Goal: Task Accomplishment & Management: Complete application form

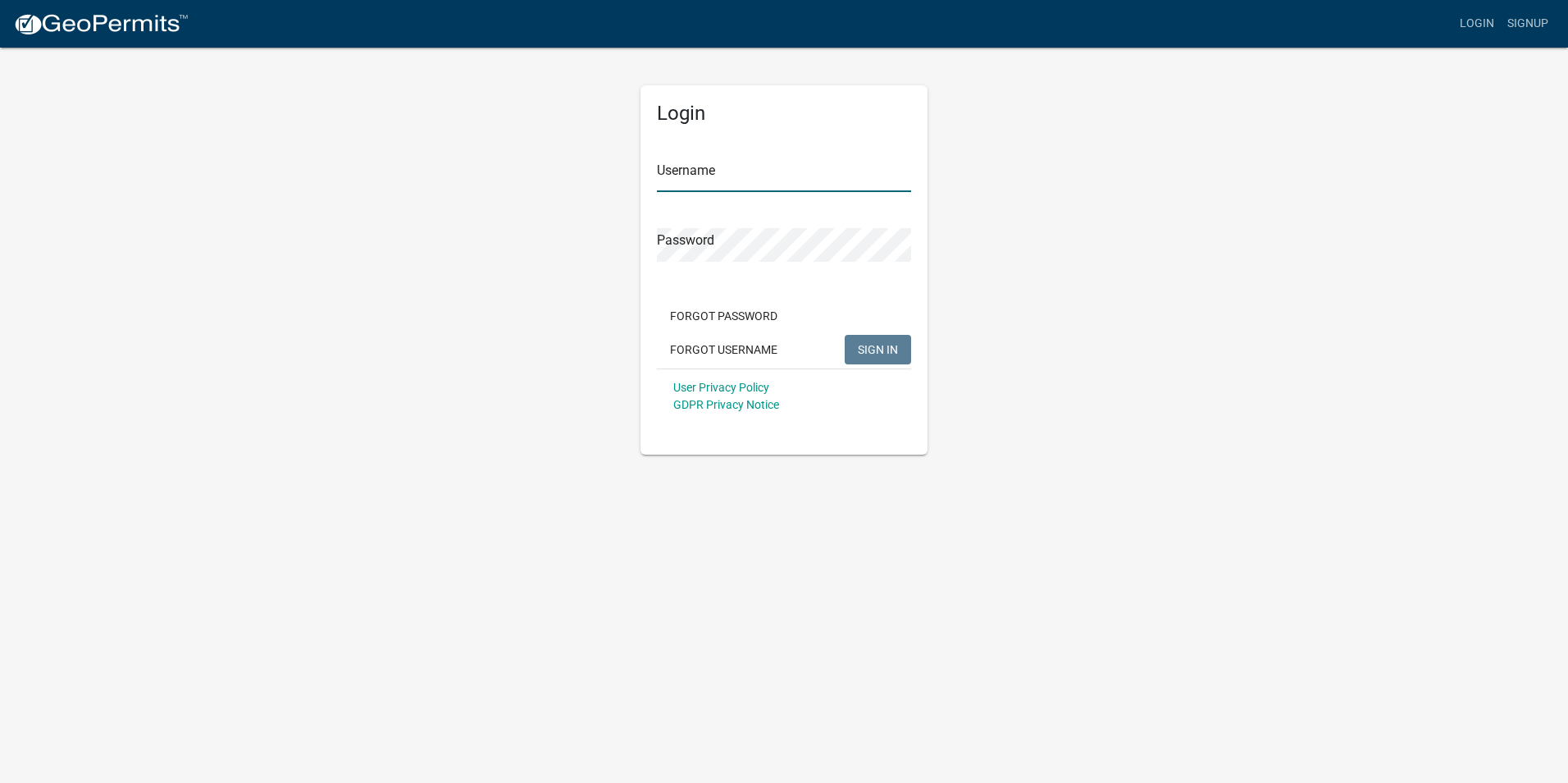
type input "Nesscon01"
click at [864, 346] on span "SIGN IN" at bounding box center [878, 349] width 40 height 13
click at [706, 325] on button "Forgot Password" at bounding box center [724, 316] width 134 height 30
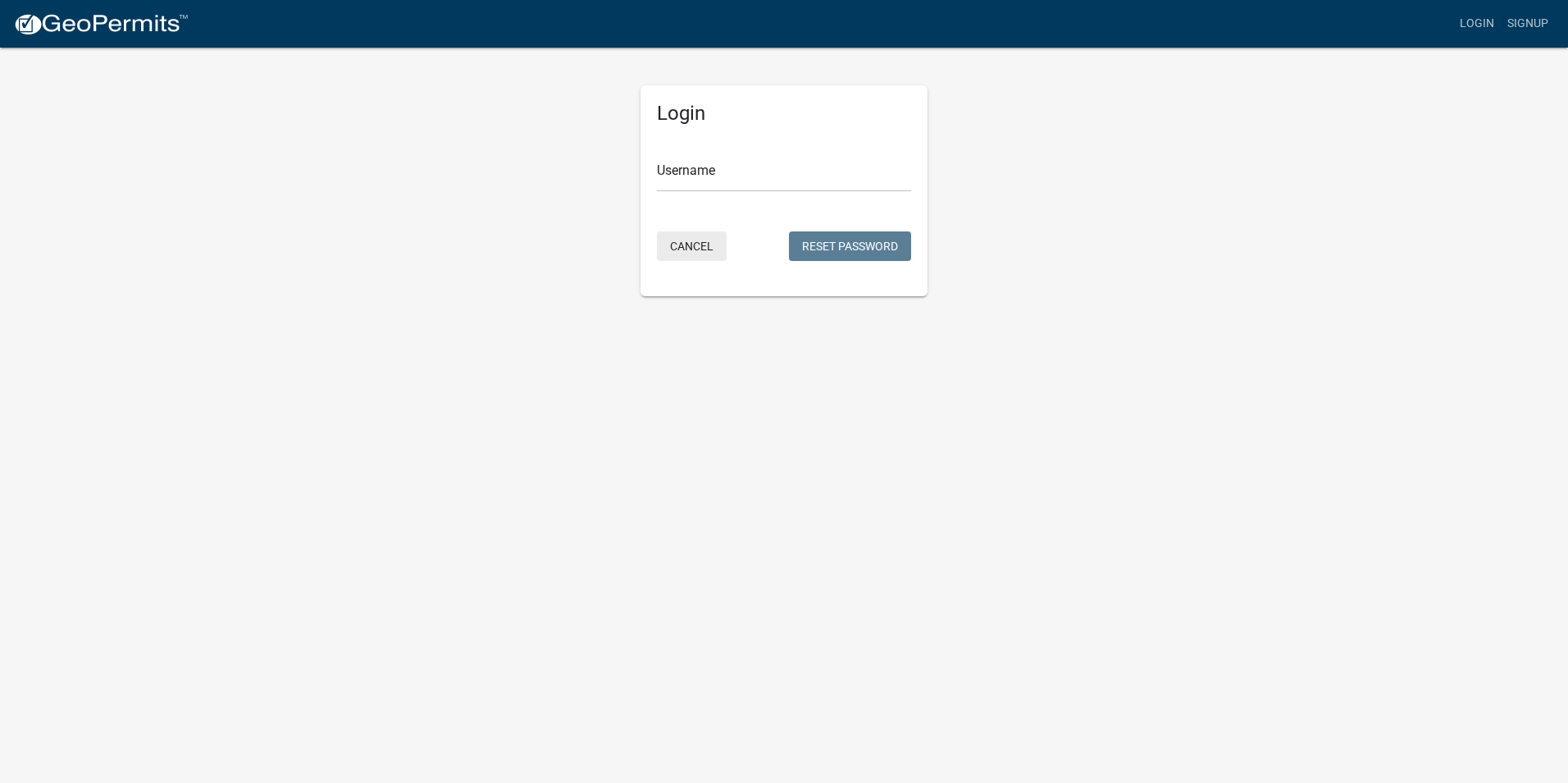
click at [686, 237] on button "Cancel" at bounding box center [692, 246] width 69 height 30
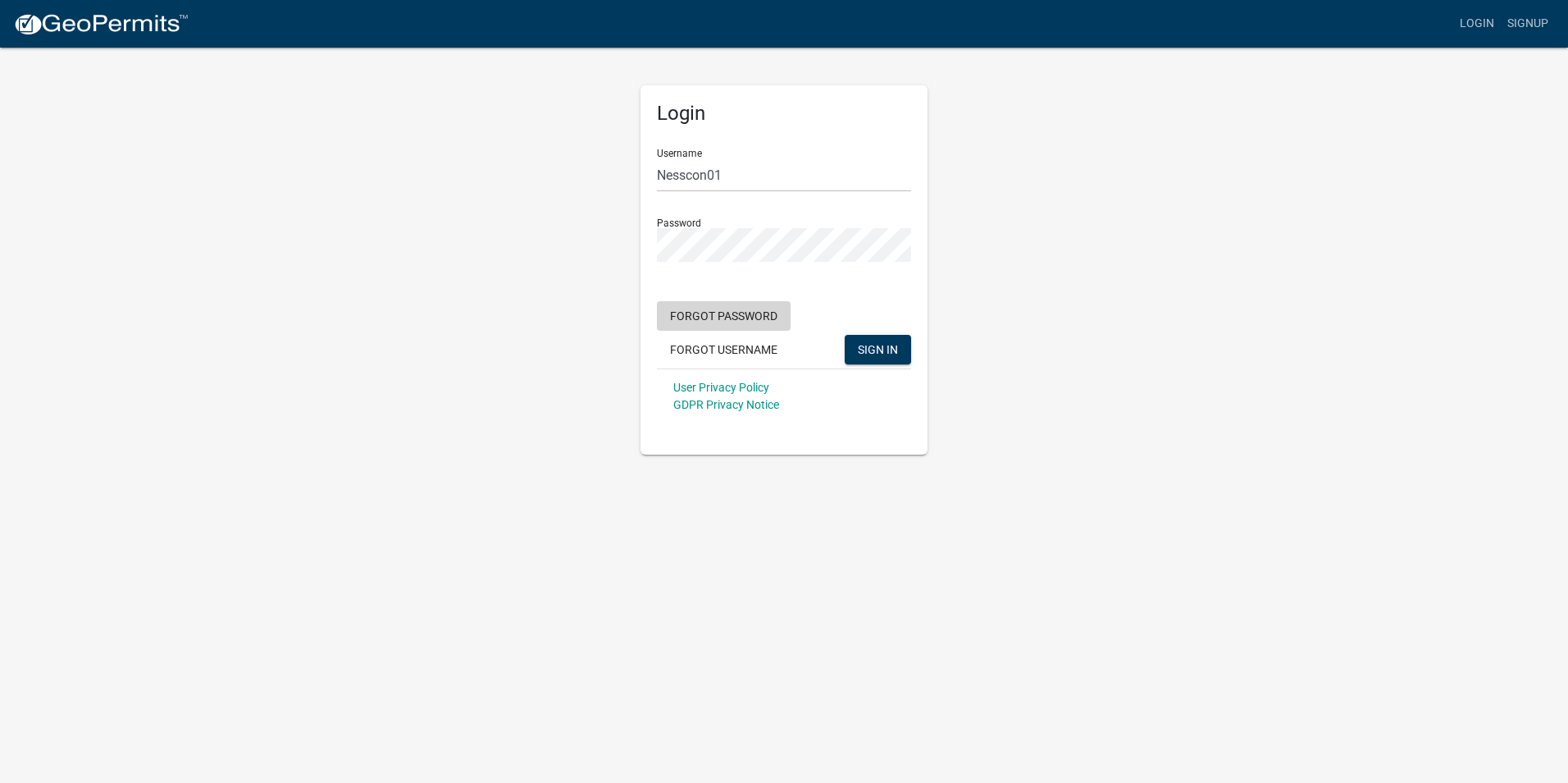
click at [745, 321] on button "Forgot Password" at bounding box center [724, 316] width 134 height 30
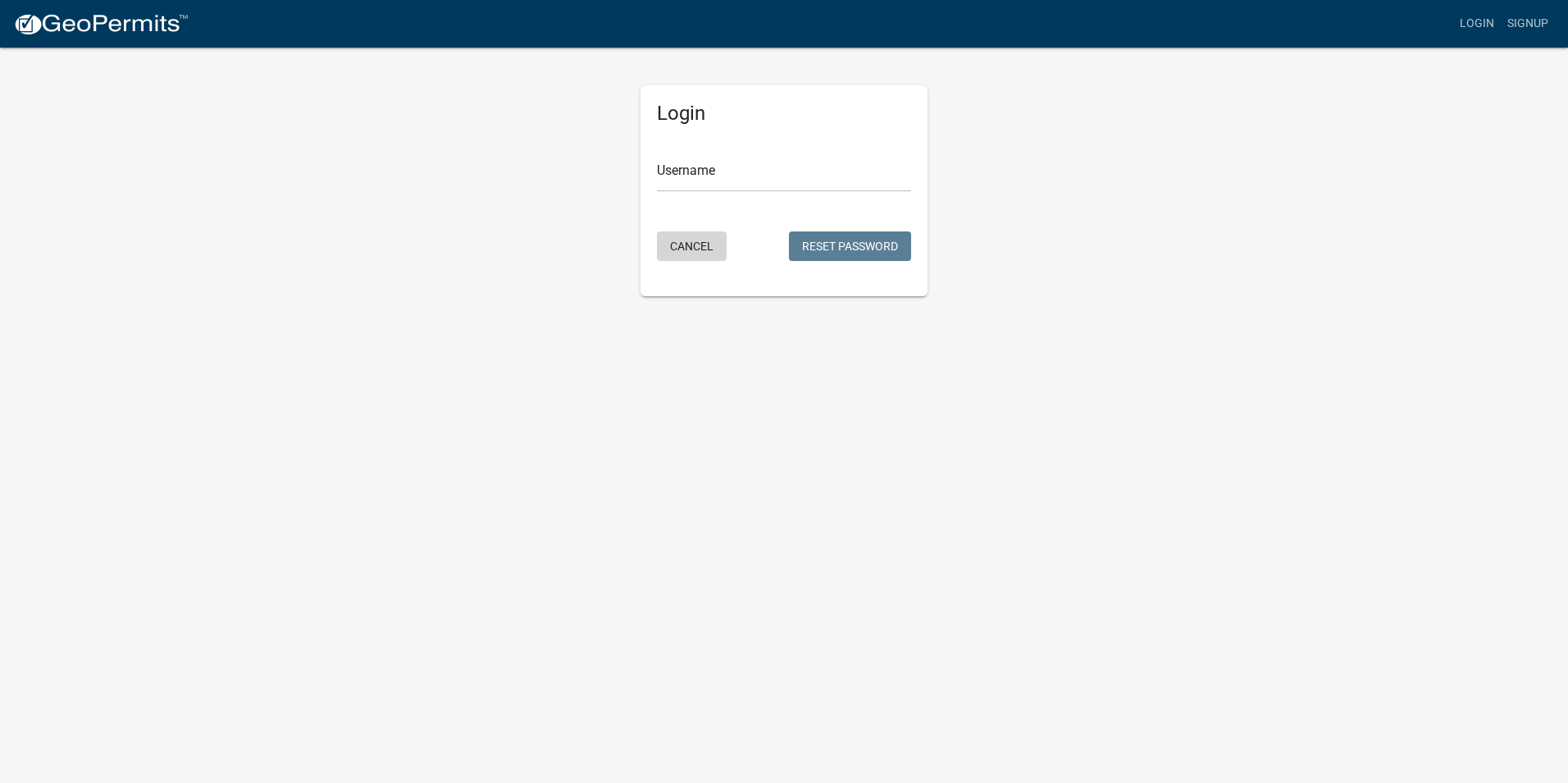
click at [701, 249] on button "Cancel" at bounding box center [692, 246] width 69 height 30
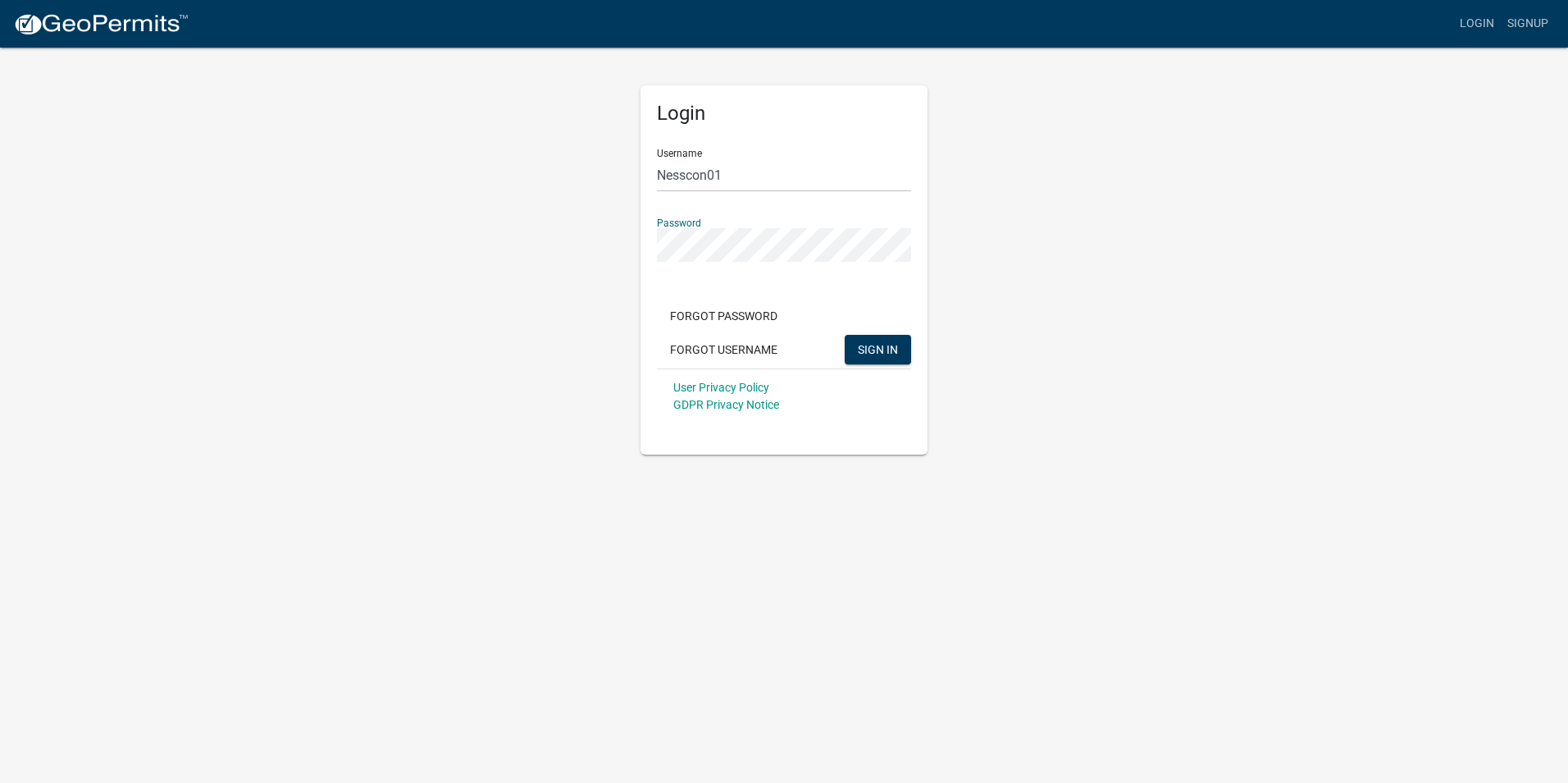
click at [845, 335] on button "SIGN IN" at bounding box center [878, 349] width 66 height 30
click at [652, 393] on div "Login Username Nesscon01 Password Forgot Password Forgot Username SIGN IN User …" at bounding box center [784, 269] width 287 height 369
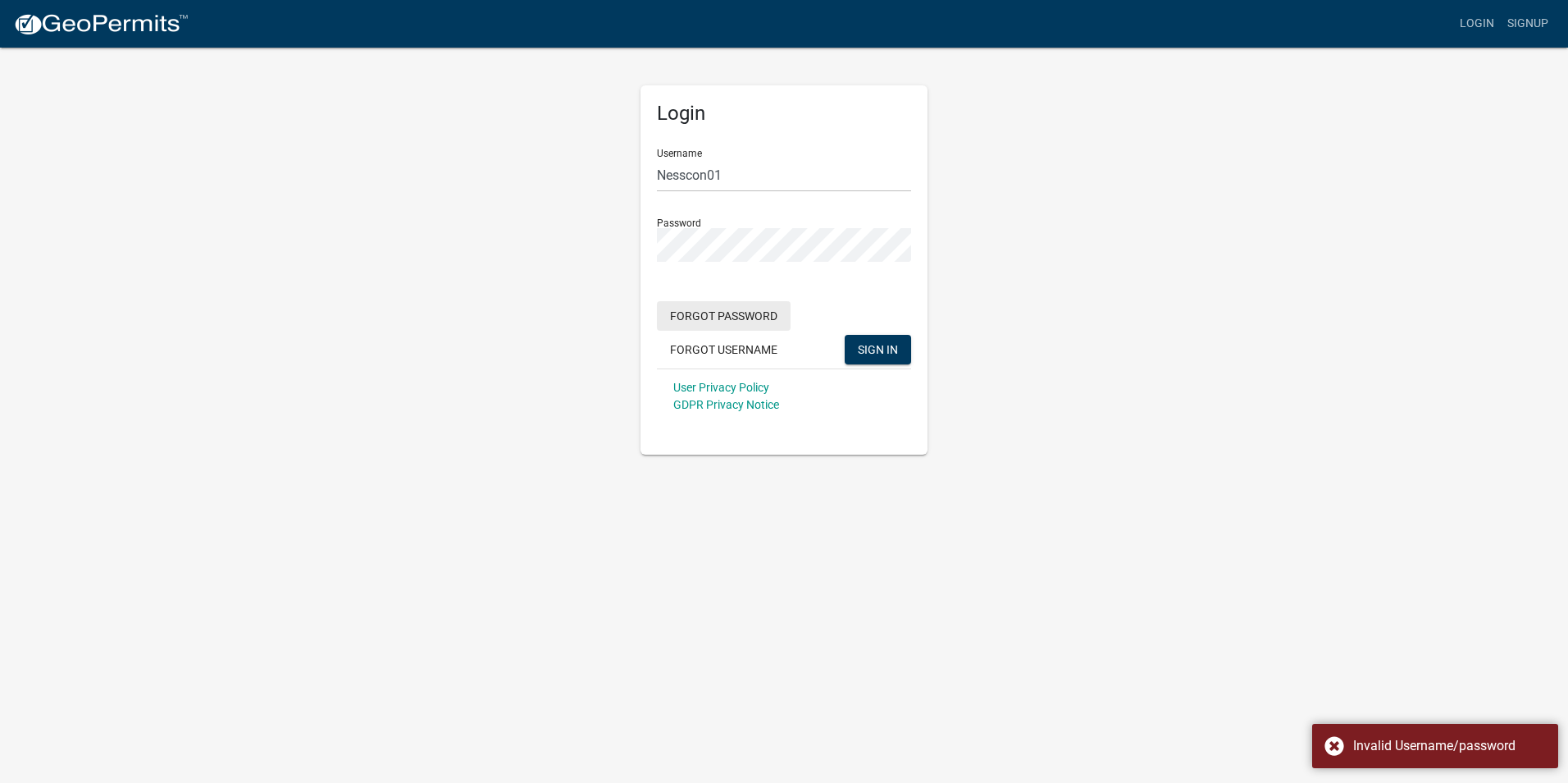
click at [714, 316] on button "Forgot Password" at bounding box center [724, 316] width 134 height 30
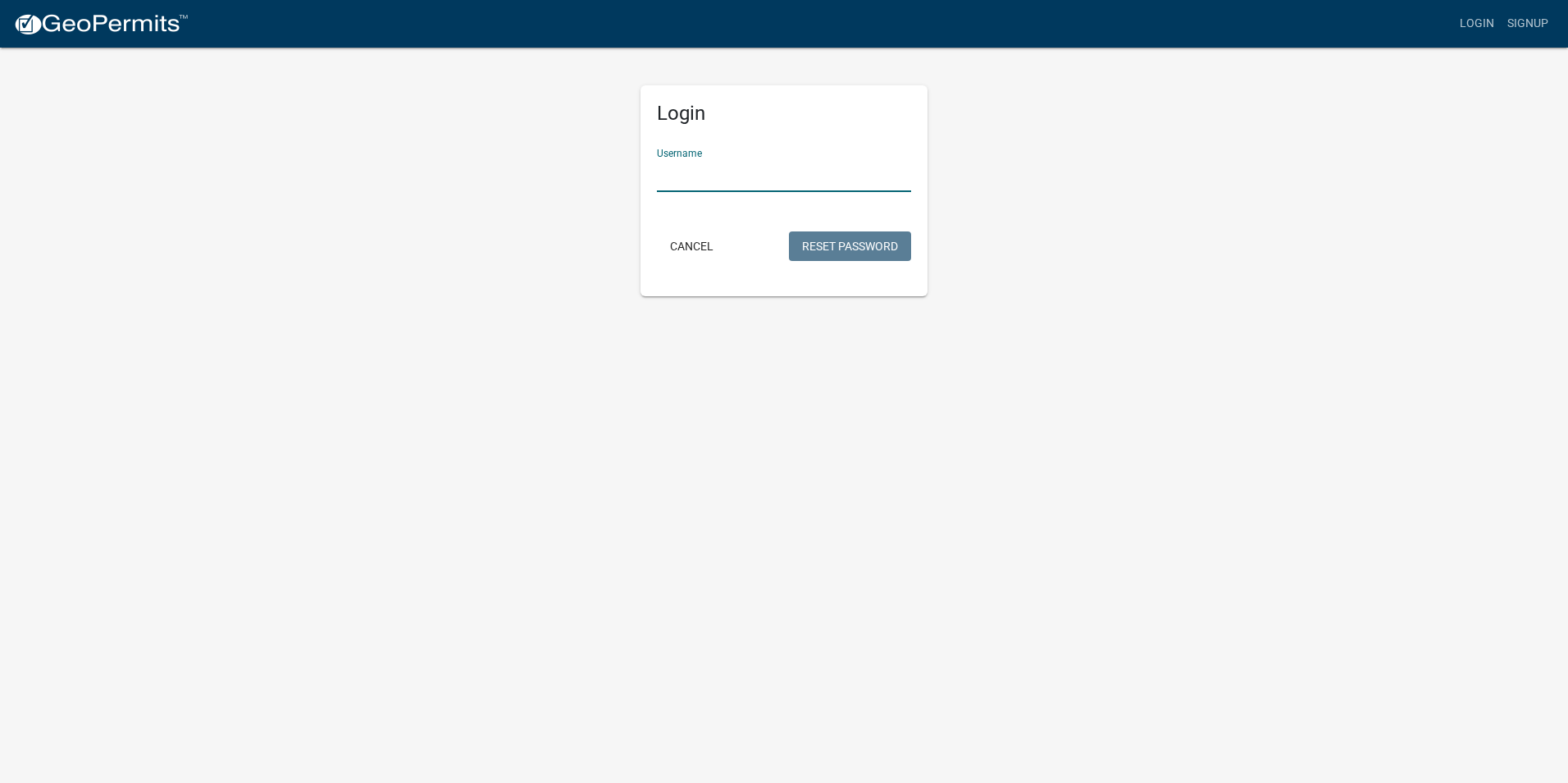
click at [747, 175] on input "Username" at bounding box center [784, 175] width 254 height 34
type input "nesscon01"
click at [834, 240] on button "Reset Password" at bounding box center [850, 246] width 122 height 30
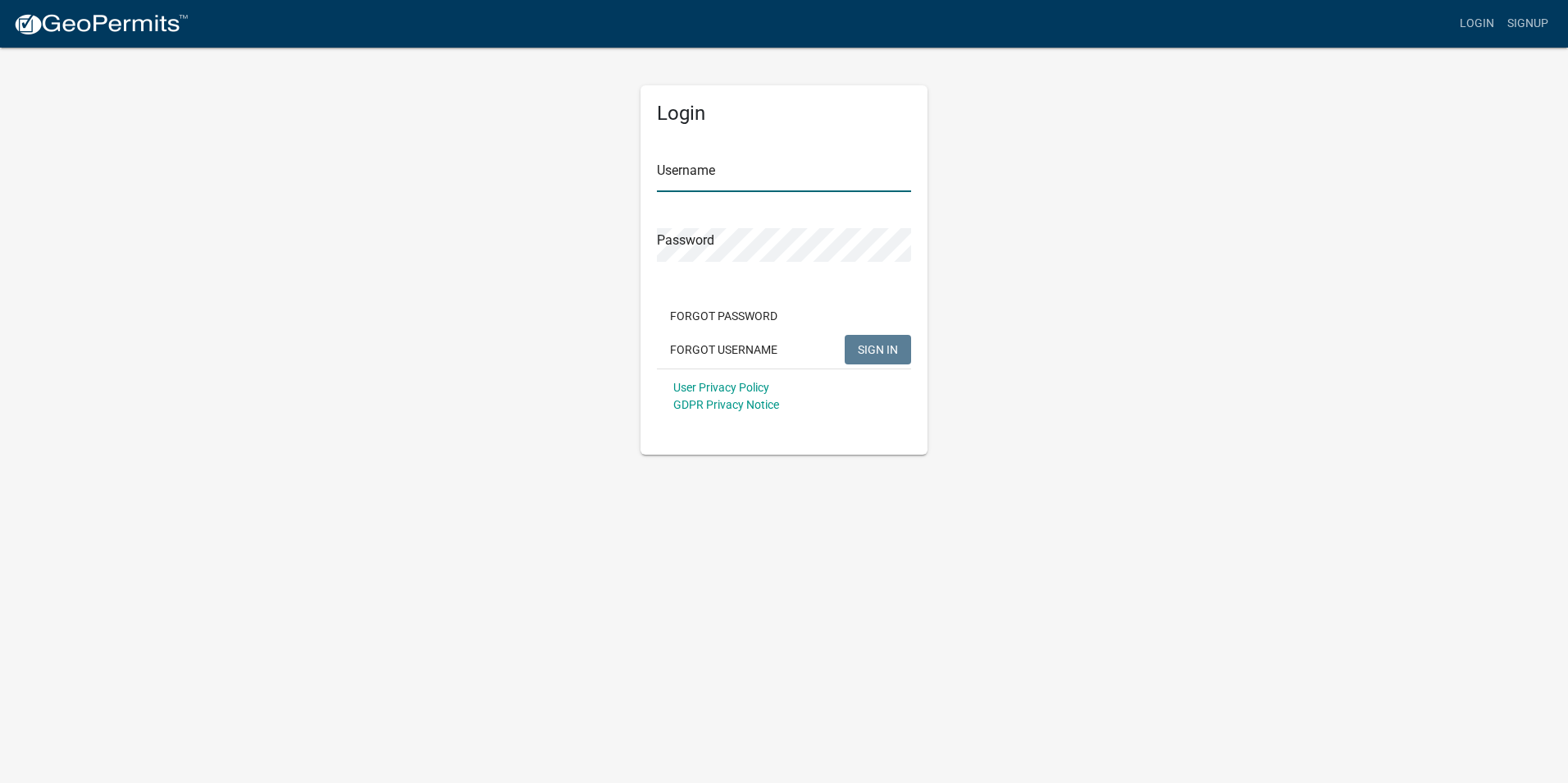
type input "nesscon01"
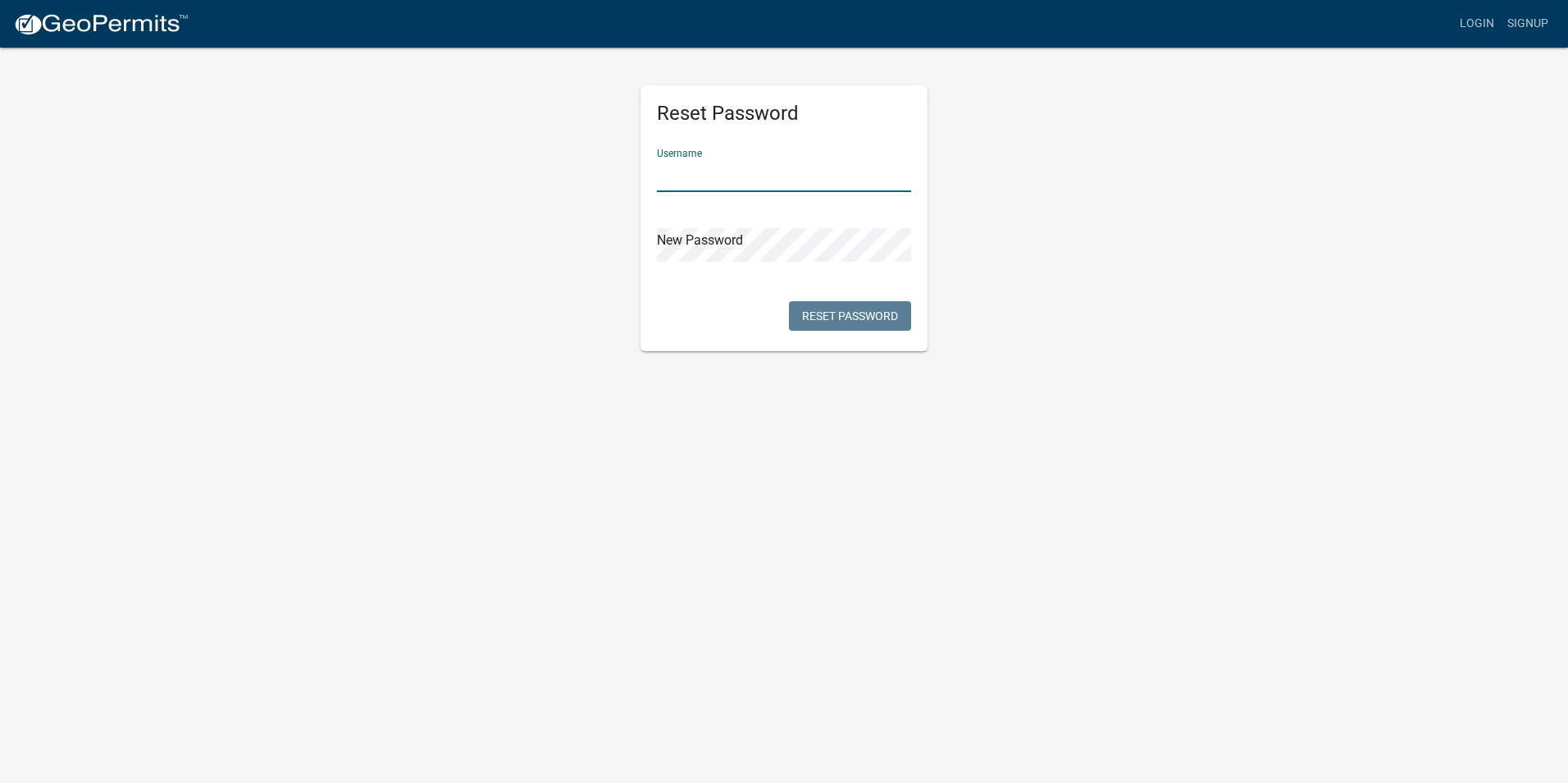
click at [685, 176] on input "text" at bounding box center [784, 175] width 254 height 34
type input "nesscon01"
click at [731, 263] on div "Reset Password Username nesscon01 New Password Reset Password" at bounding box center [784, 218] width 287 height 266
click at [661, 324] on div "Reset Password Username nesscon01 New Password Reset Password" at bounding box center [784, 218] width 287 height 266
click at [888, 436] on body "Internet Explorer does NOT work with GeoPermits. Get a new browser for more sec…" at bounding box center [784, 392] width 1568 height 783
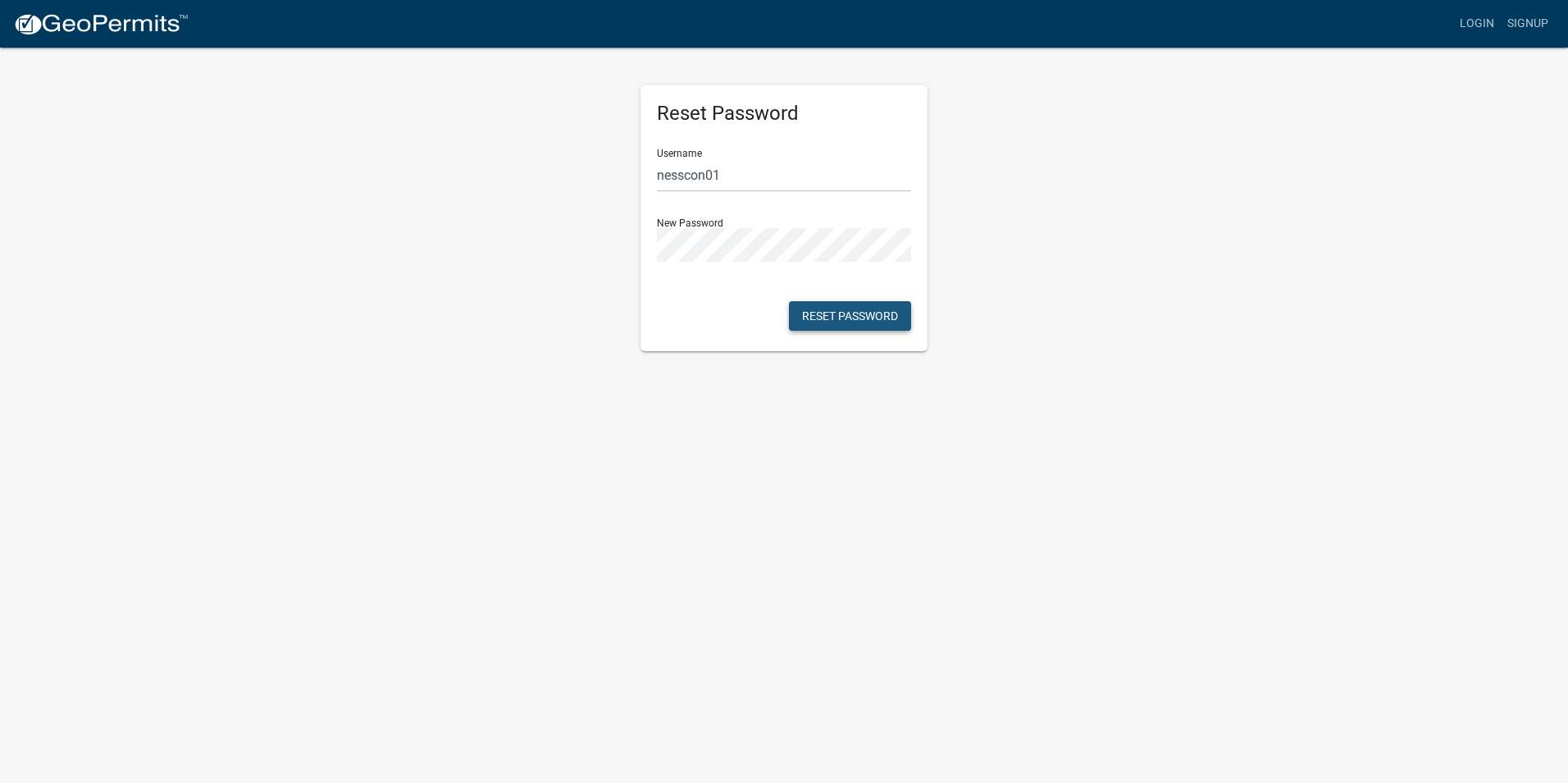
click at [867, 319] on button "Reset Password" at bounding box center [850, 316] width 122 height 30
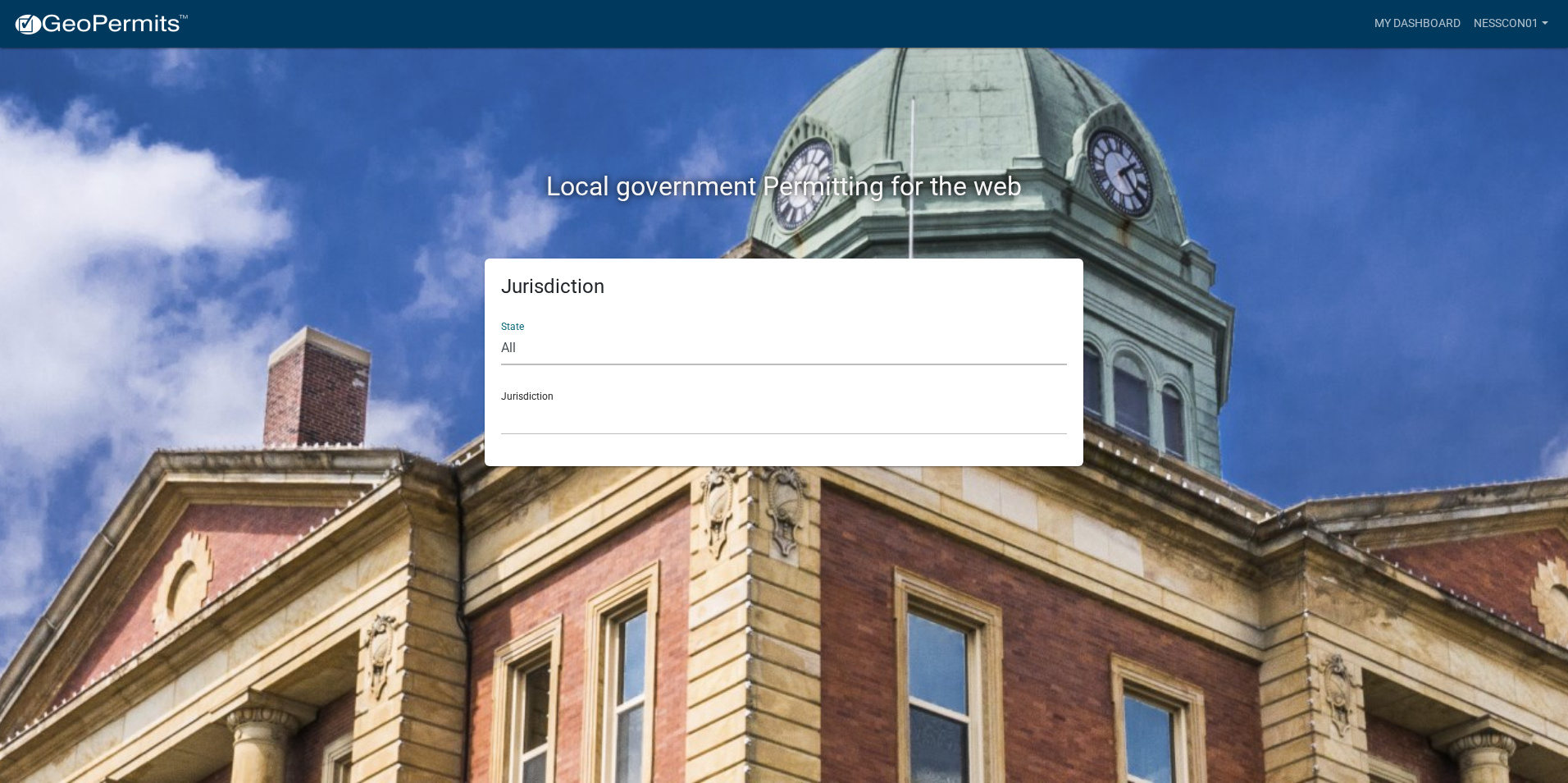
click at [988, 356] on select "All Colorado Georgia Indiana Iowa Kansas Minnesota Ohio South Carolina Wisconsin" at bounding box center [784, 348] width 566 height 34
select select "[US_STATE]"
click at [501, 331] on select "All Colorado Georgia Indiana Iowa Kansas Minnesota Ohio South Carolina Wisconsin" at bounding box center [784, 348] width 566 height 34
click at [828, 417] on select "City of Charlestown, Indiana City of Jeffersonville, Indiana City of Logansport…" at bounding box center [784, 418] width 566 height 34
click at [324, 317] on div "Jurisdiction State All Colorado Georgia Indiana Iowa Kansas Minnesota Ohio Sout…" at bounding box center [784, 362] width 936 height 207
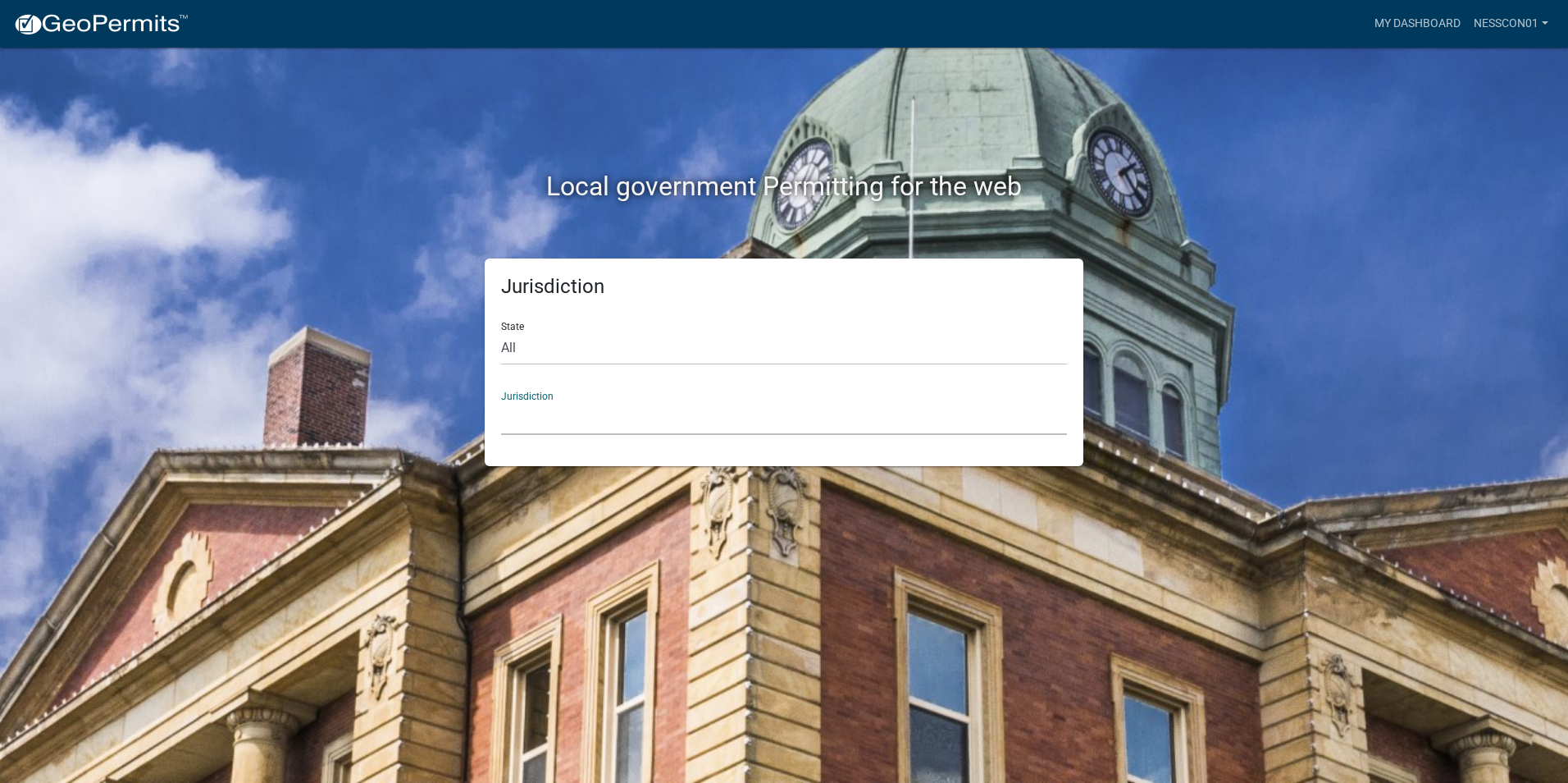
click at [564, 401] on select "City of Charlestown, Indiana City of Jeffersonville, Indiana City of Logansport…" at bounding box center [784, 418] width 566 height 34
click at [564, 410] on select "City of Charlestown, Indiana City of Jeffersonville, Indiana City of Logansport…" at bounding box center [784, 418] width 566 height 34
click at [562, 420] on select "City of Charlestown, Indiana City of Jeffersonville, Indiana City of Logansport…" at bounding box center [784, 418] width 566 height 34
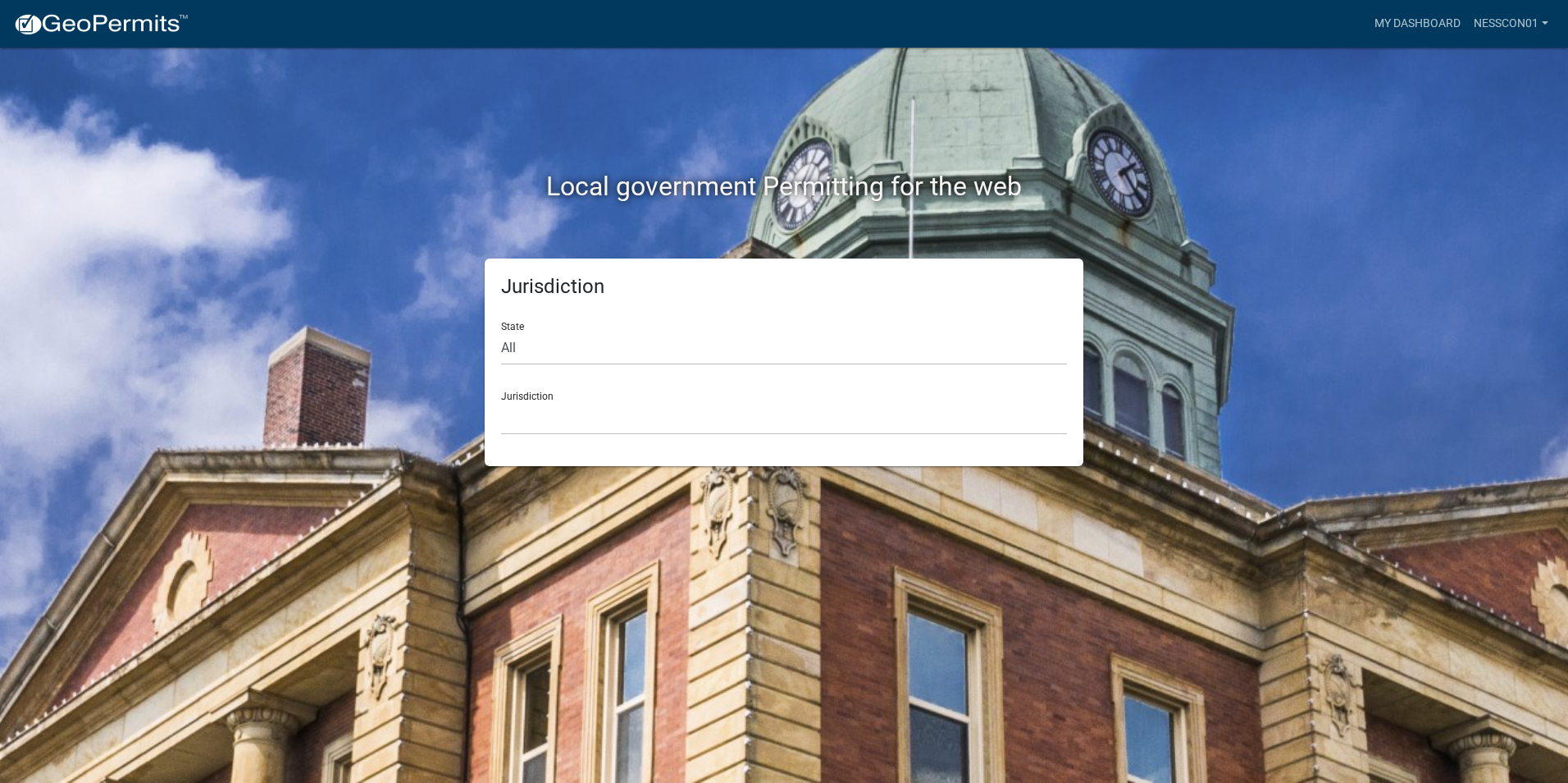
click at [450, 402] on div "Jurisdiction State All Colorado Georgia Indiana Iowa Kansas Minnesota Ohio Sout…" at bounding box center [784, 362] width 936 height 207
click at [542, 358] on select "All Colorado Georgia Indiana Iowa Kansas Minnesota Ohio South Carolina Wisconsin" at bounding box center [784, 348] width 566 height 34
select select
click at [501, 331] on select "All Colorado Georgia Indiana Iowa Kansas Minnesota Ohio South Carolina Wisconsin" at bounding box center [784, 348] width 566 height 34
click at [523, 415] on select "Custer County, Colorado Carroll County, Georgia Cook County, Georgia Crawford C…" at bounding box center [784, 418] width 566 height 34
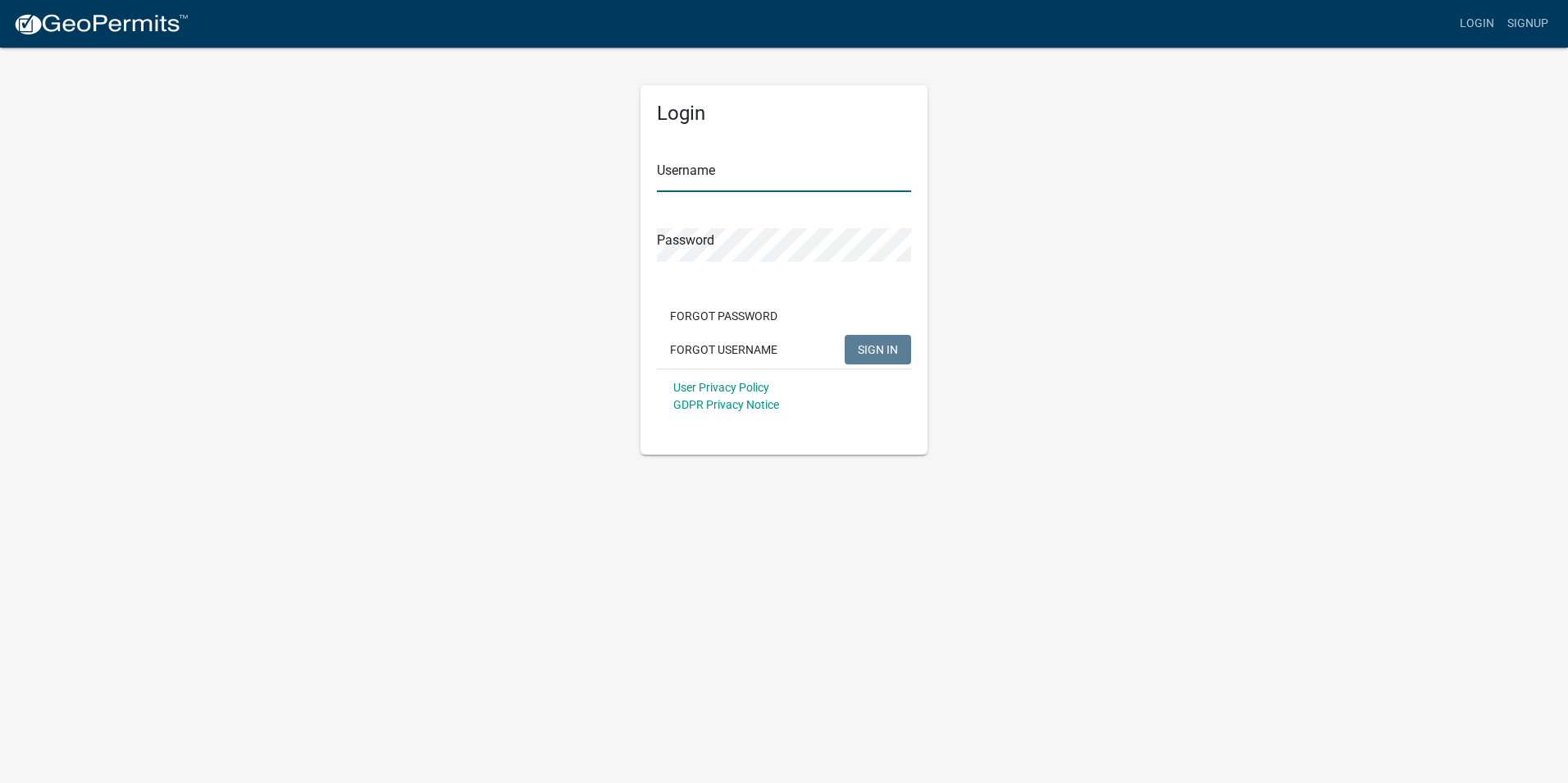
type input "nesscon01"
click at [851, 344] on button "SIGN IN" at bounding box center [878, 349] width 66 height 30
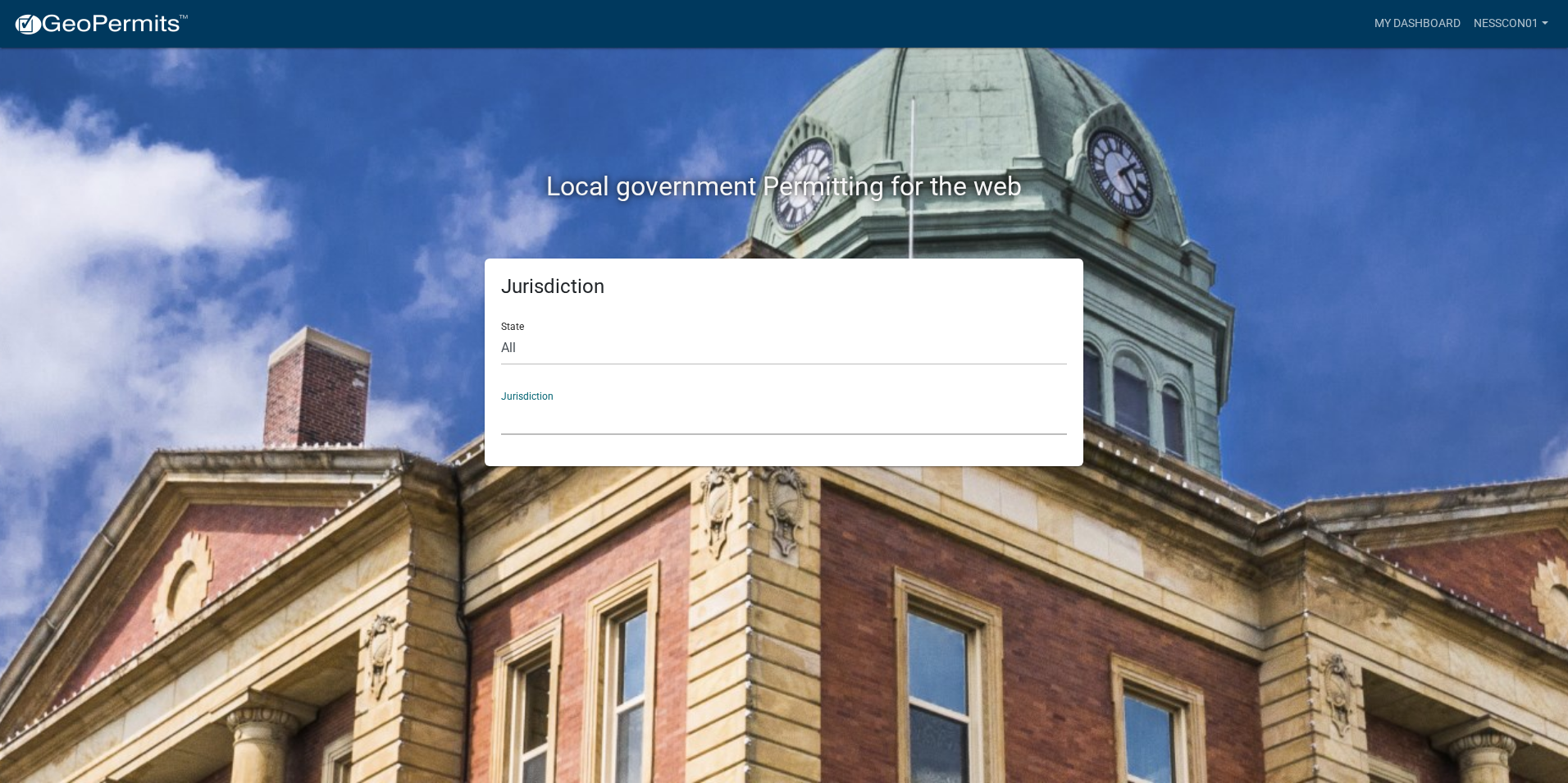
click at [694, 412] on select "Custer County, Colorado Carroll County, Georgia Cook County, Georgia Crawford C…" at bounding box center [784, 418] width 566 height 34
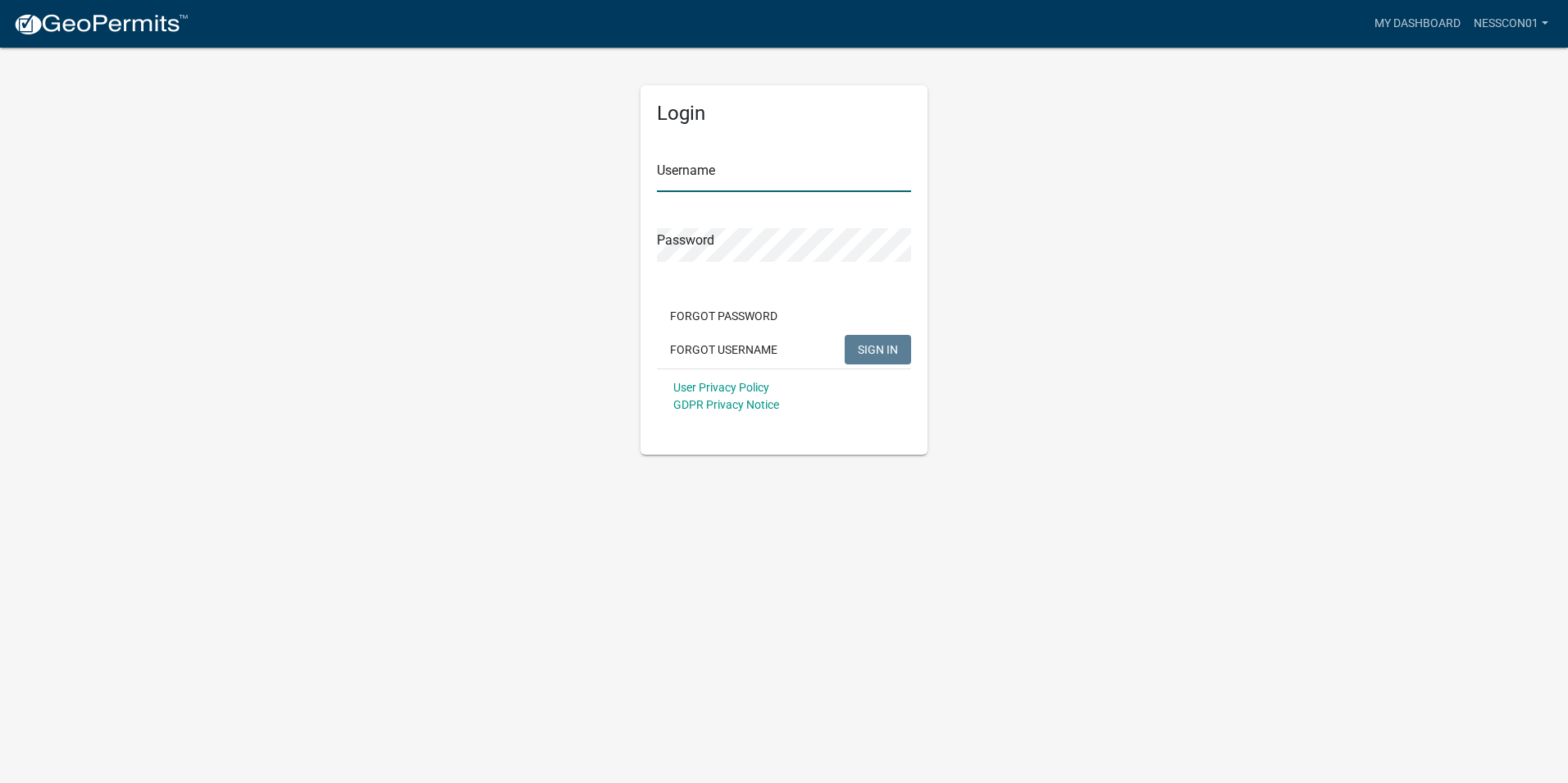
type input "nesscon01"
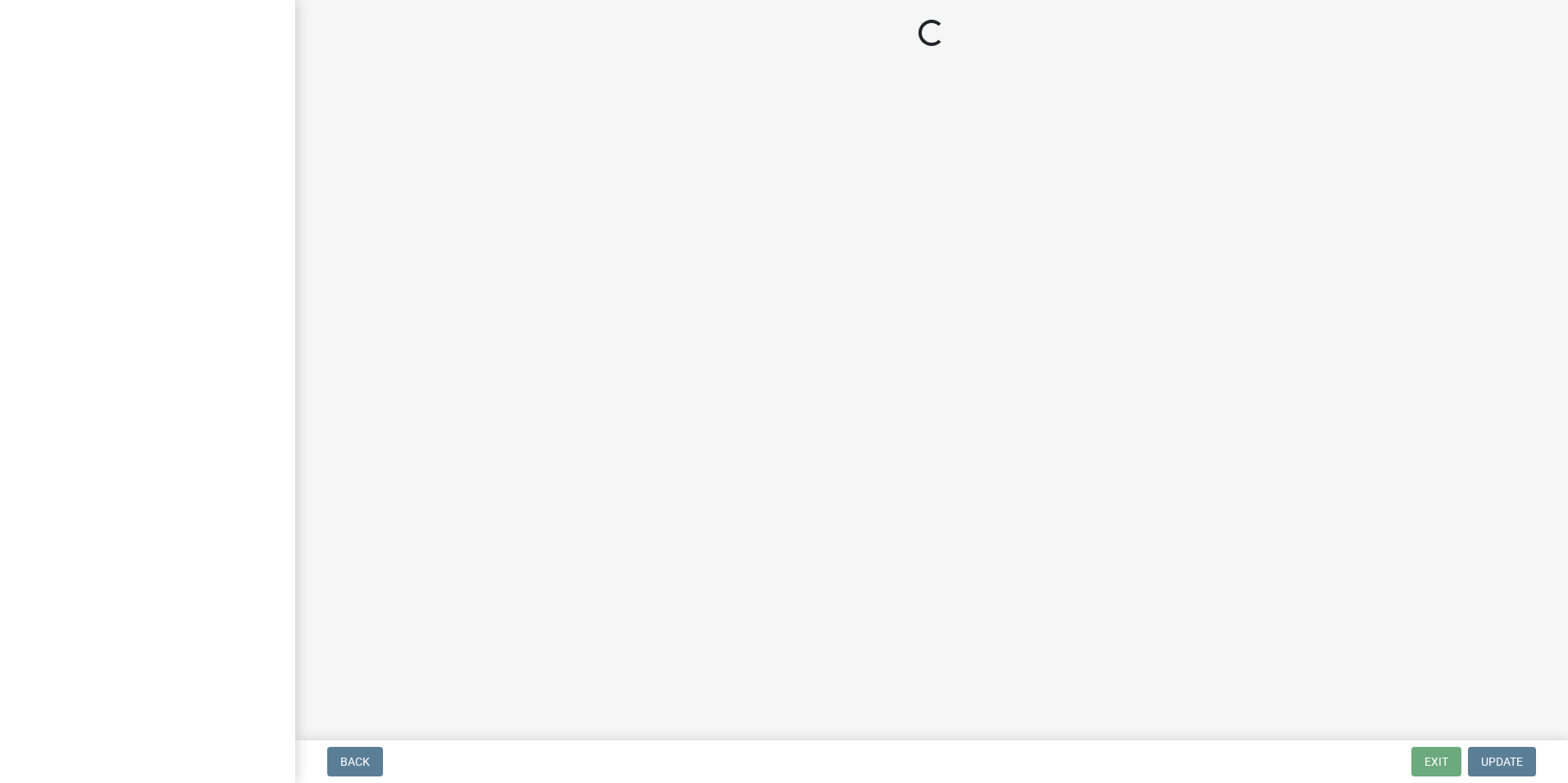
select select "IN"
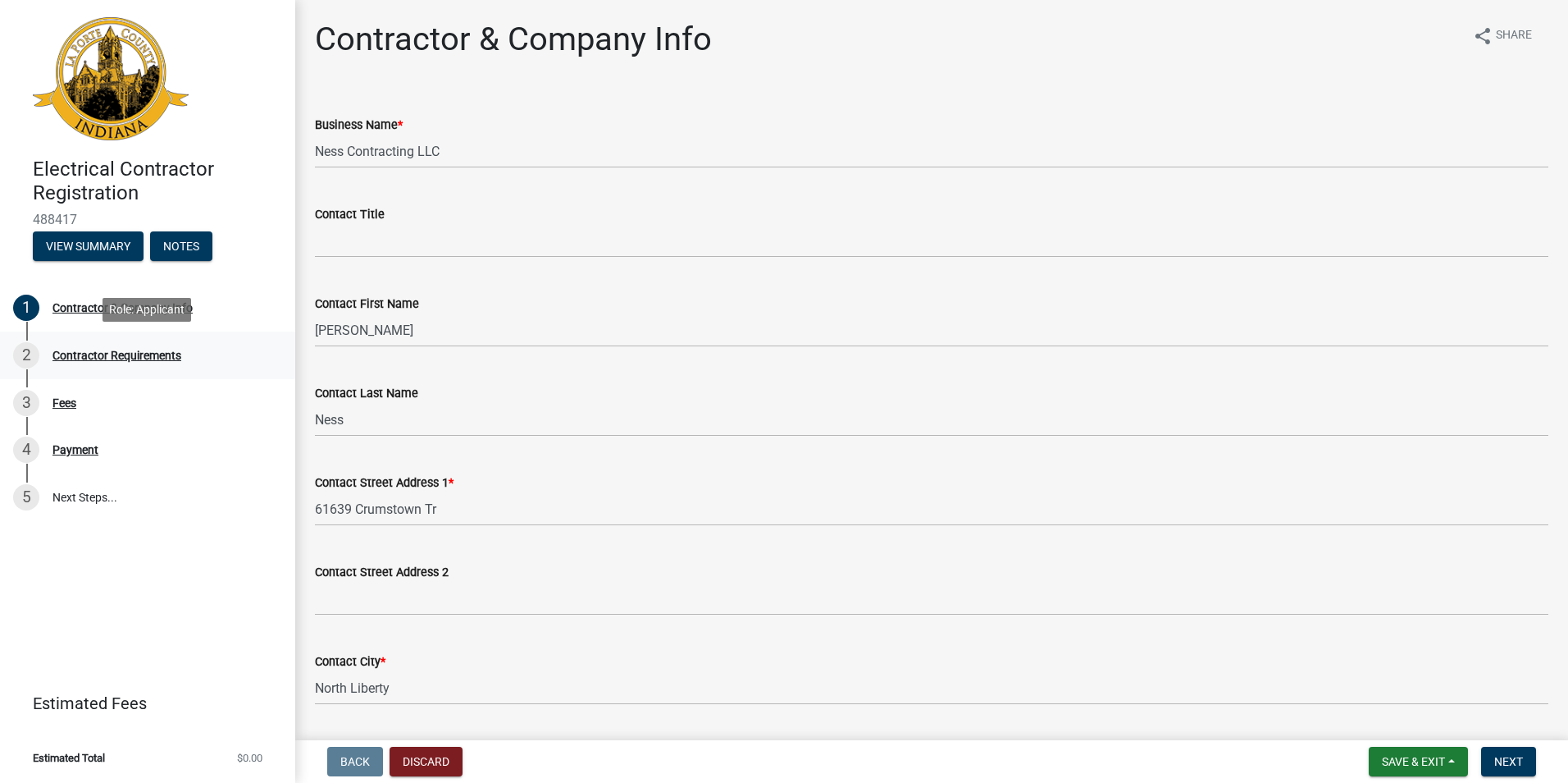
click at [145, 359] on div "Contractor Requirements" at bounding box center [117, 355] width 129 height 12
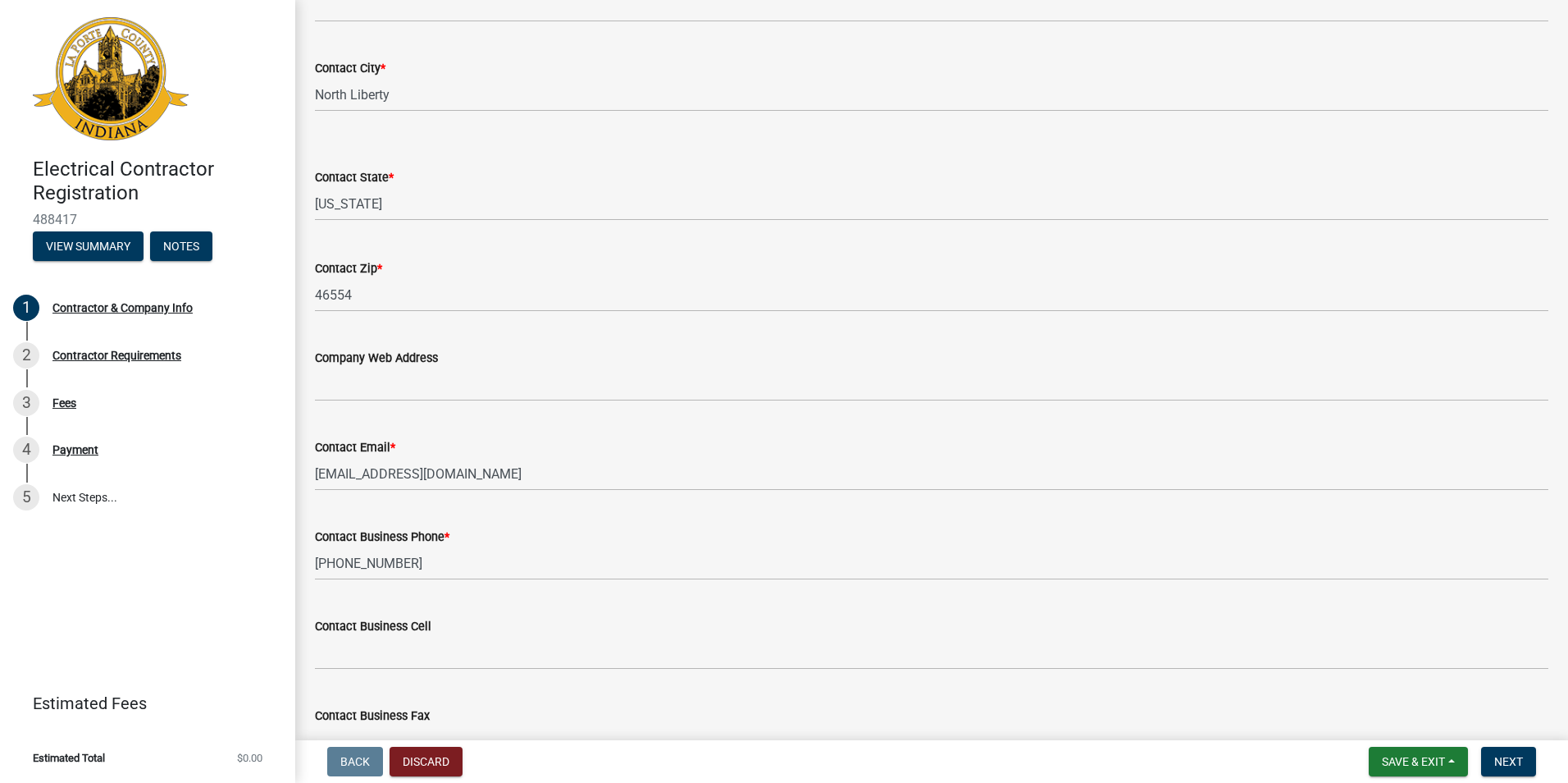
scroll to position [695, 0]
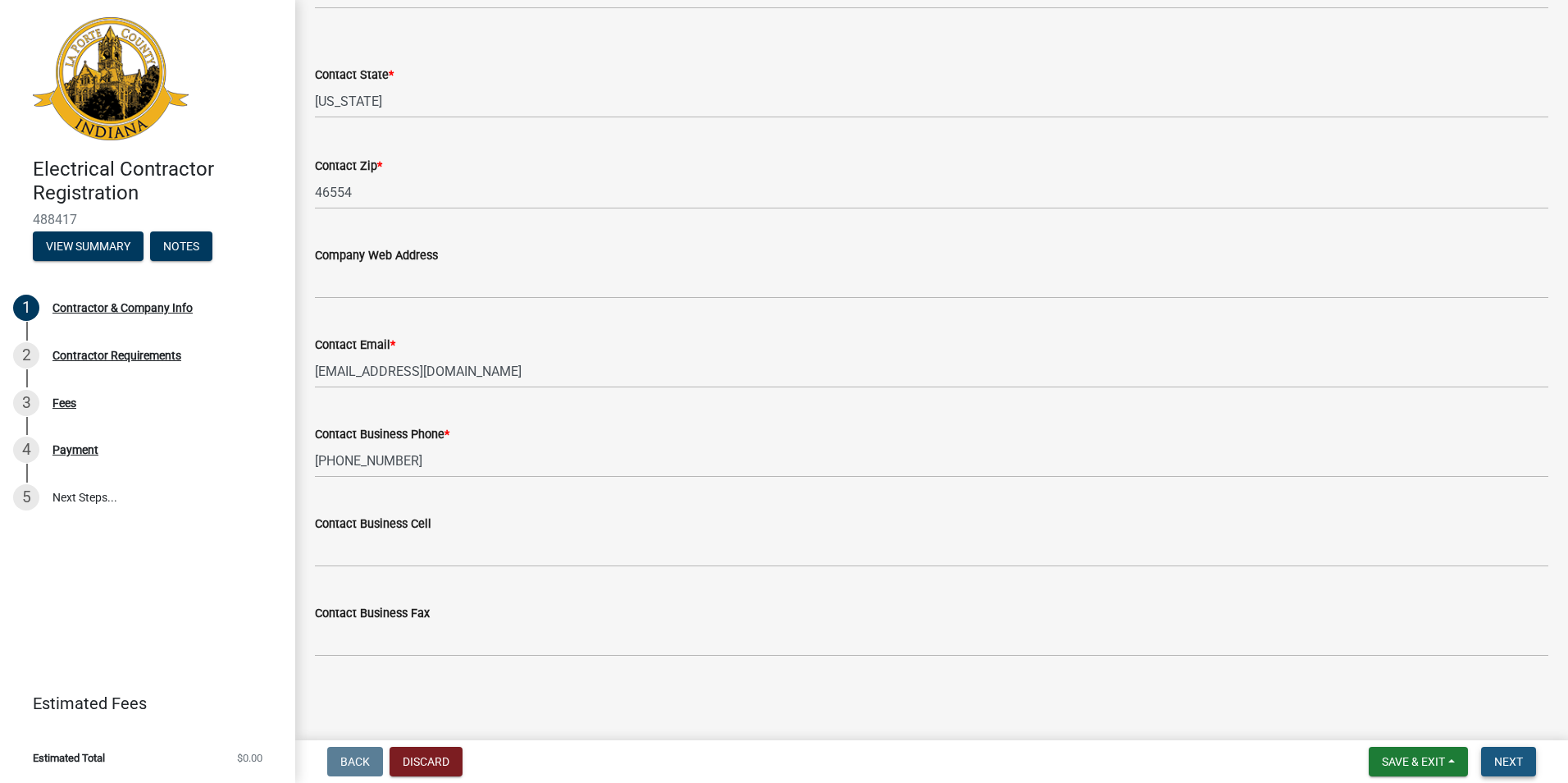
click at [1502, 755] on span "Next" at bounding box center [1509, 762] width 29 height 13
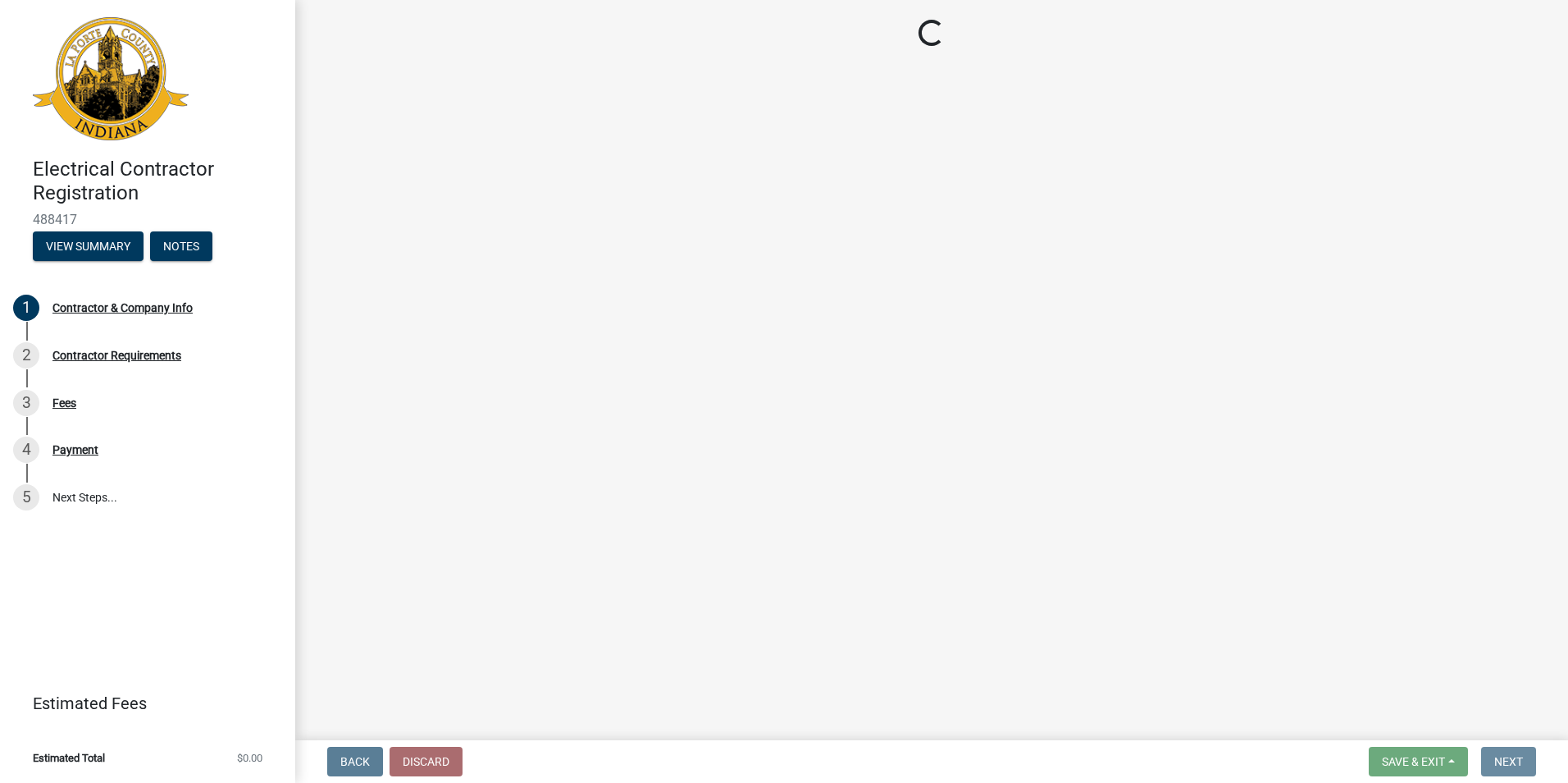
scroll to position [0, 0]
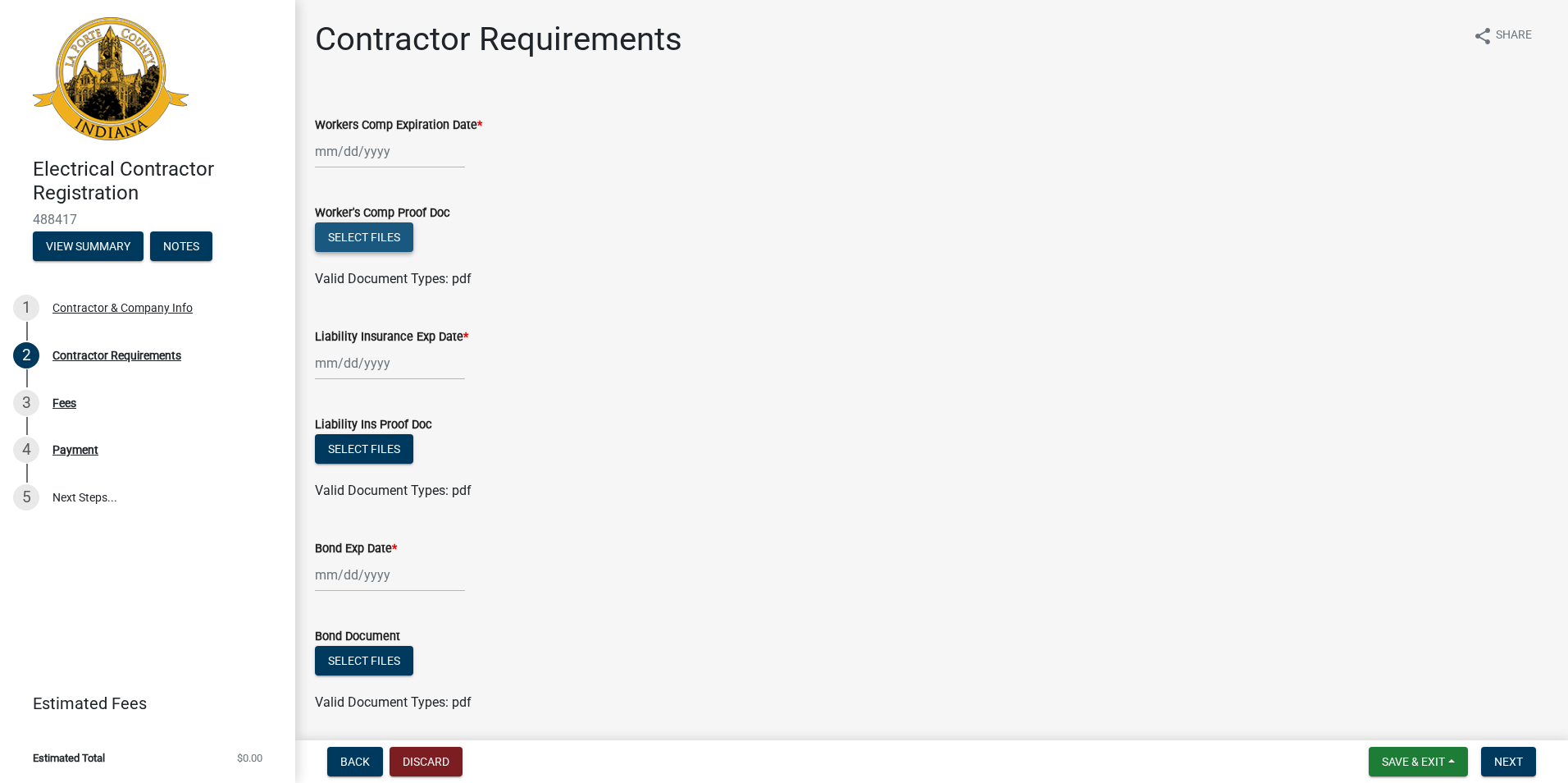
click at [381, 244] on button "Select files" at bounding box center [363, 237] width 98 height 30
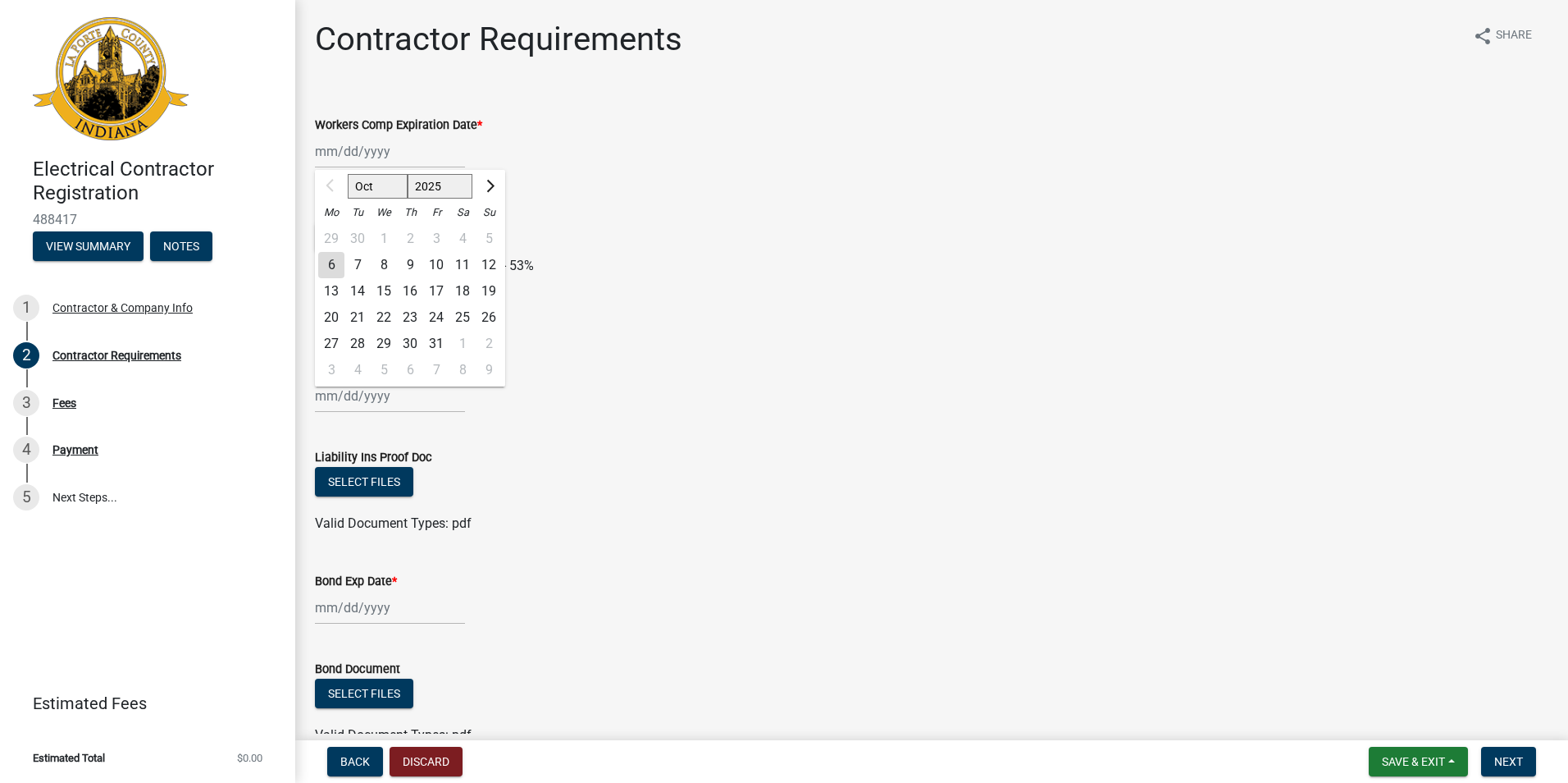
click at [333, 155] on input "Workers Comp Expiration Date *" at bounding box center [390, 151] width 150 height 34
click at [328, 155] on input "Workers Comp Expiration Date *" at bounding box center [390, 151] width 150 height 34
type input "[DATE]"
click at [544, 107] on div "Workers Comp Expiration Date * [DATE] Oct Nov [DATE] 2026 2027 2028 2029 2030 2…" at bounding box center [931, 130] width 1234 height 76
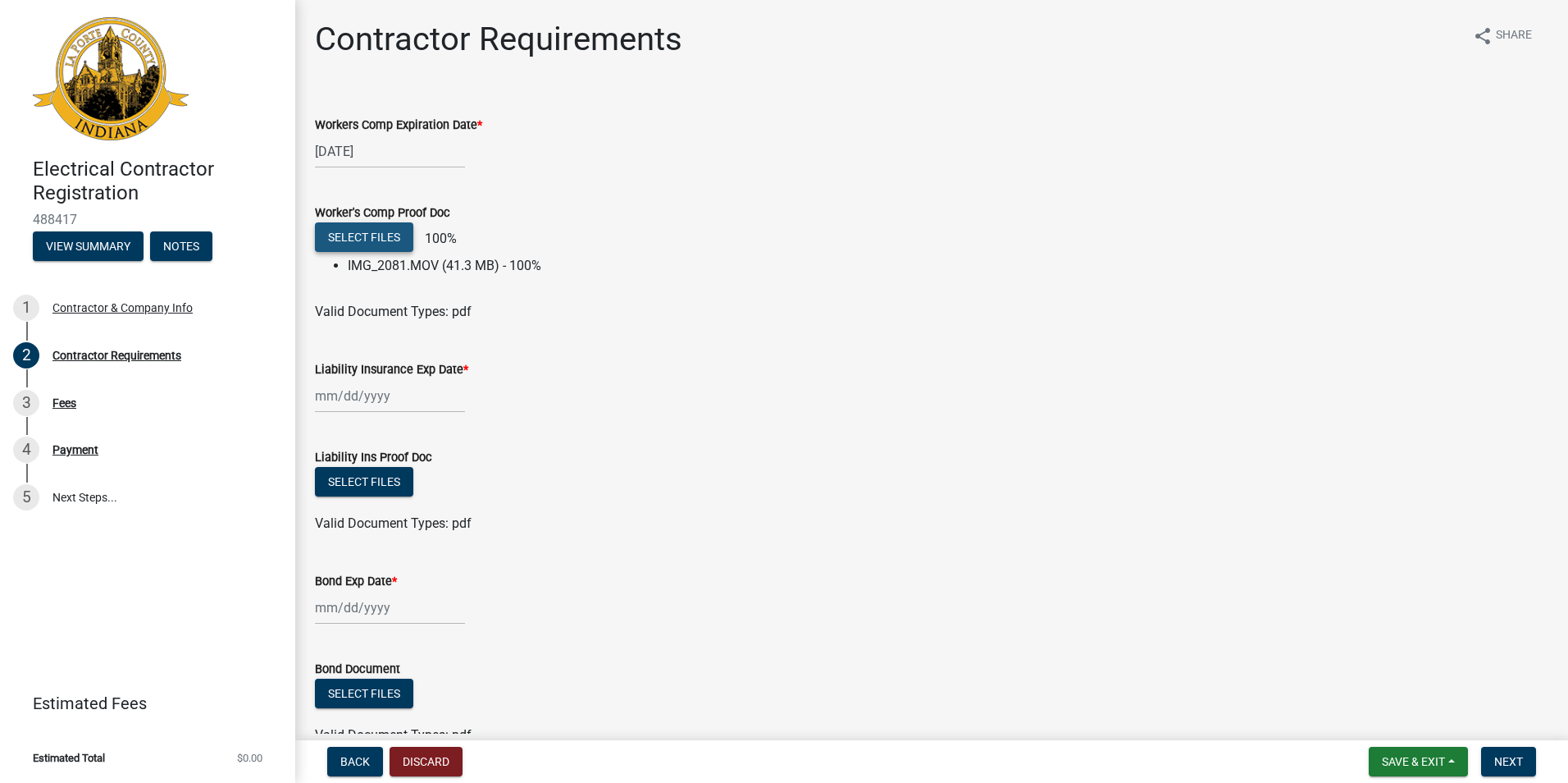
click at [397, 241] on button "Select files" at bounding box center [363, 237] width 98 height 30
click at [352, 230] on button "Select files" at bounding box center [363, 237] width 98 height 30
drag, startPoint x: 365, startPoint y: 241, endPoint x: 568, endPoint y: 187, distance: 210.1
click at [568, 187] on form "Worker's Comp Proof Doc Select files 100% IMG_2081.MOV (41.3 MB) - 100% Valid D…" at bounding box center [931, 253] width 1234 height 139
click at [475, 265] on li "IMG_2081.MOV (41.3 MB) - 100%" at bounding box center [948, 266] width 1201 height 20
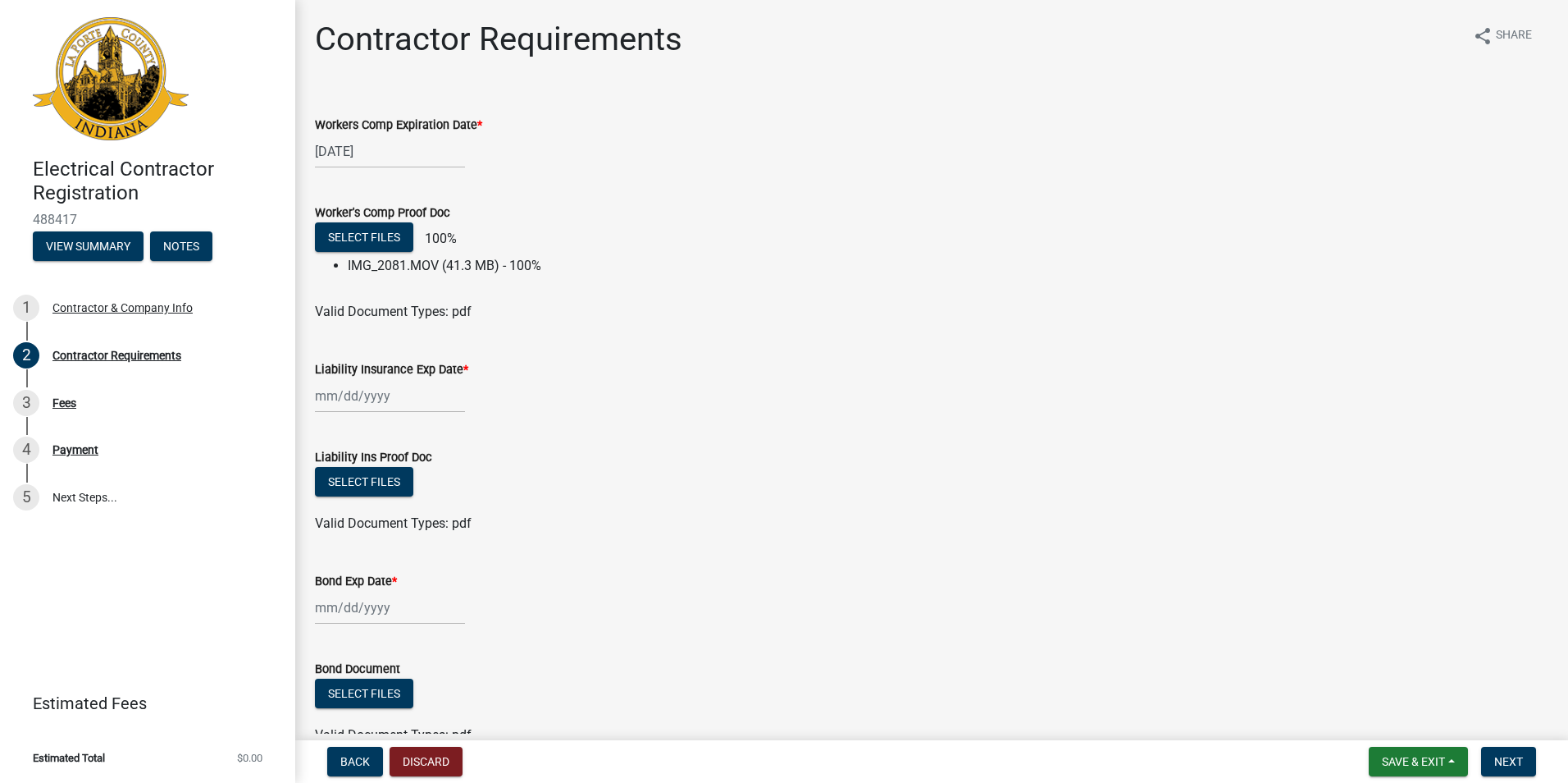
click at [475, 265] on li "IMG_2081.MOV (41.3 MB) - 100%" at bounding box center [948, 266] width 1201 height 20
drag, startPoint x: 475, startPoint y: 265, endPoint x: 429, endPoint y: 767, distance: 504.1
click at [429, 767] on button "Discard" at bounding box center [426, 762] width 73 height 30
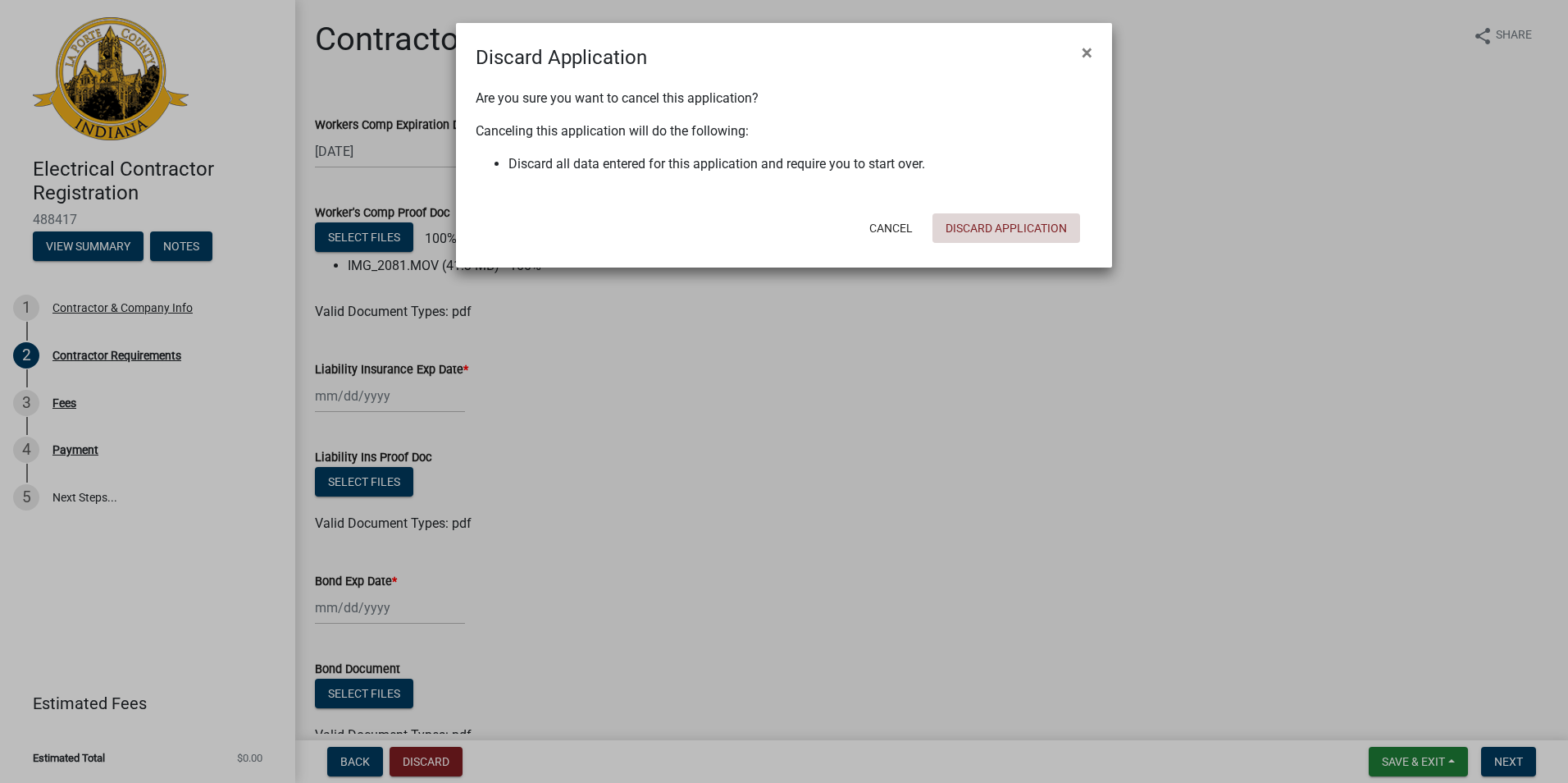
click at [959, 230] on button "Discard Application" at bounding box center [1007, 228] width 148 height 30
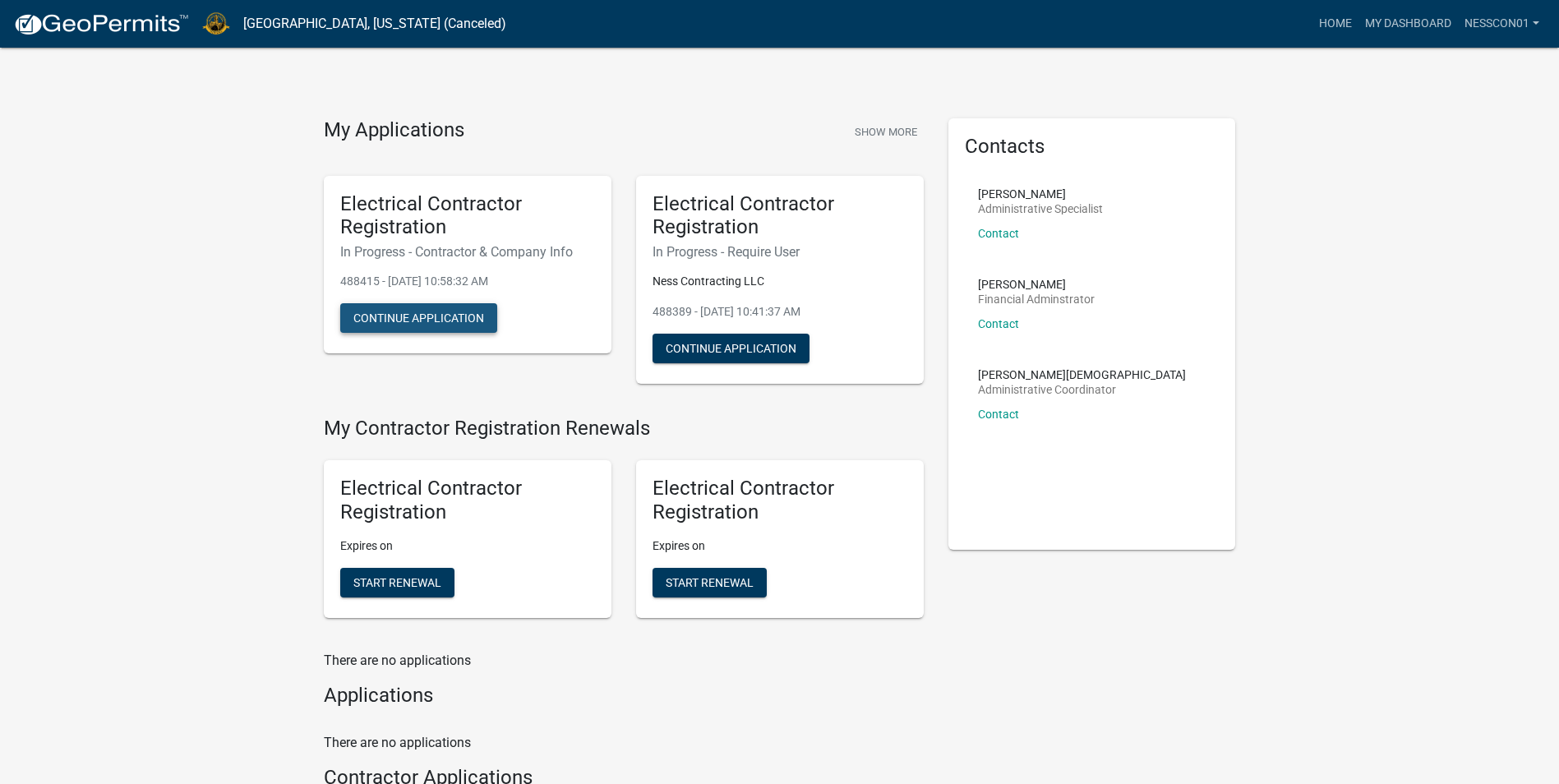
click at [482, 311] on button "Continue Application" at bounding box center [418, 318] width 157 height 30
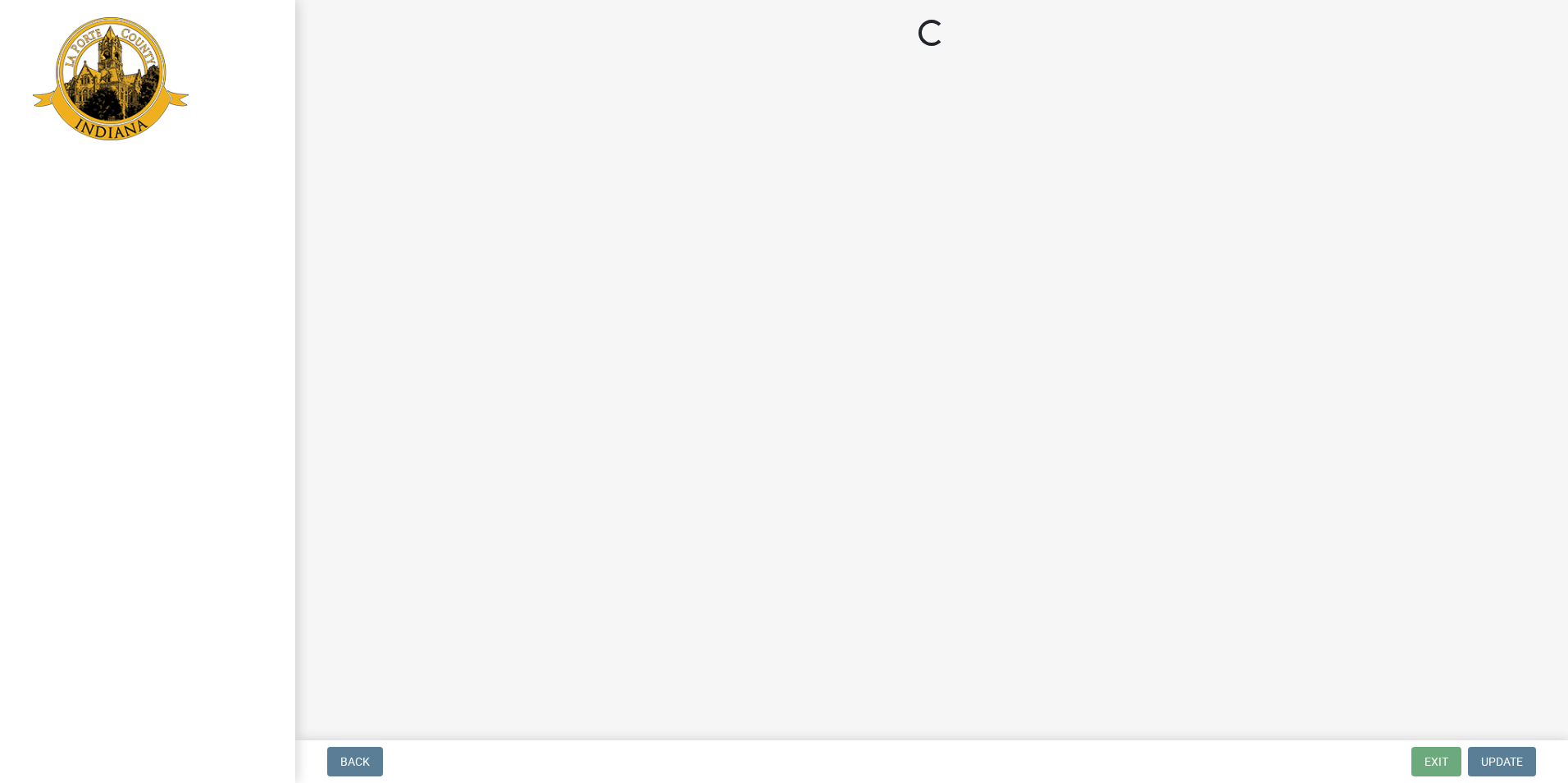
select select "IN"
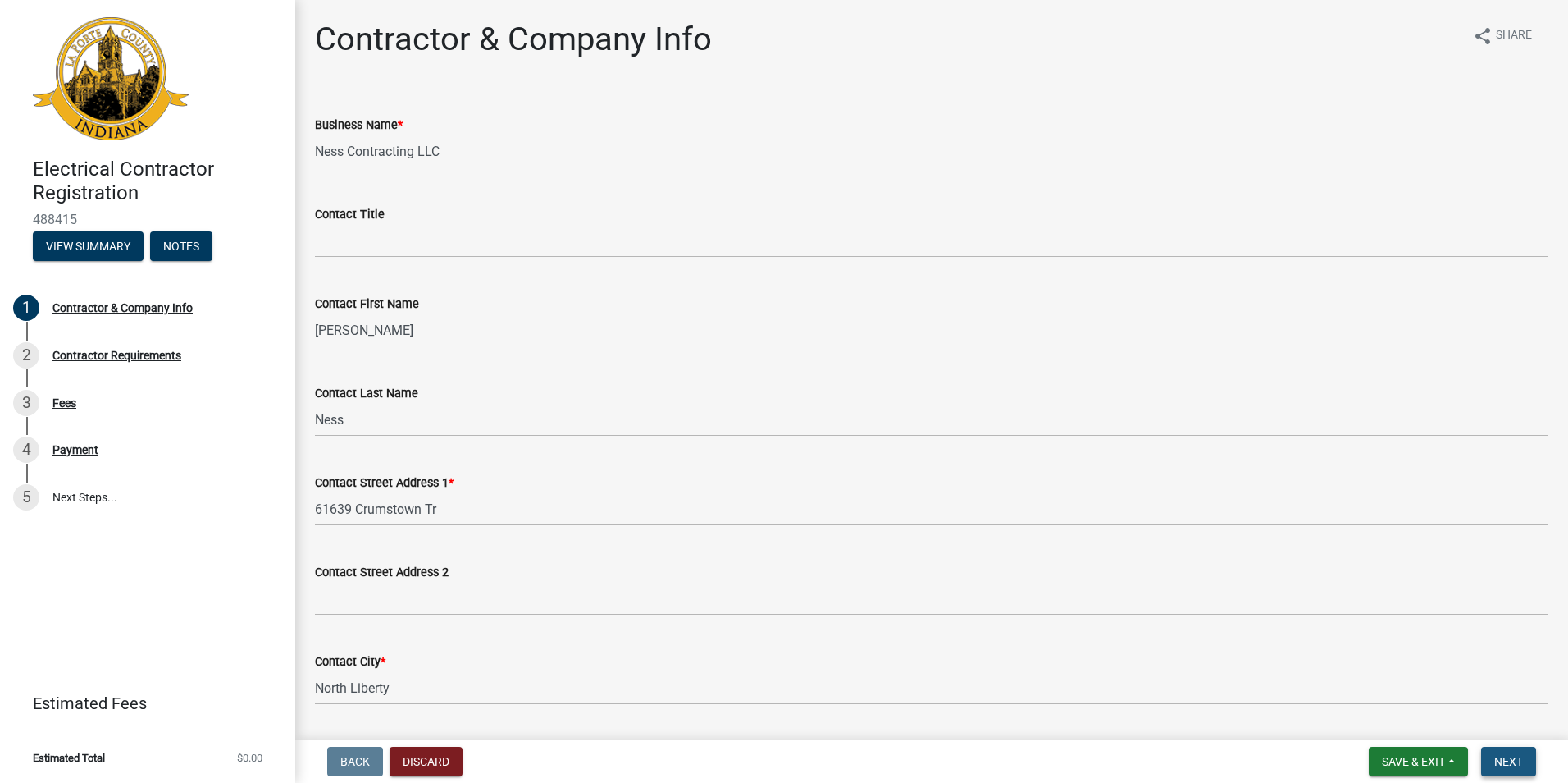
click at [1523, 764] on span "Next" at bounding box center [1509, 762] width 29 height 13
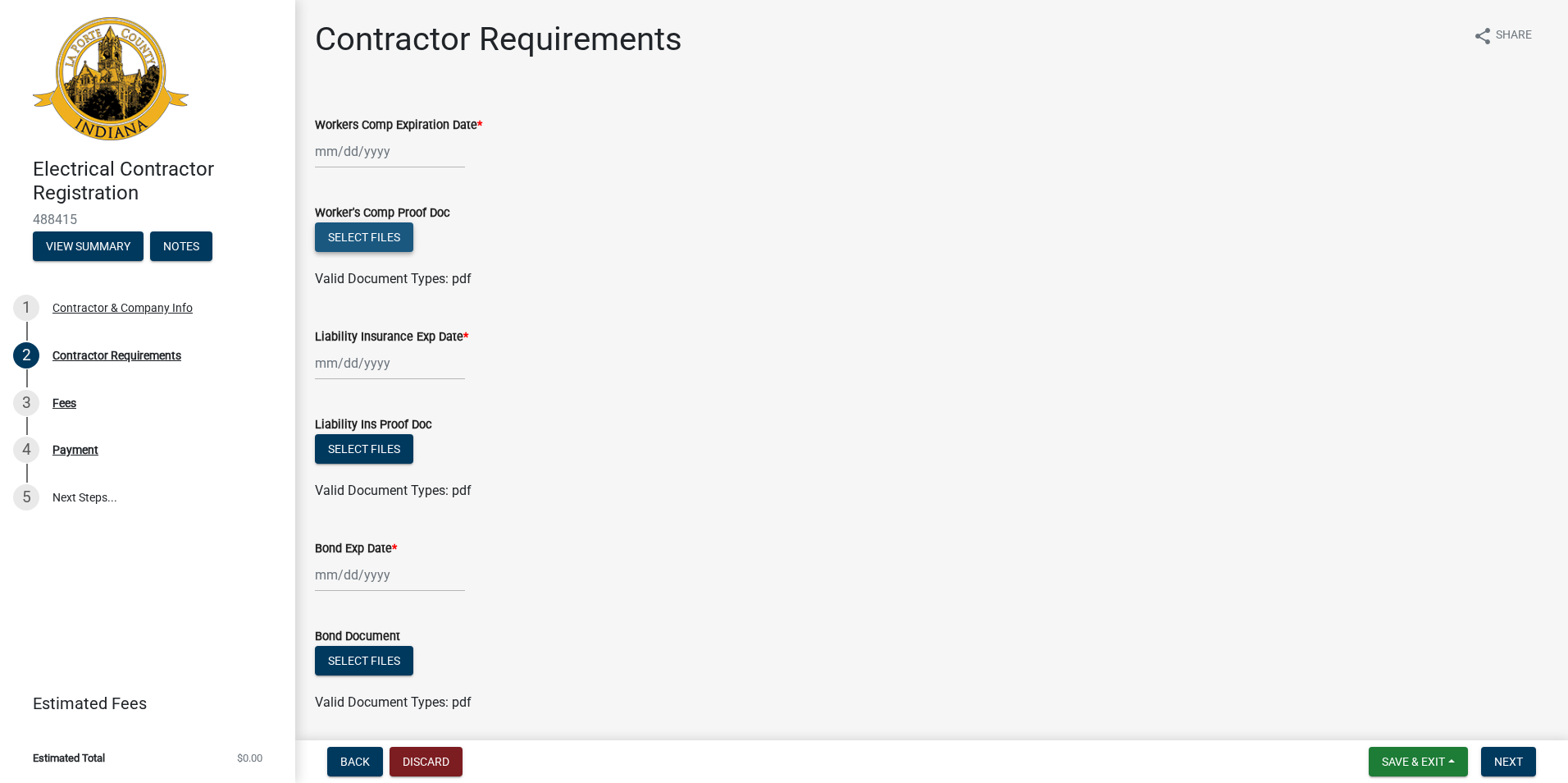
click at [374, 244] on button "Select files" at bounding box center [363, 237] width 98 height 30
click at [369, 244] on button "Select files" at bounding box center [363, 237] width 98 height 30
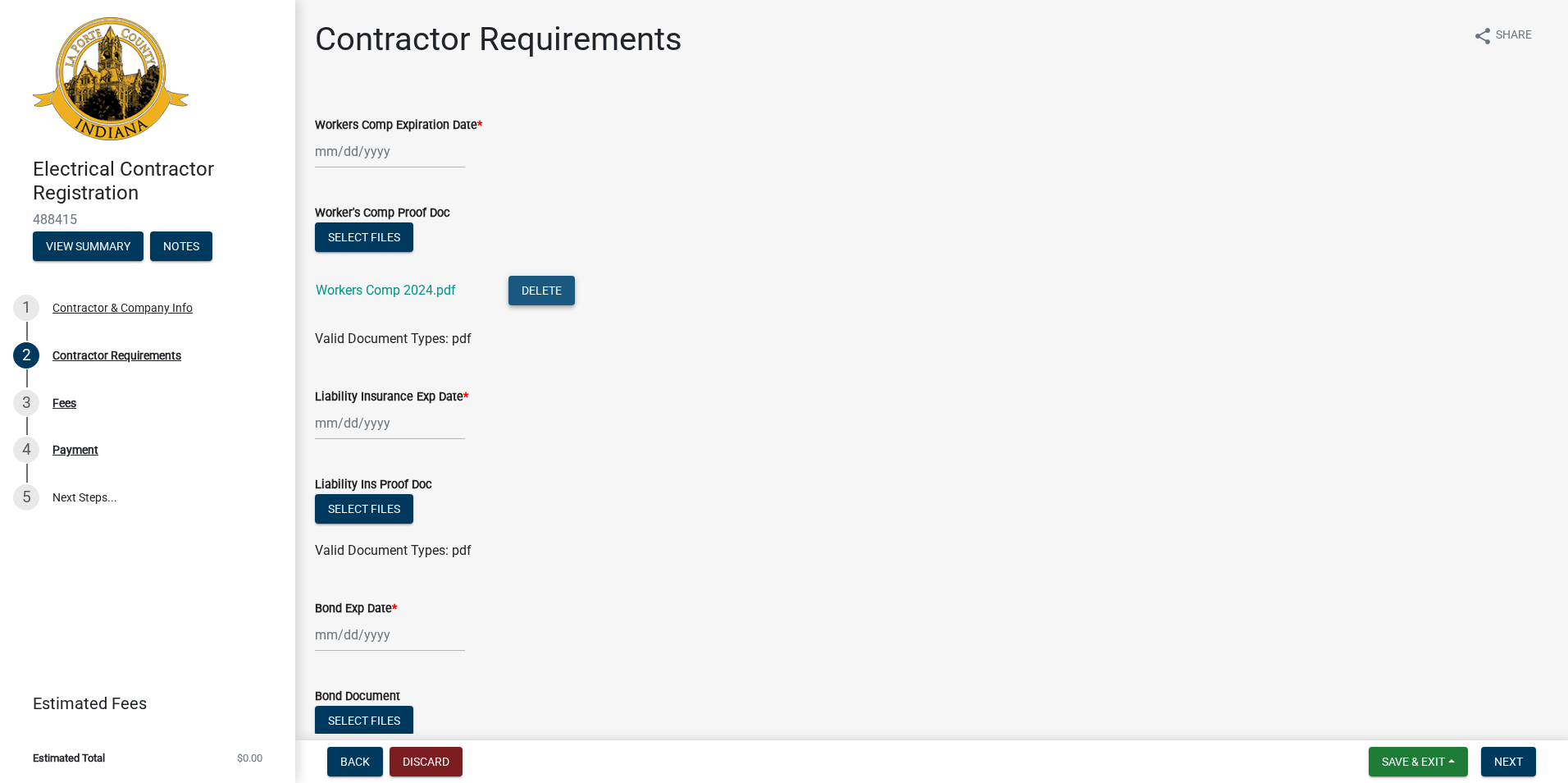
click at [528, 304] on button "Delete" at bounding box center [542, 291] width 66 height 30
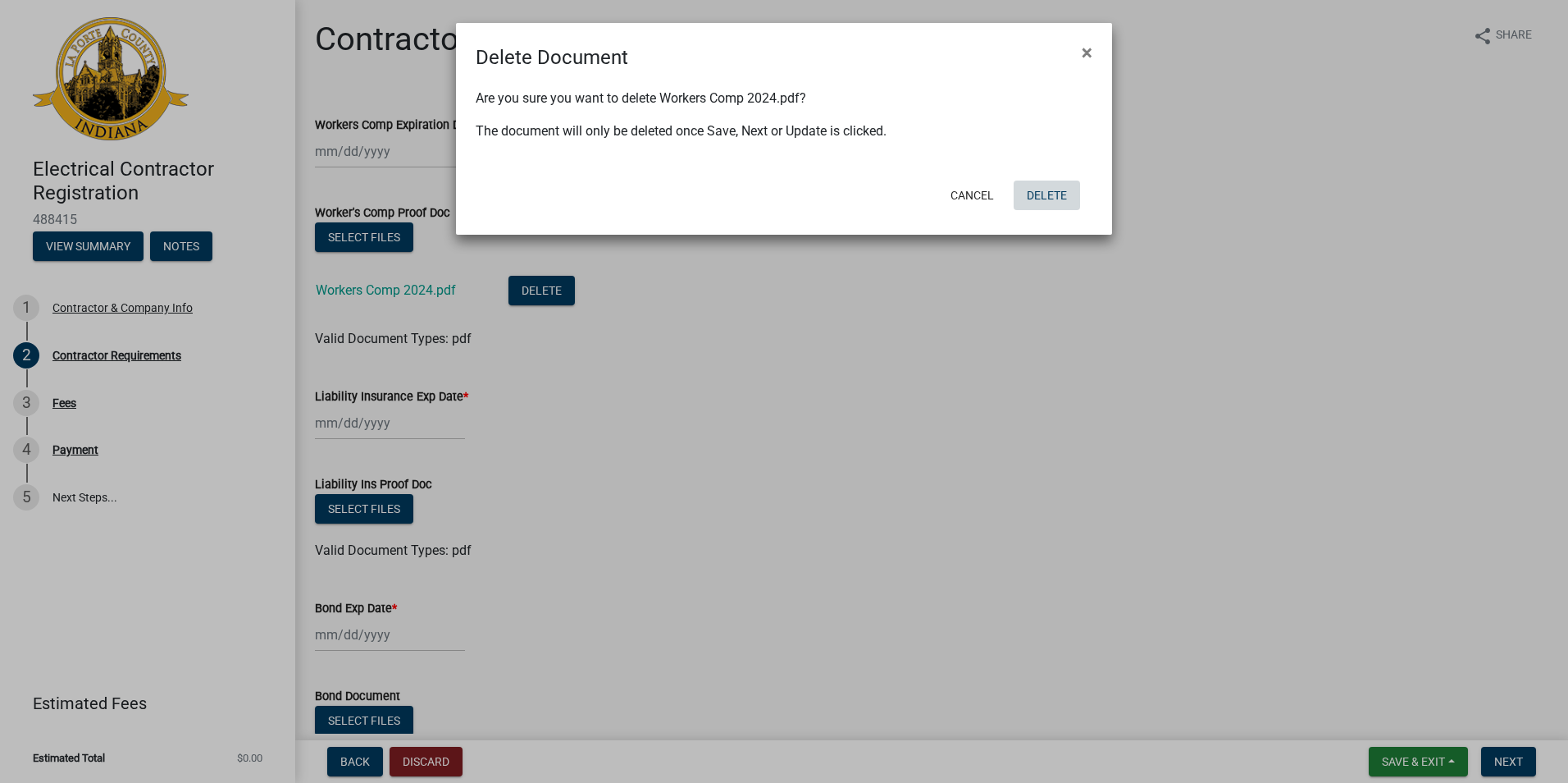
click at [1037, 184] on button "Delete" at bounding box center [1047, 196] width 66 height 30
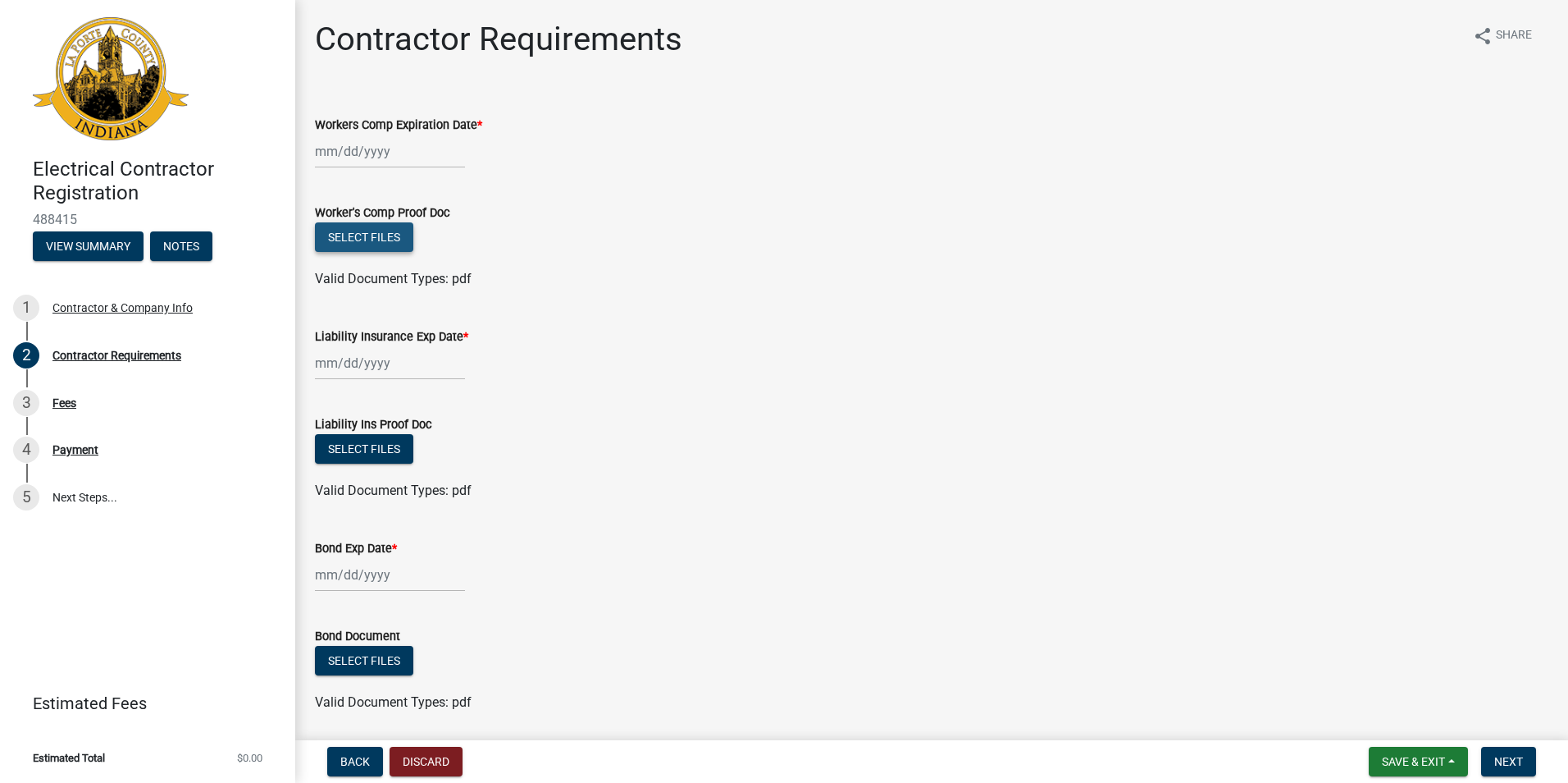
click at [380, 235] on button "Select files" at bounding box center [363, 237] width 98 height 30
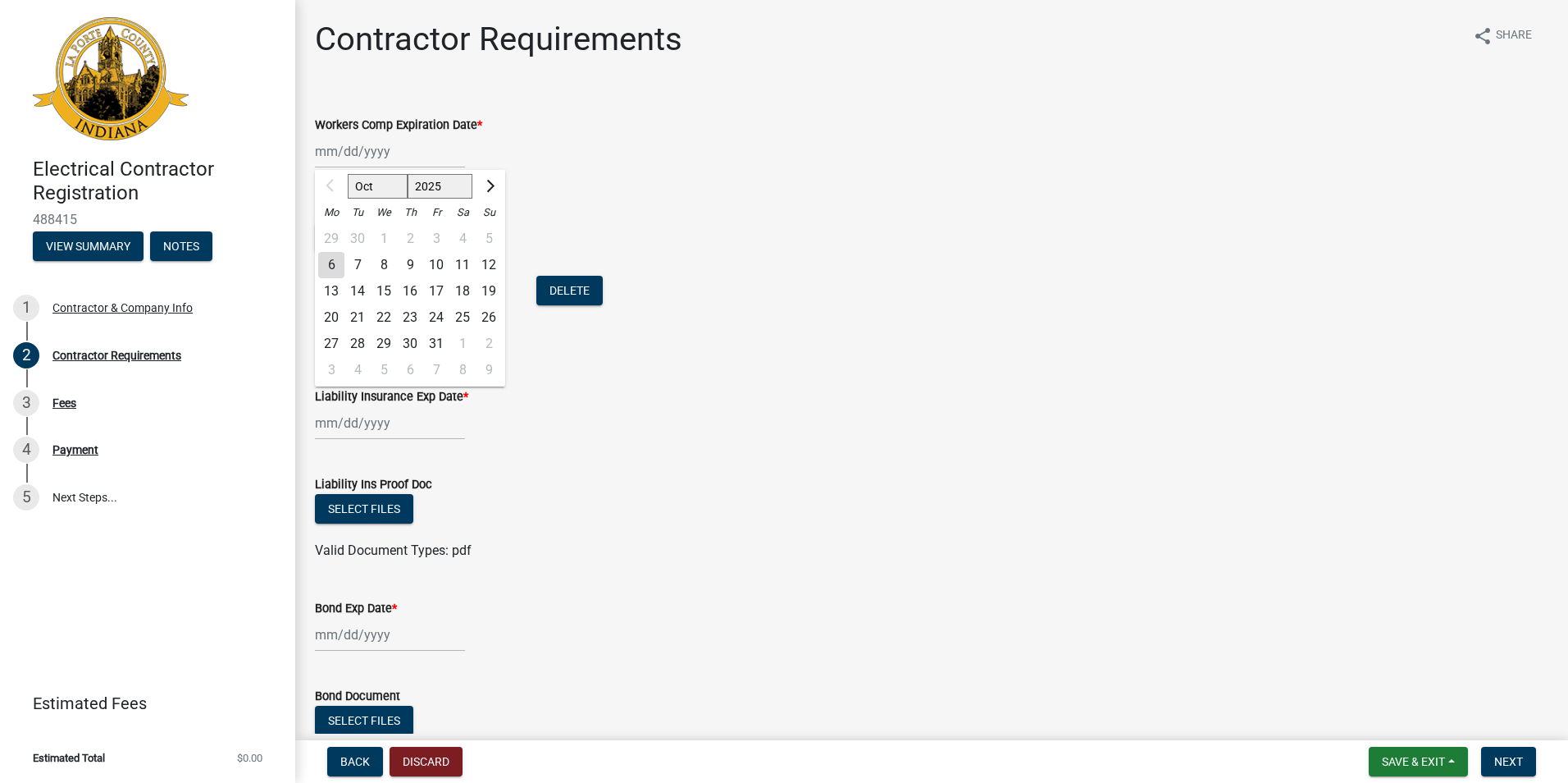
click at [381, 149] on input "Workers Comp Expiration Date *" at bounding box center [390, 151] width 150 height 34
type input "[DATE]"
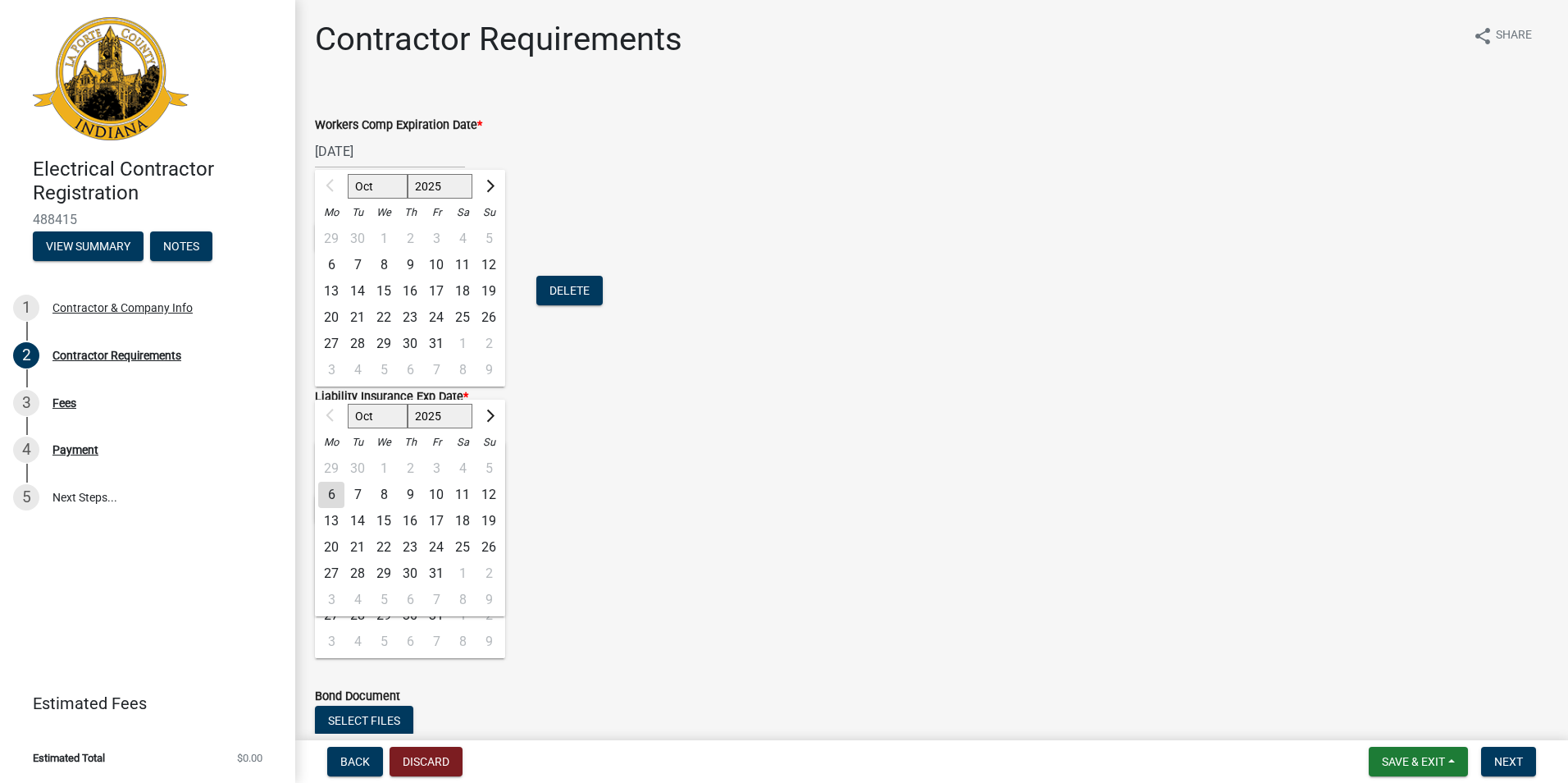
click at [547, 155] on div "[DATE] Oct Nov [DATE] 2026 2027 2028 2029 2030 2031 2032 2033 2034 2035 2036 20…" at bounding box center [931, 151] width 1234 height 34
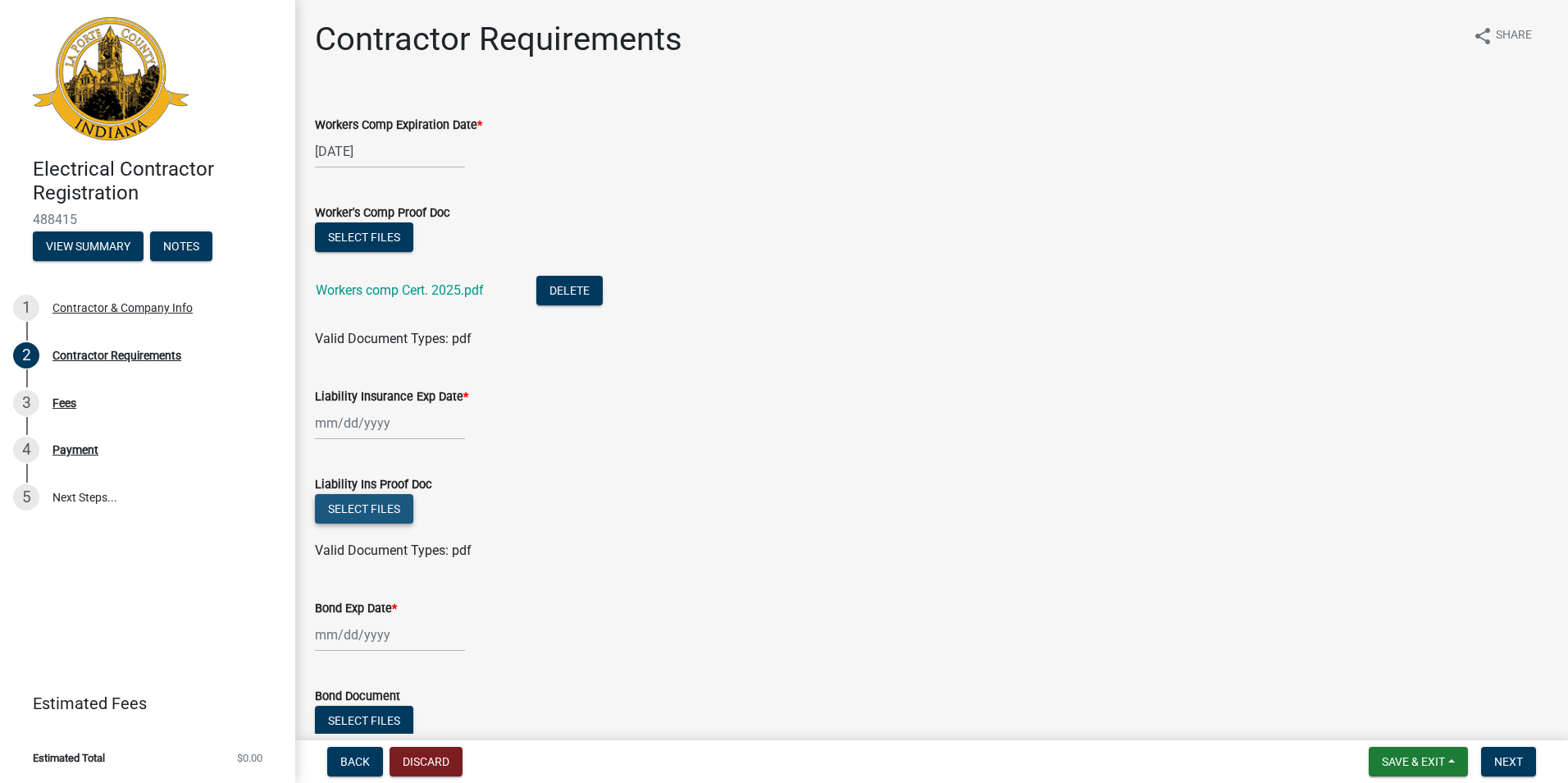
click at [367, 515] on button "Select files" at bounding box center [363, 509] width 98 height 30
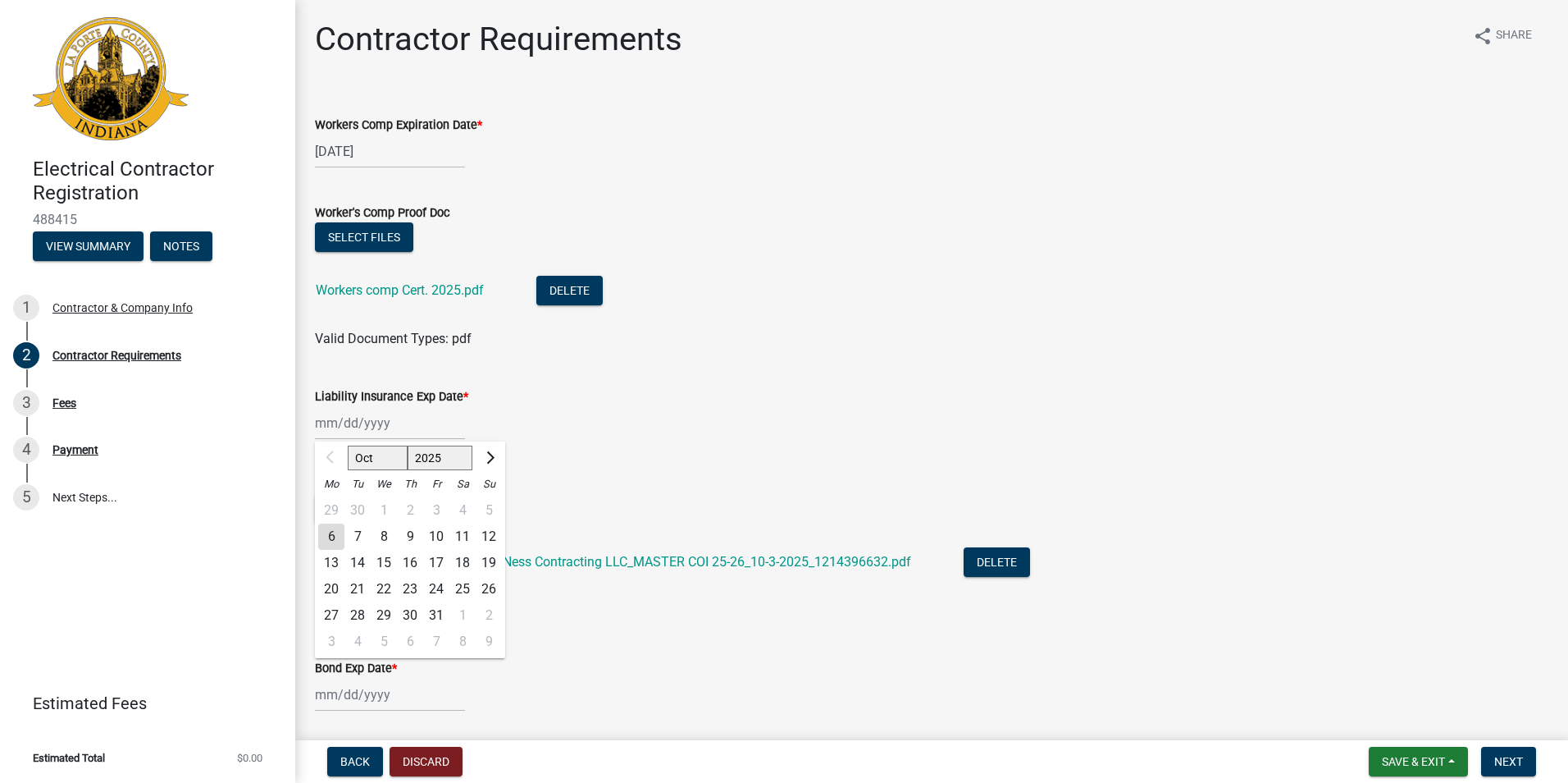
click at [385, 429] on input "Liability Insurance Exp Date *" at bounding box center [390, 423] width 150 height 34
click at [494, 454] on button "Next month" at bounding box center [489, 458] width 20 height 26
click at [481, 458] on button "Next month" at bounding box center [489, 458] width 20 height 26
select select "1"
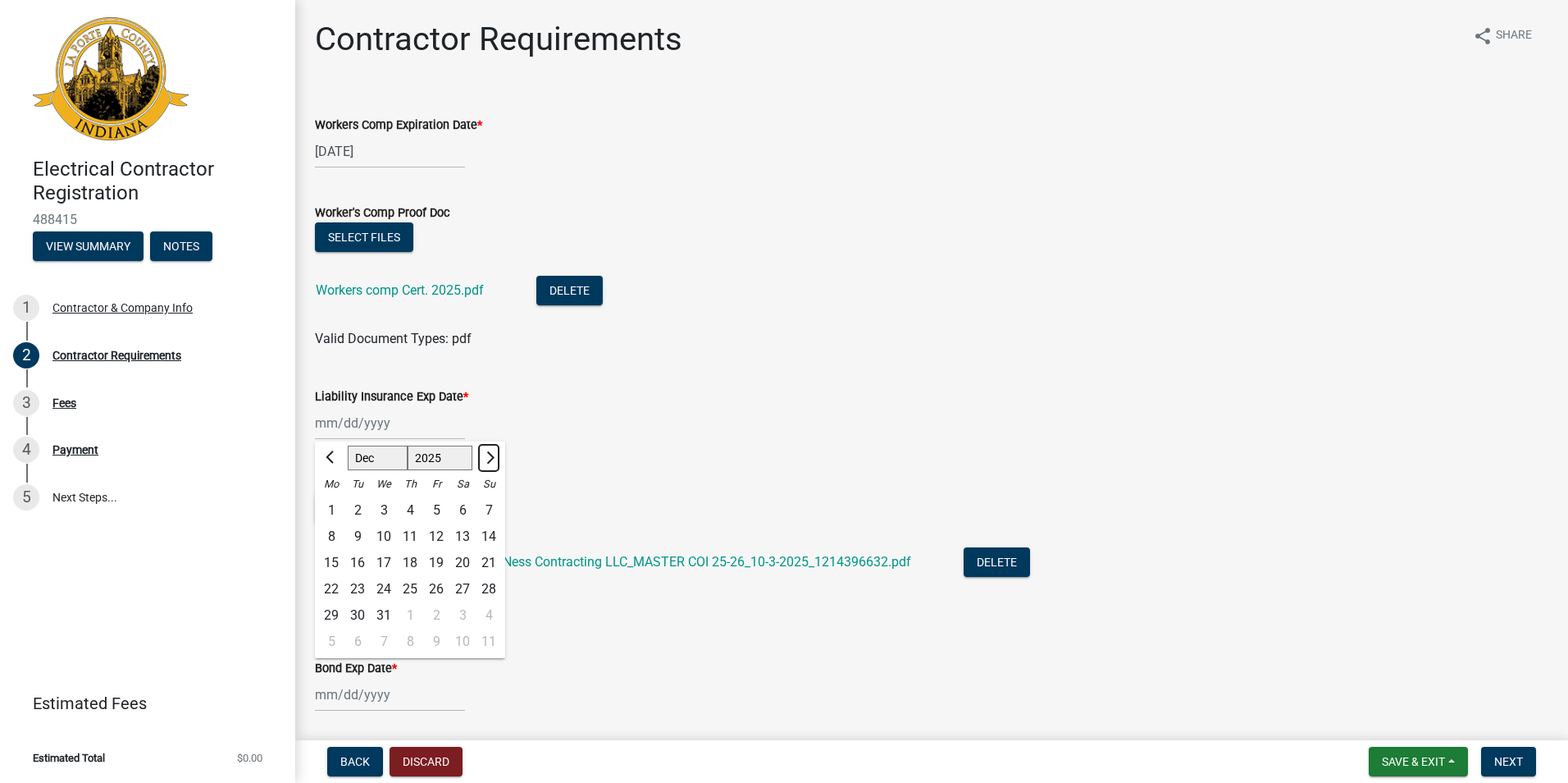
select select "2026"
click at [481, 458] on button "Next month" at bounding box center [489, 458] width 20 height 26
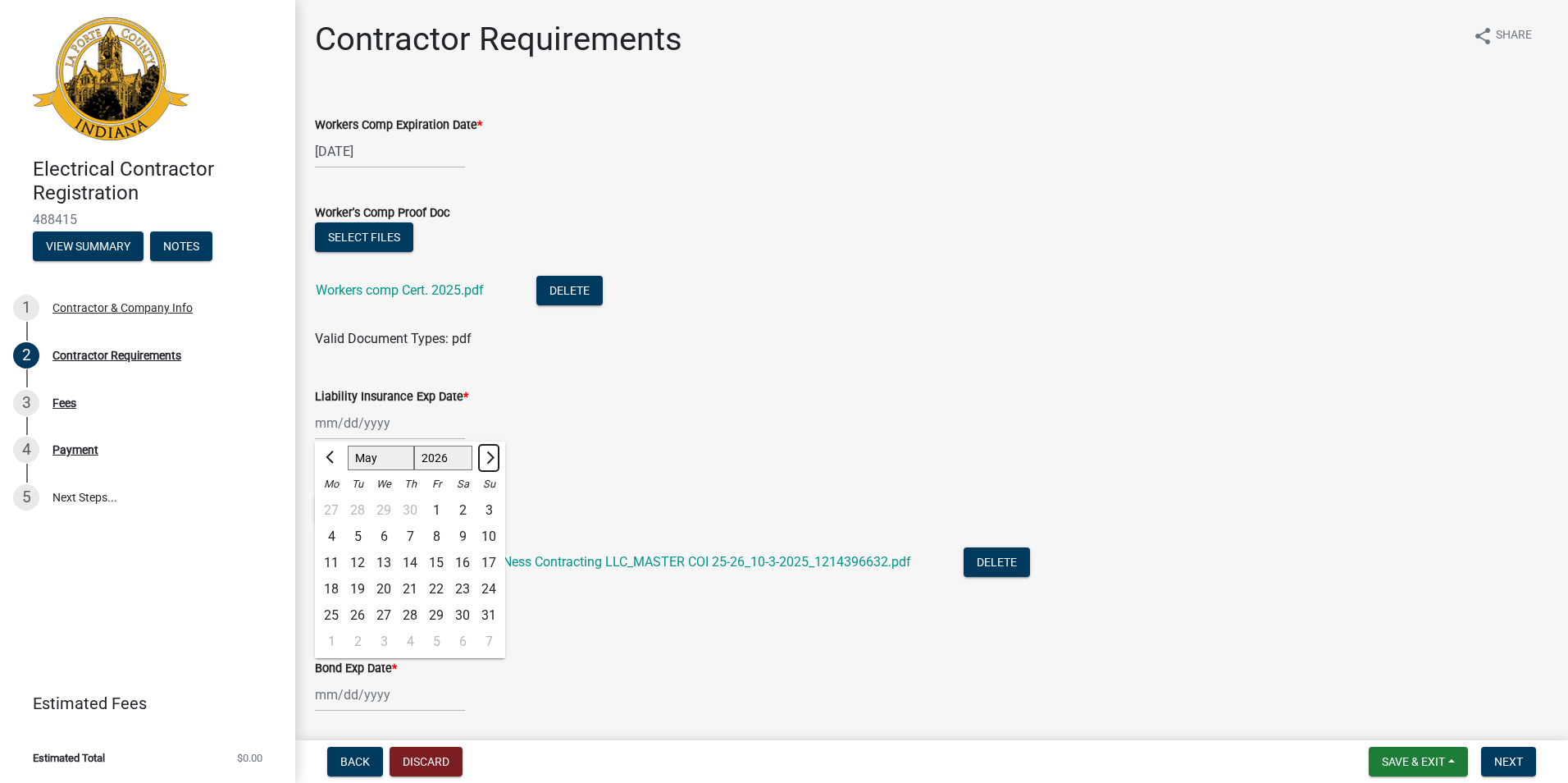
click at [481, 458] on button "Next month" at bounding box center [489, 458] width 20 height 26
select select "6"
click at [337, 617] on div "29" at bounding box center [331, 615] width 26 height 26
type input "[DATE]"
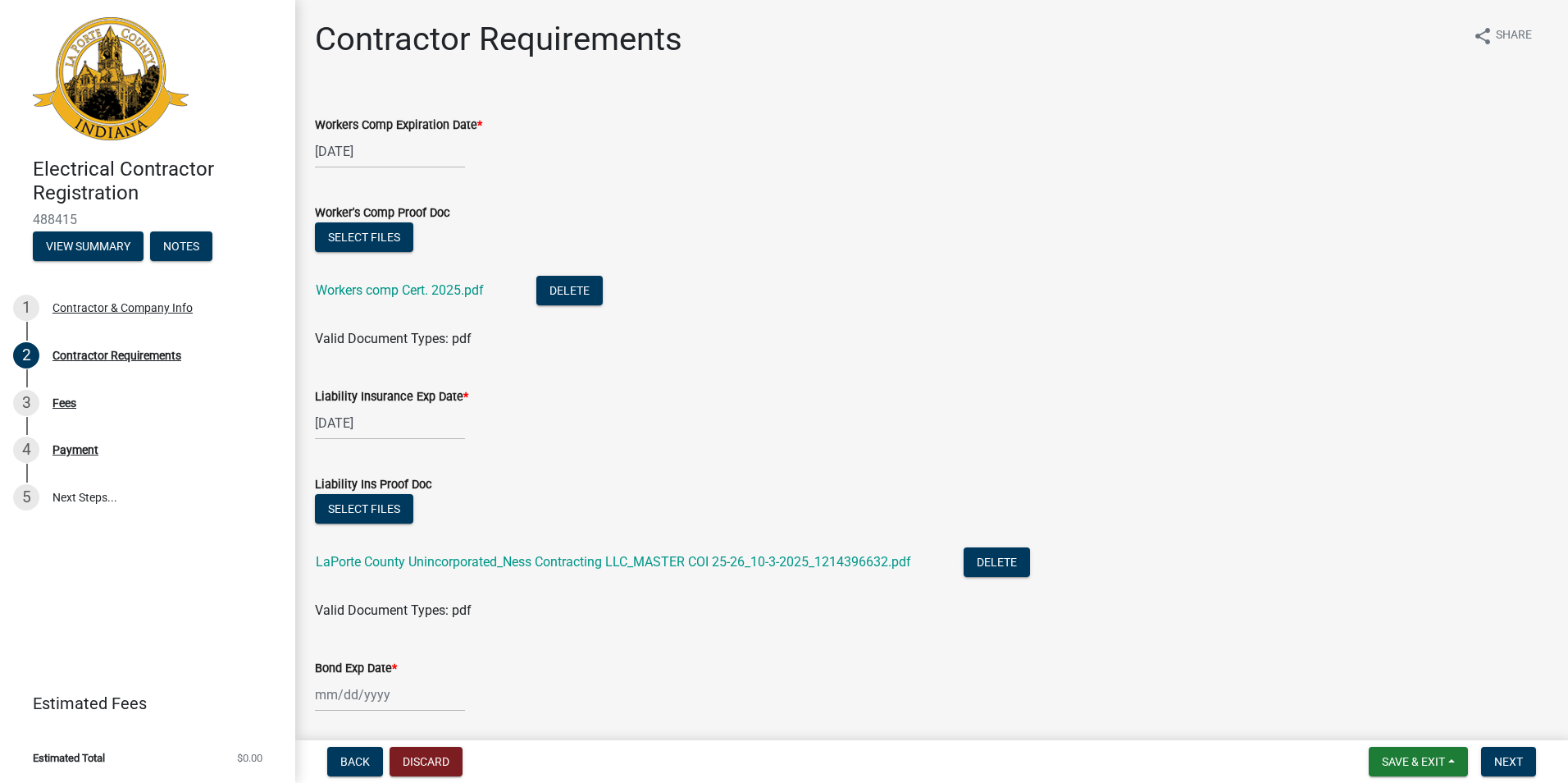
click at [522, 514] on div "Select files" at bounding box center [931, 510] width 1234 height 34
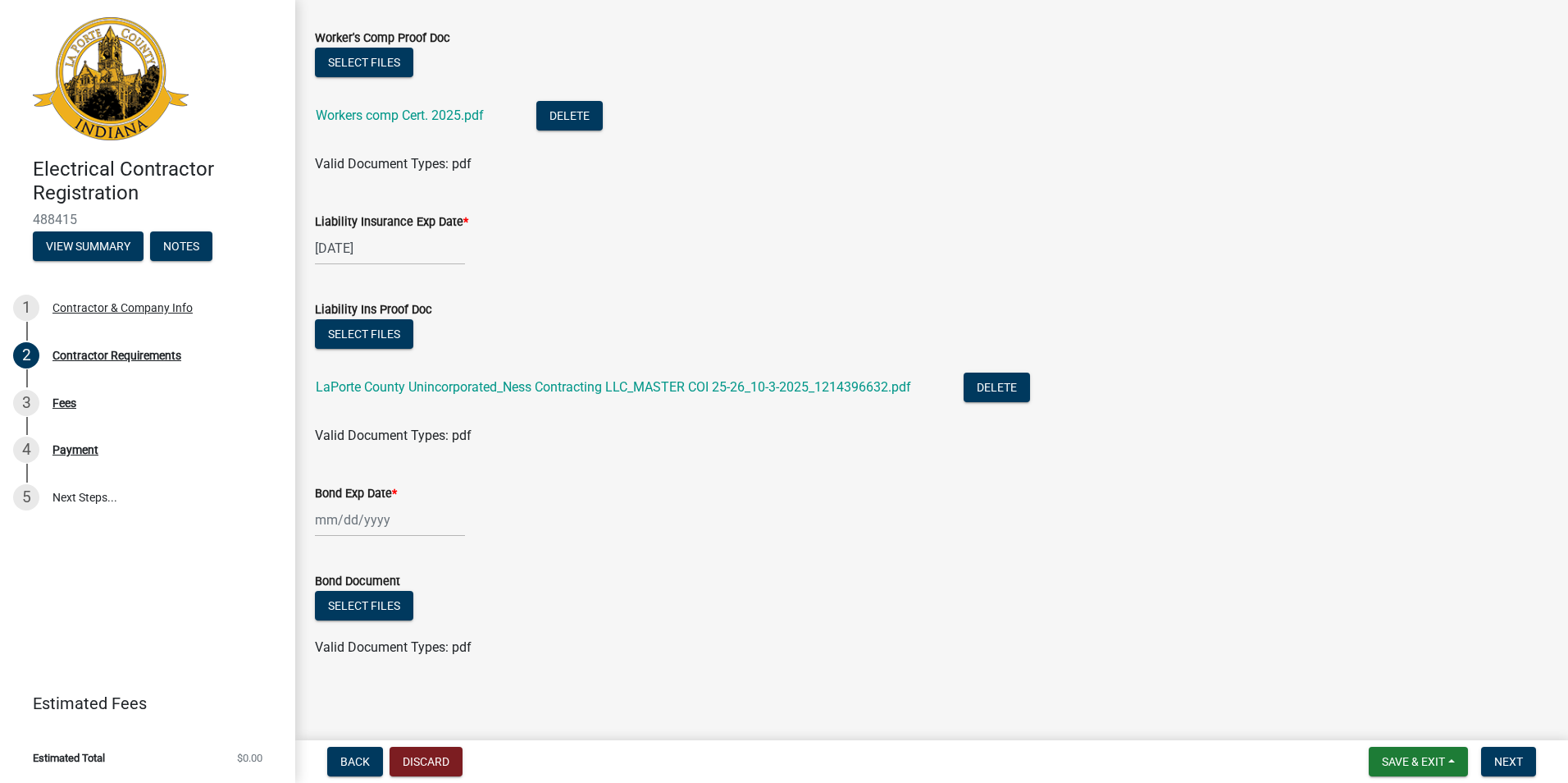
scroll to position [178, 0]
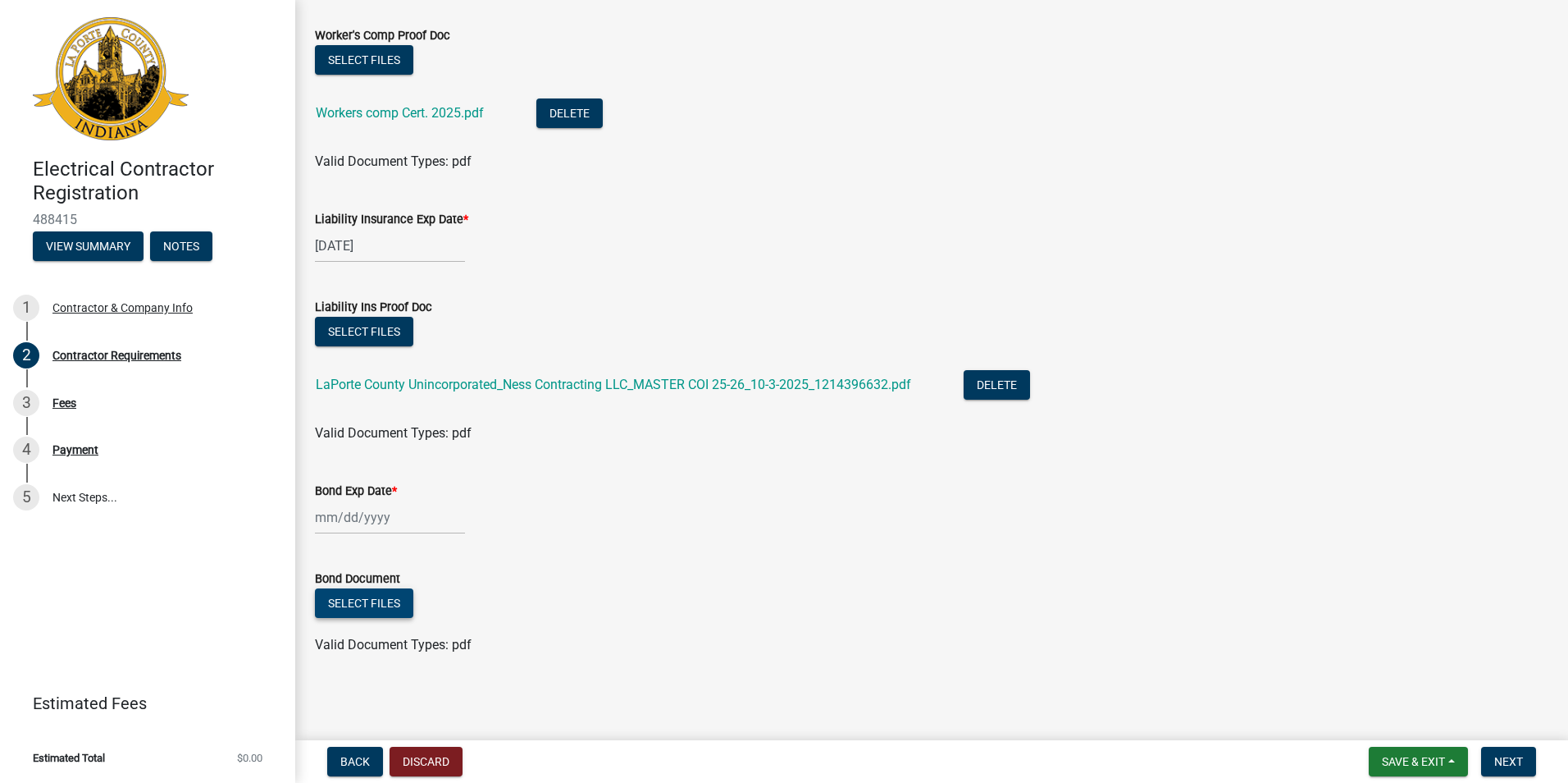
click at [386, 611] on button "Select files" at bounding box center [363, 603] width 98 height 30
click at [513, 653] on button "Delete" at bounding box center [505, 657] width 66 height 30
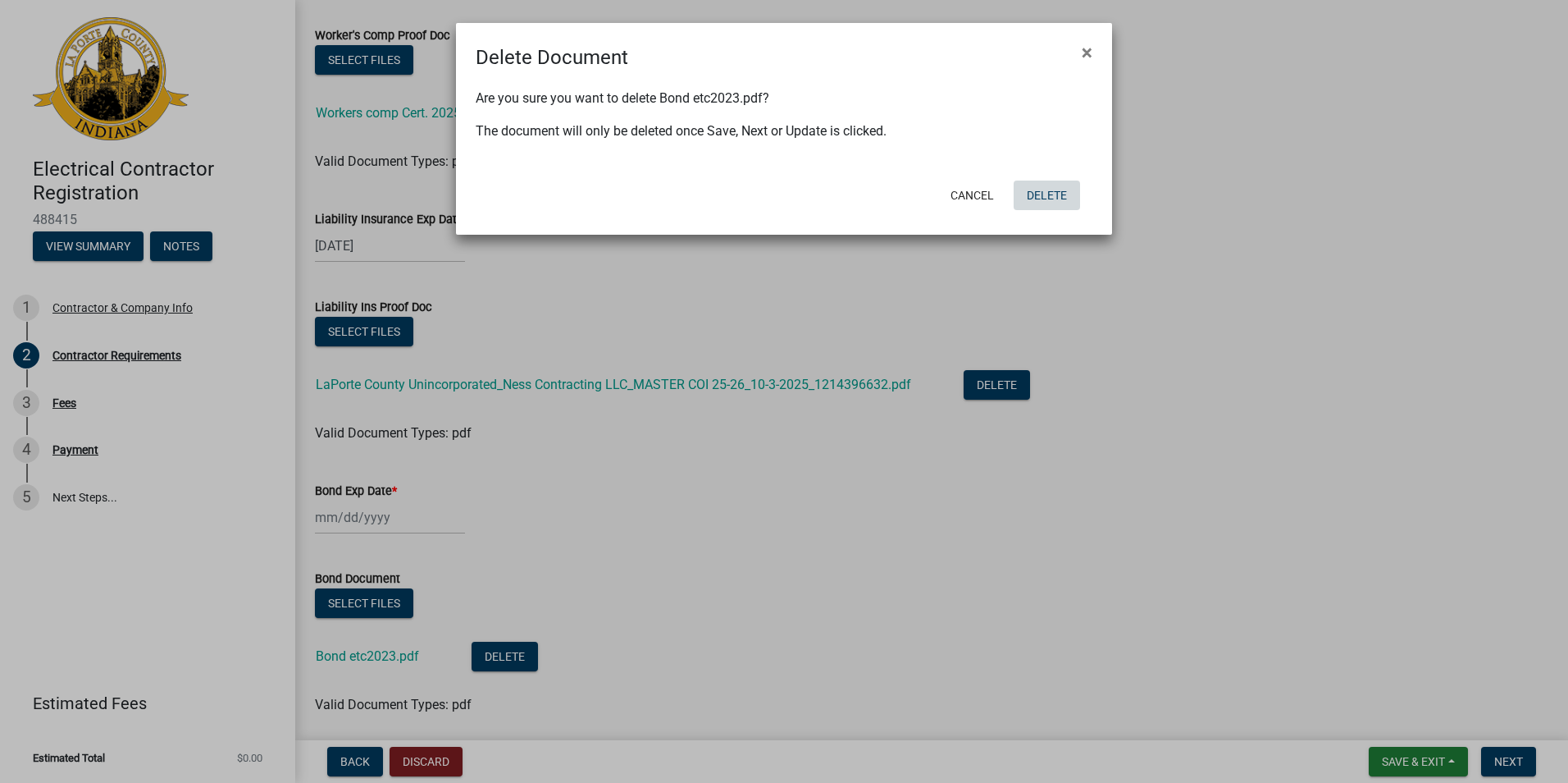
click at [1058, 188] on button "Delete" at bounding box center [1047, 196] width 66 height 30
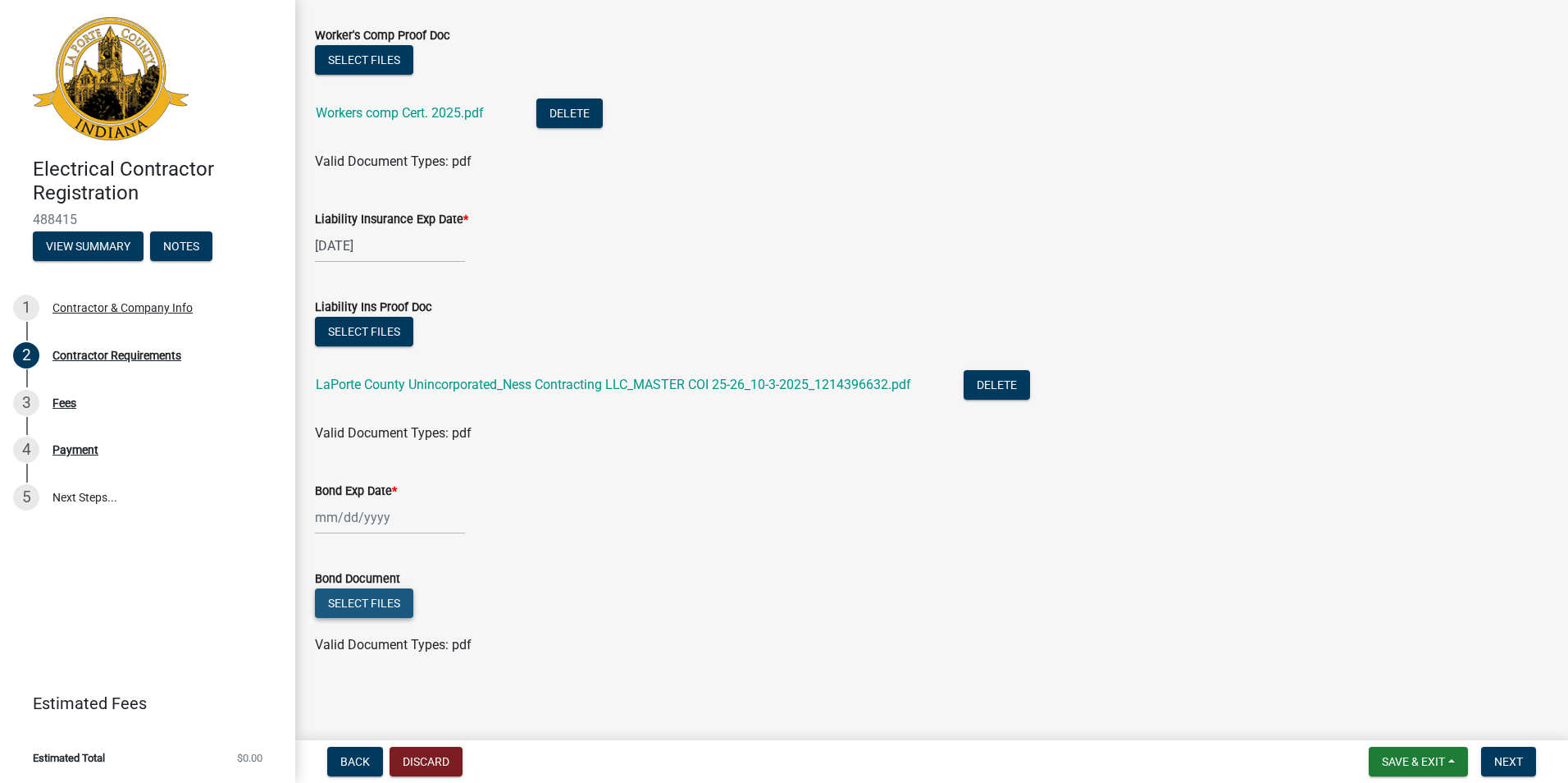
click at [346, 590] on button "Select files" at bounding box center [363, 603] width 98 height 30
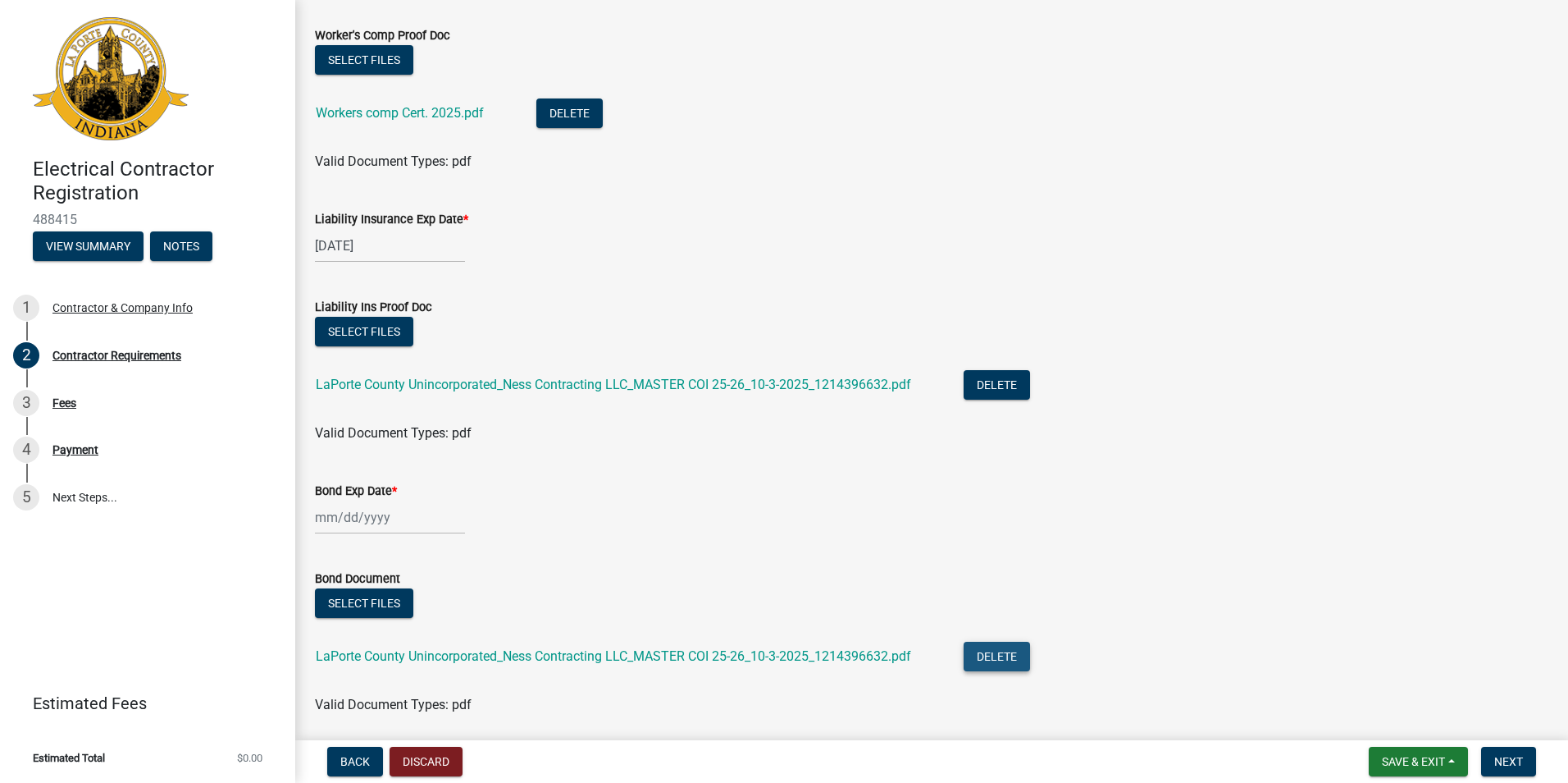
click at [1005, 670] on button "Delete" at bounding box center [997, 657] width 66 height 30
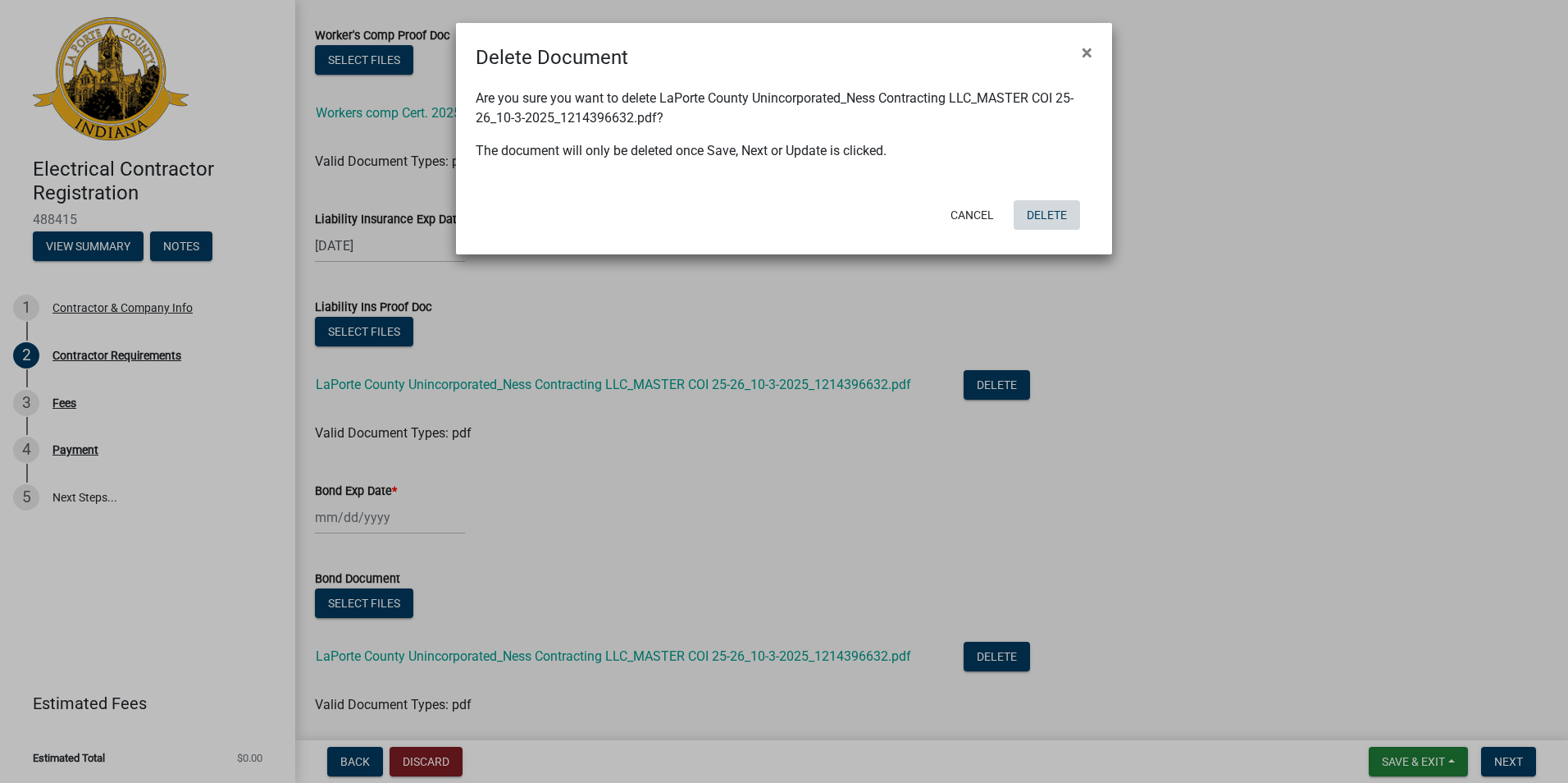
click at [1045, 221] on button "Delete" at bounding box center [1047, 215] width 66 height 30
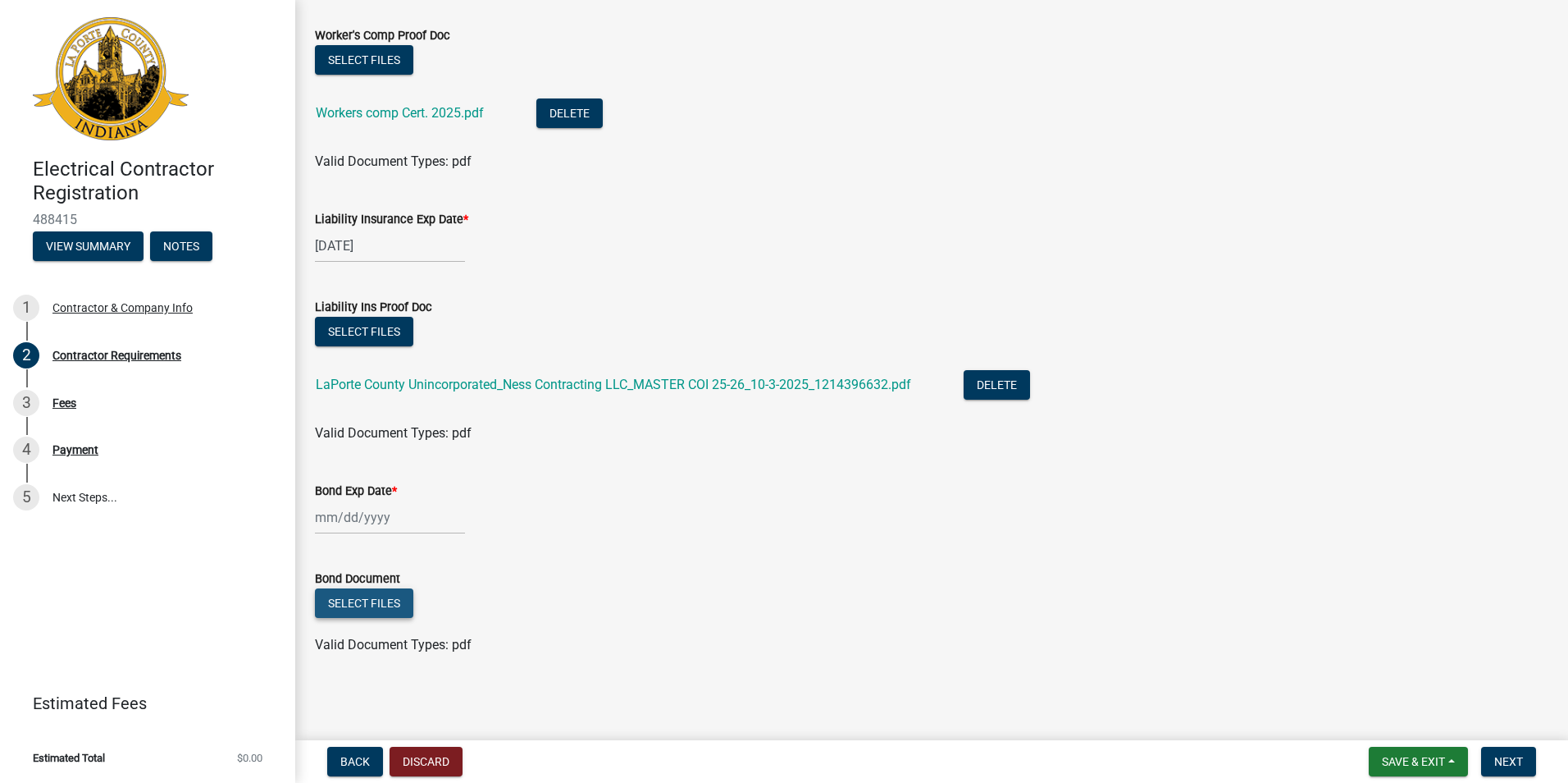
click at [379, 597] on button "Select files" at bounding box center [363, 603] width 98 height 30
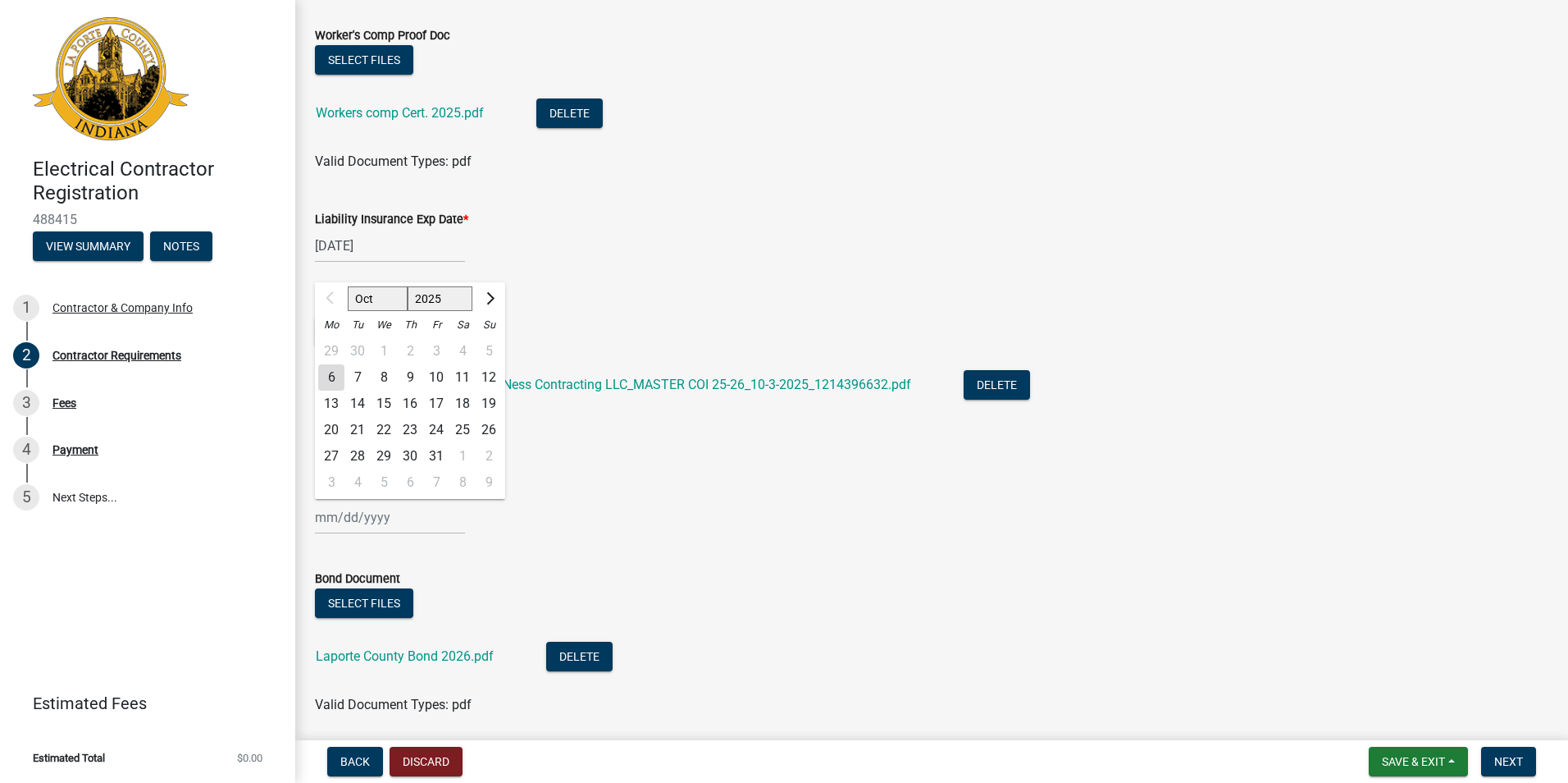
click at [326, 515] on input "Bond Exp Date *" at bounding box center [390, 517] width 150 height 34
click at [411, 372] on div "9" at bounding box center [410, 377] width 26 height 26
type input "[DATE]"
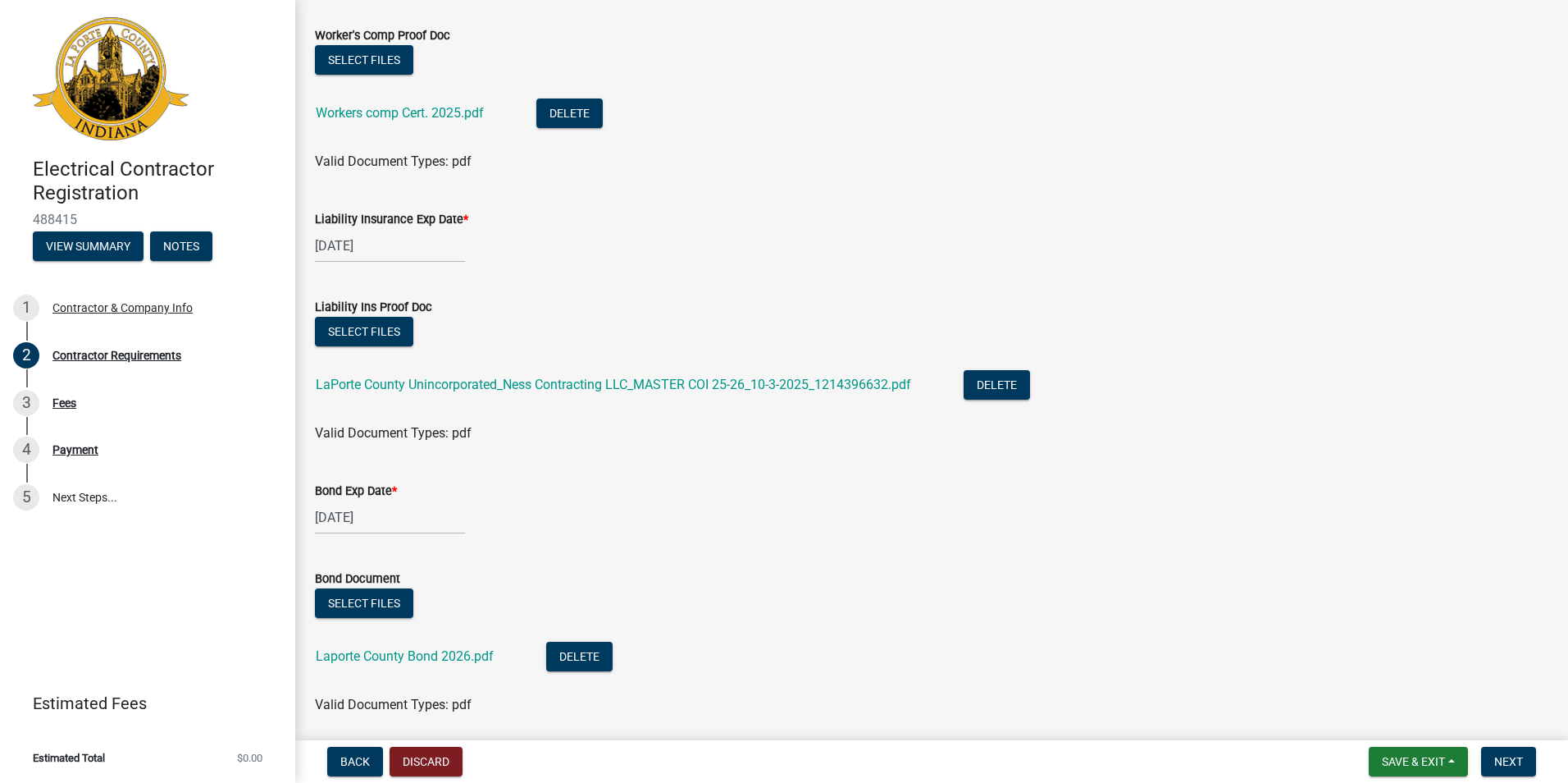
click at [329, 518] on input "[DATE]" at bounding box center [390, 517] width 150 height 34
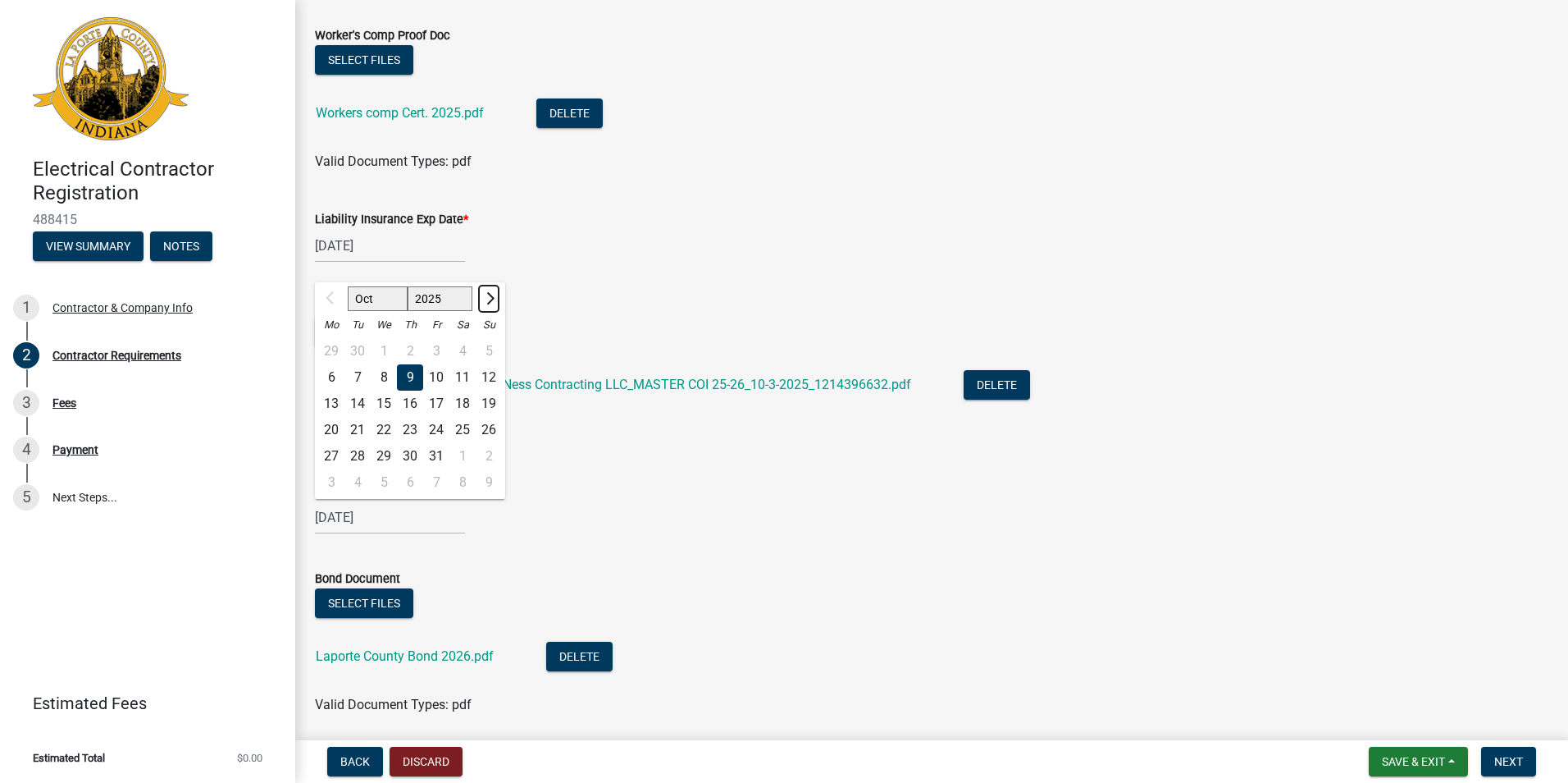
click at [490, 301] on span "Next month" at bounding box center [488, 298] width 12 height 12
select select "1"
select select "2026"
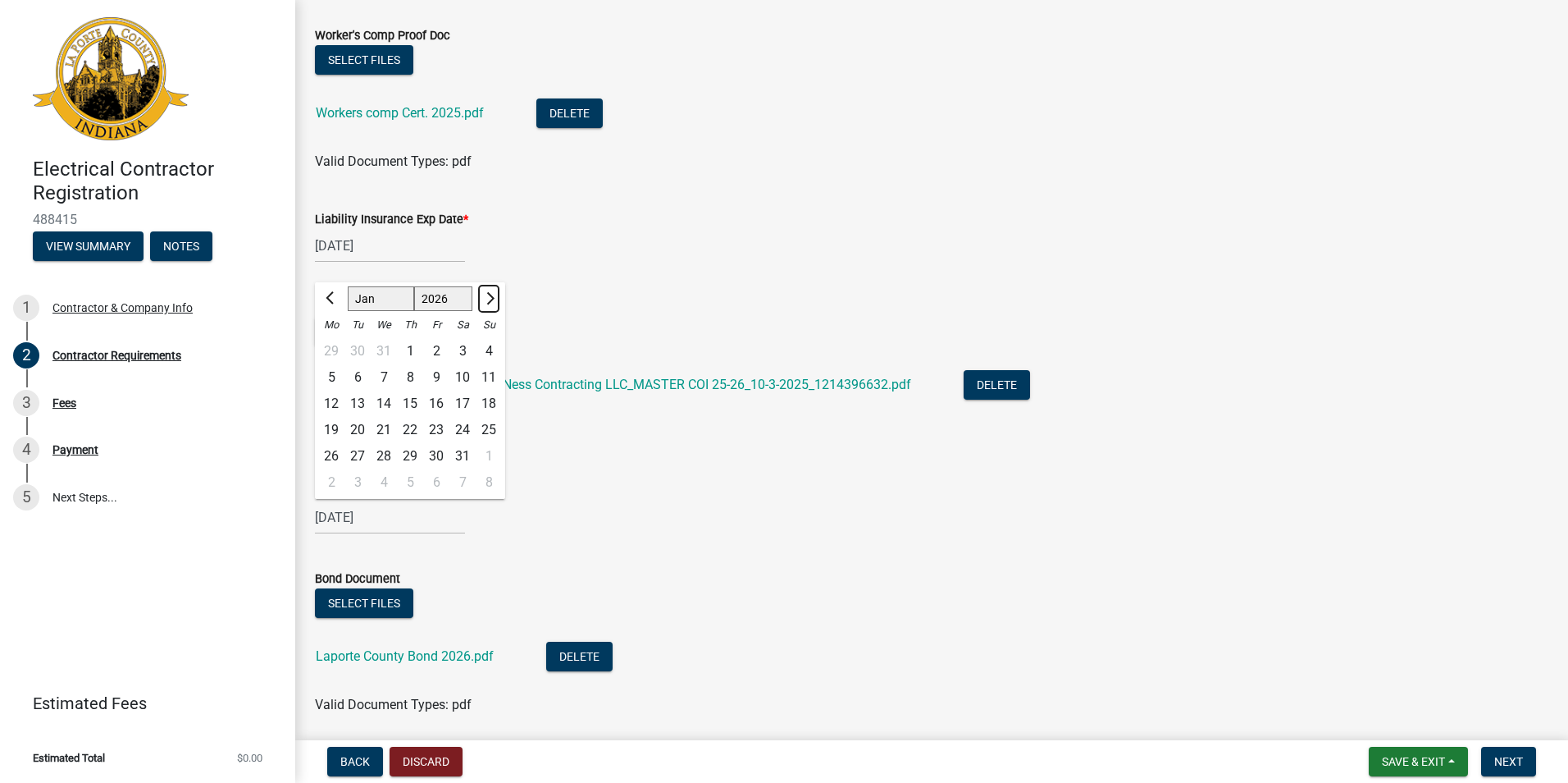
click at [490, 301] on span "Next month" at bounding box center [488, 298] width 12 height 12
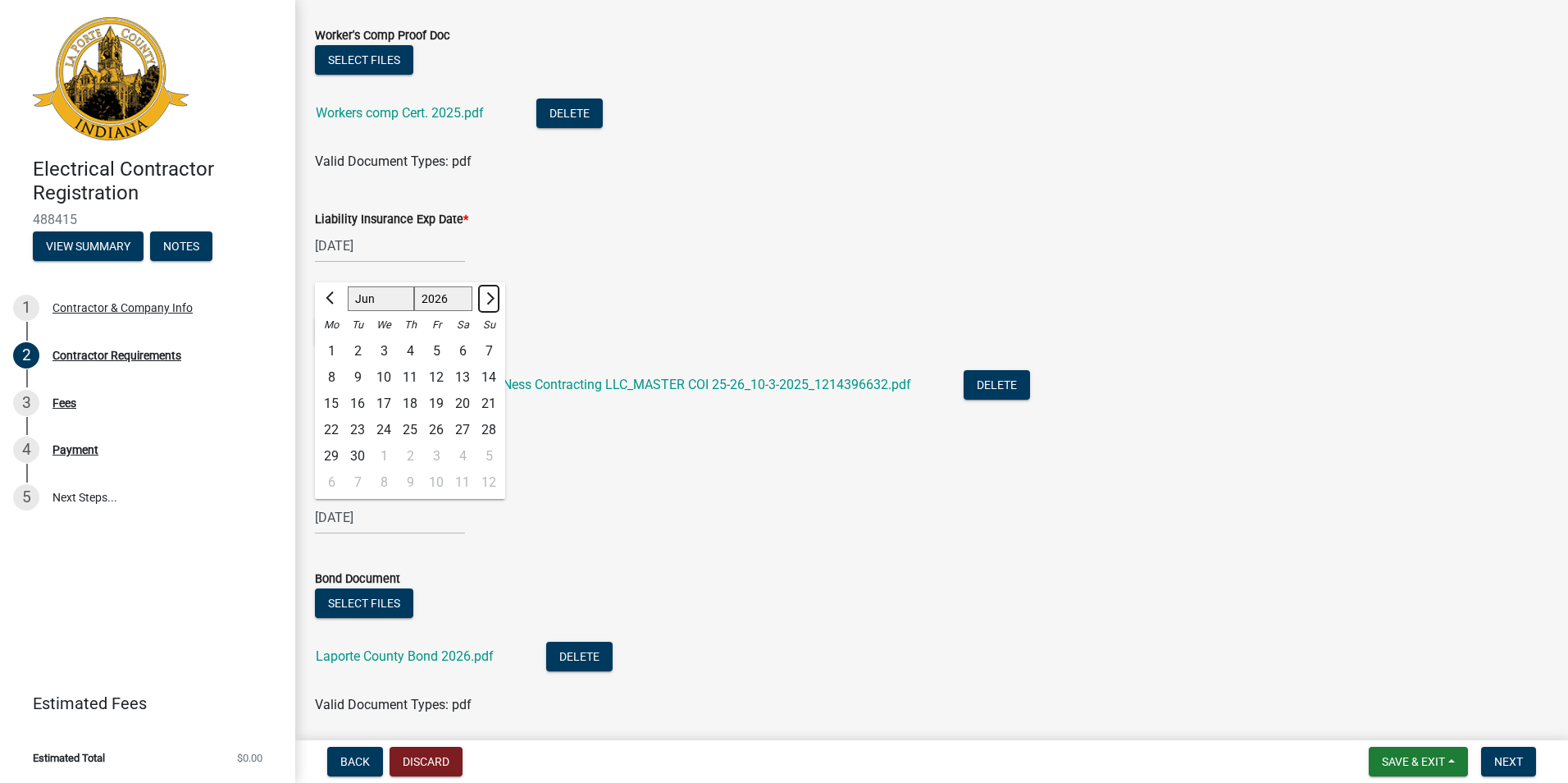
click at [490, 301] on span "Next month" at bounding box center [488, 298] width 12 height 12
select select "9"
click at [381, 373] on div "9" at bounding box center [384, 377] width 26 height 26
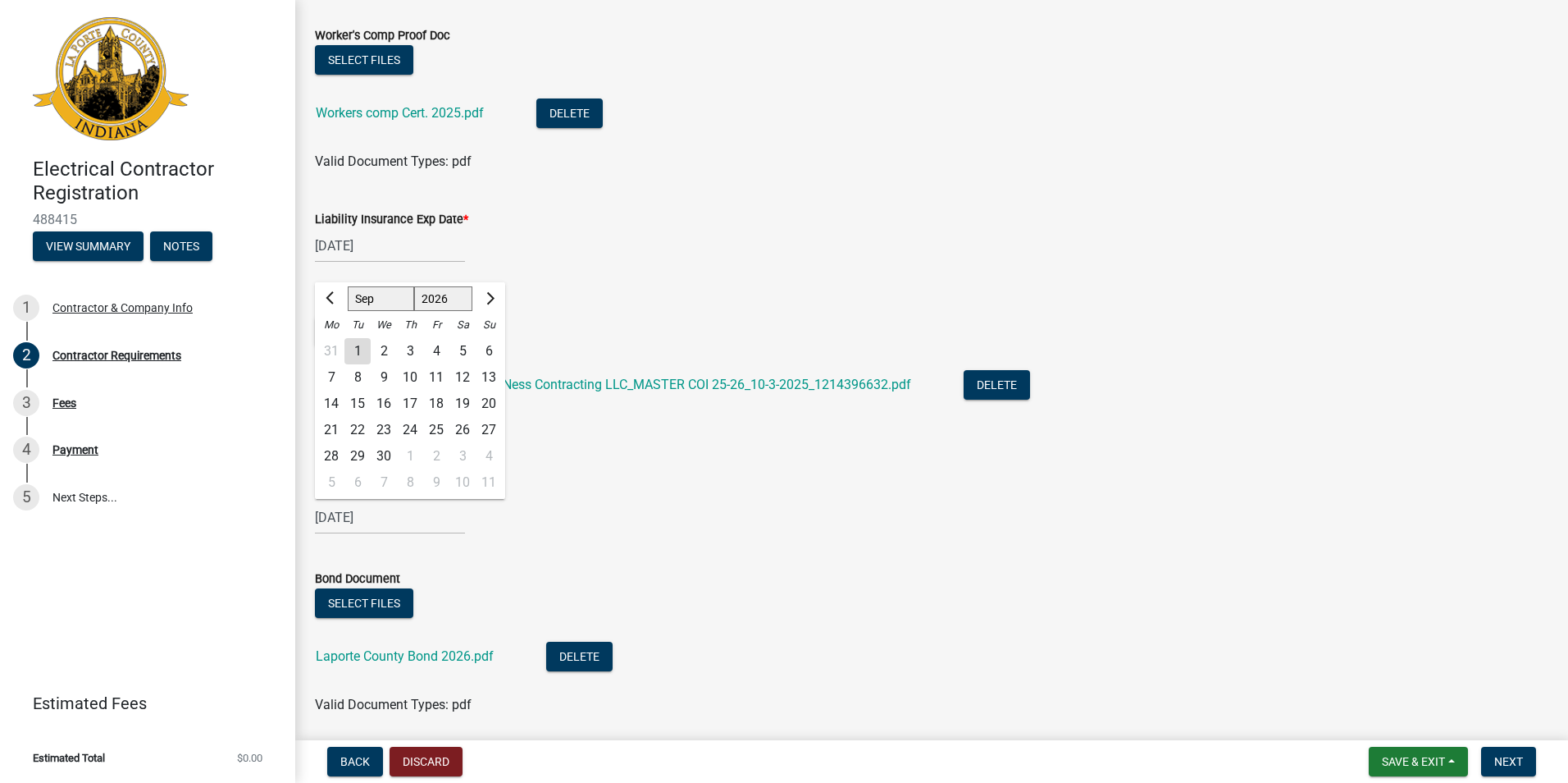
type input "[DATE]"
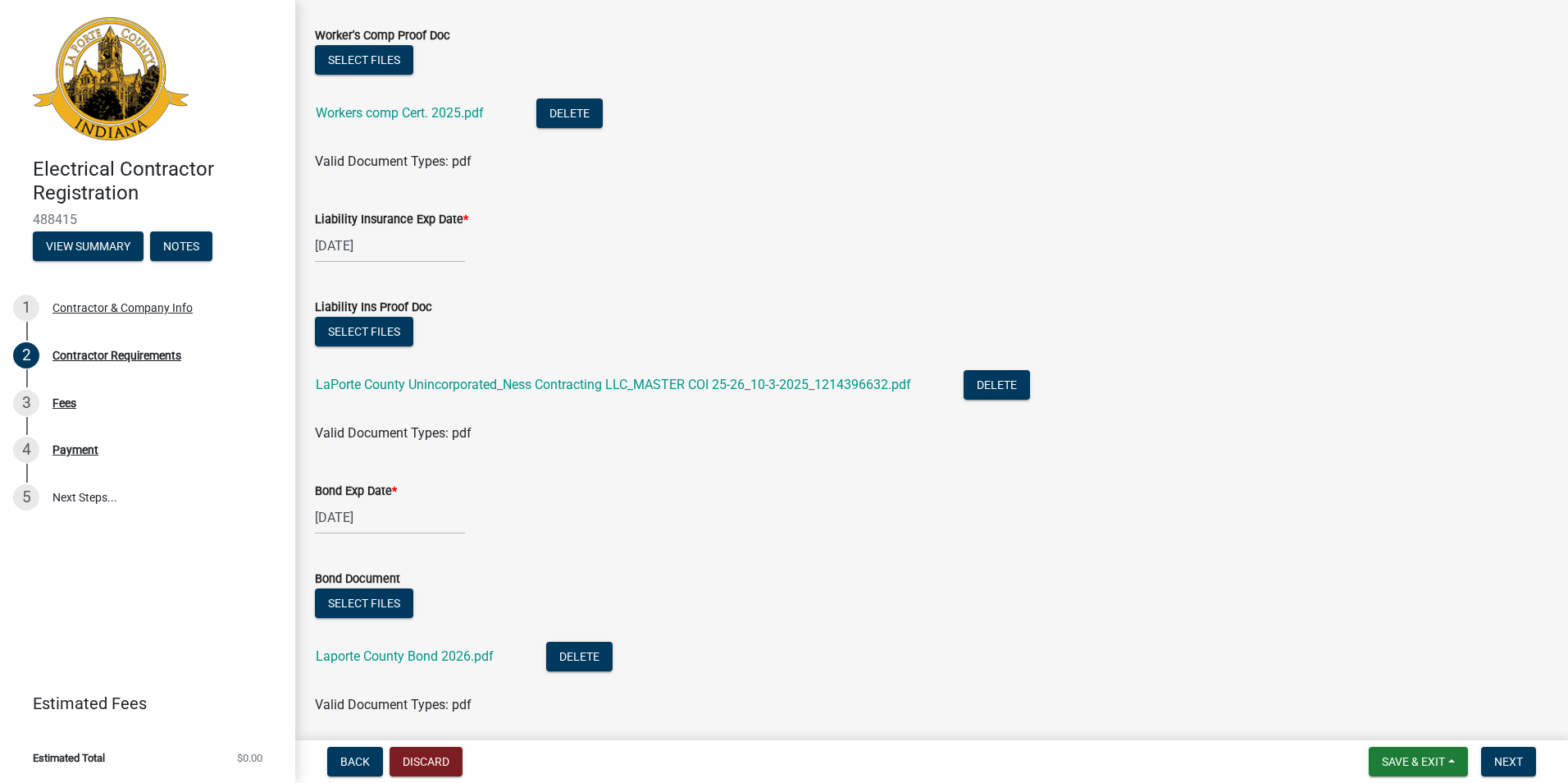
select select "9"
select select "2026"
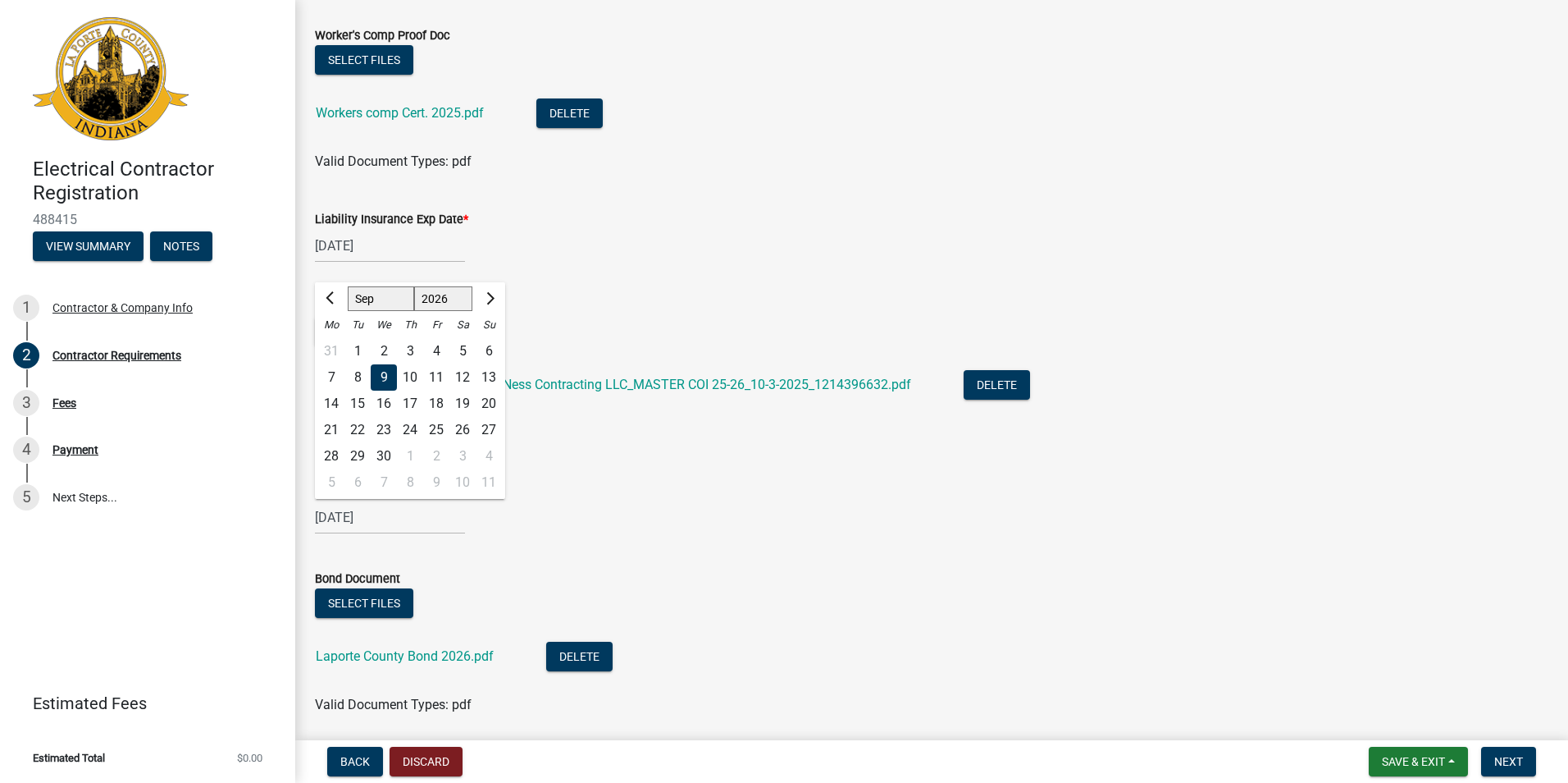
click at [355, 520] on input "[DATE]" at bounding box center [390, 517] width 150 height 34
click at [438, 430] on div "25" at bounding box center [437, 430] width 26 height 26
type input "[DATE]"
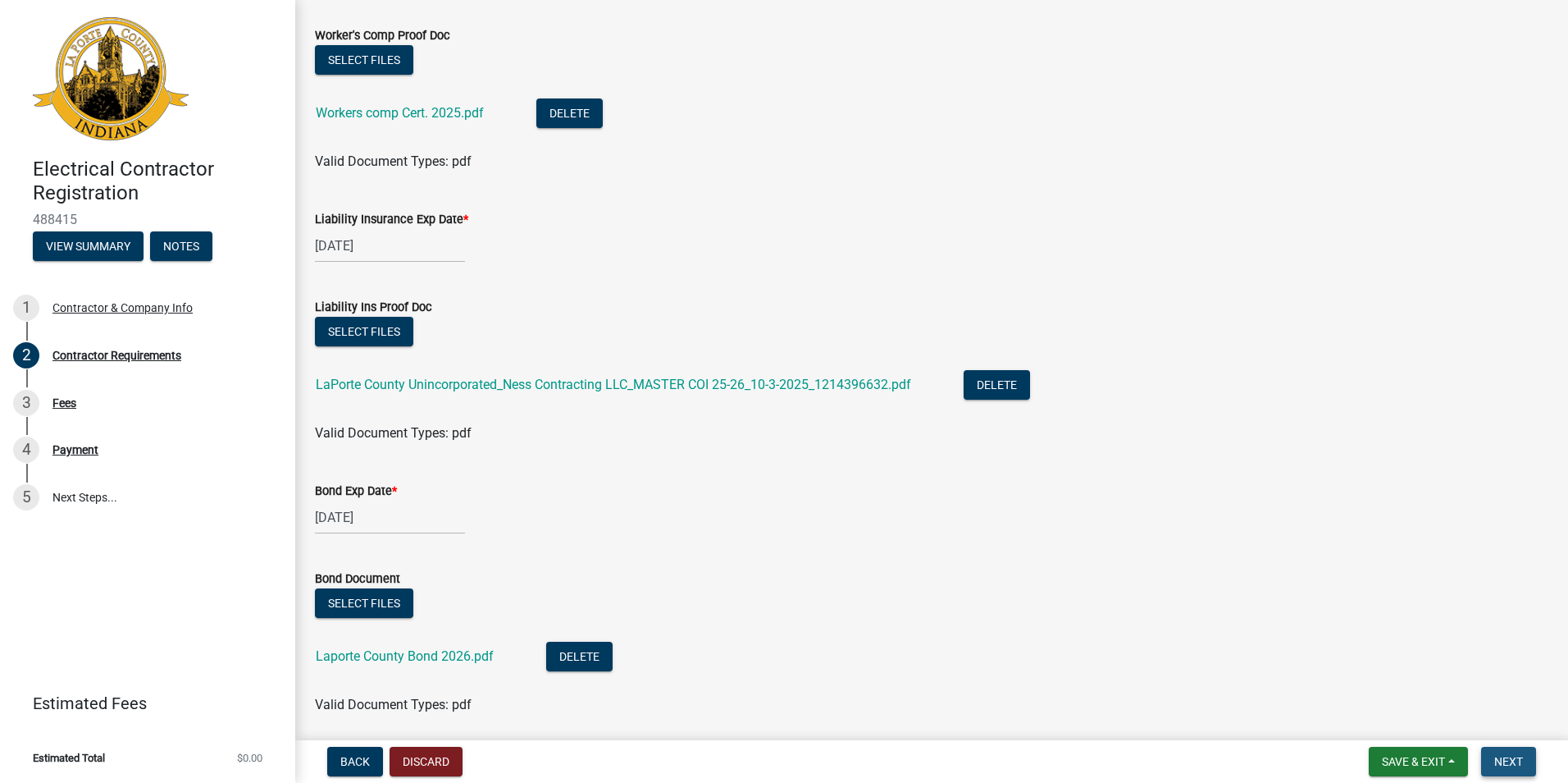
click at [1522, 753] on button "Next" at bounding box center [1509, 762] width 55 height 30
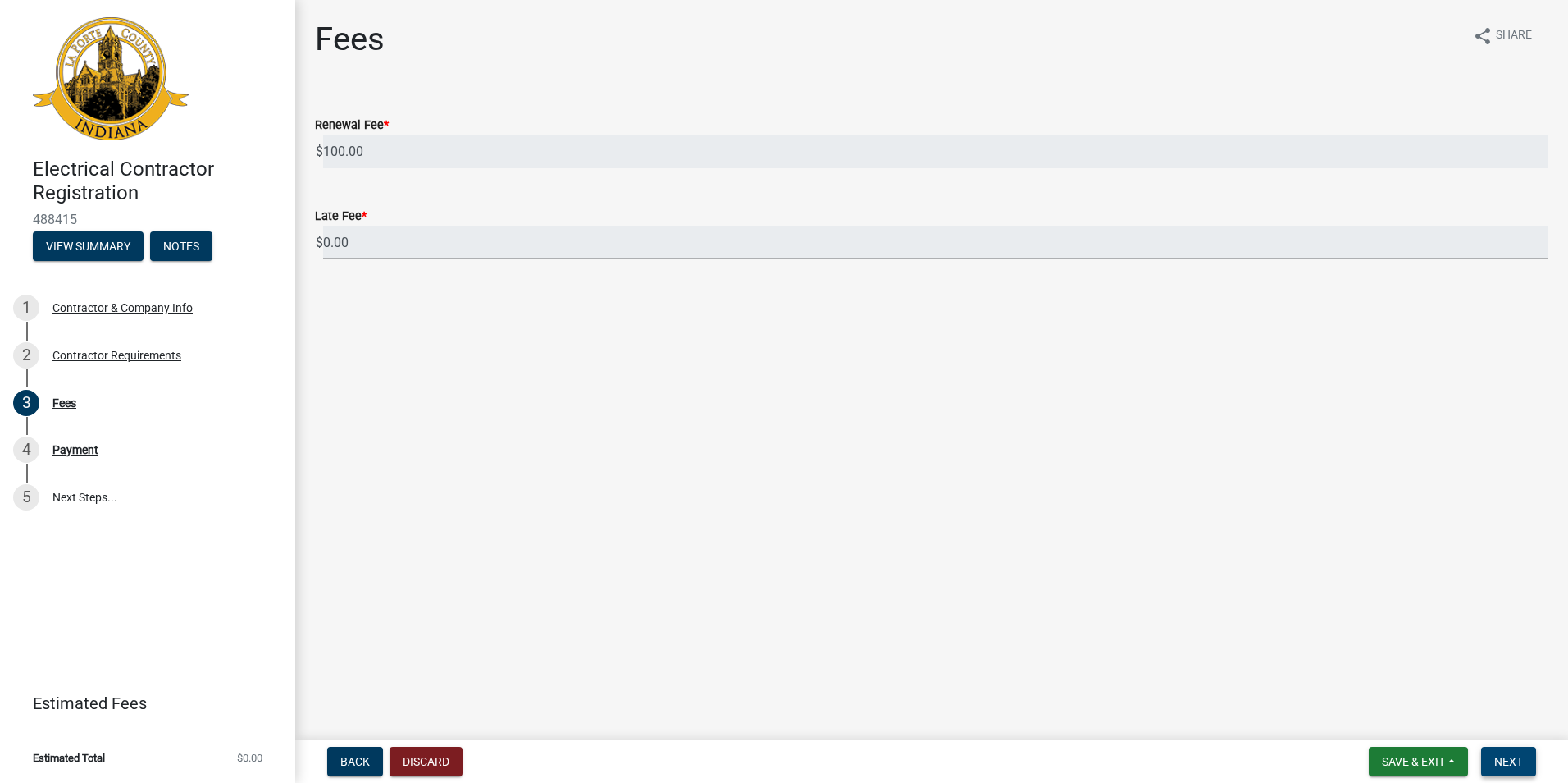
click at [1503, 756] on span "Next" at bounding box center [1509, 762] width 29 height 13
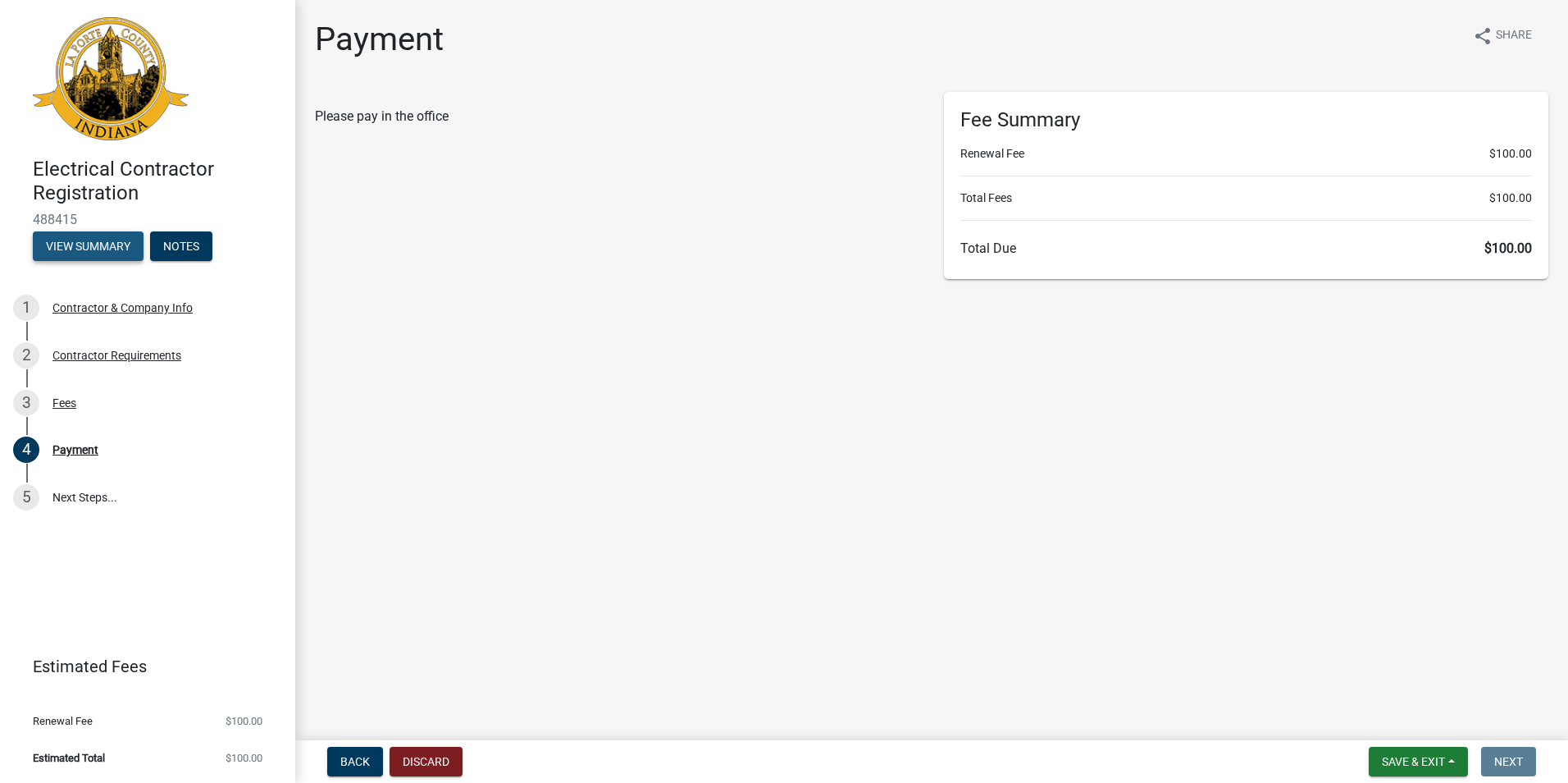
click at [61, 239] on button "View Summary" at bounding box center [88, 246] width 111 height 30
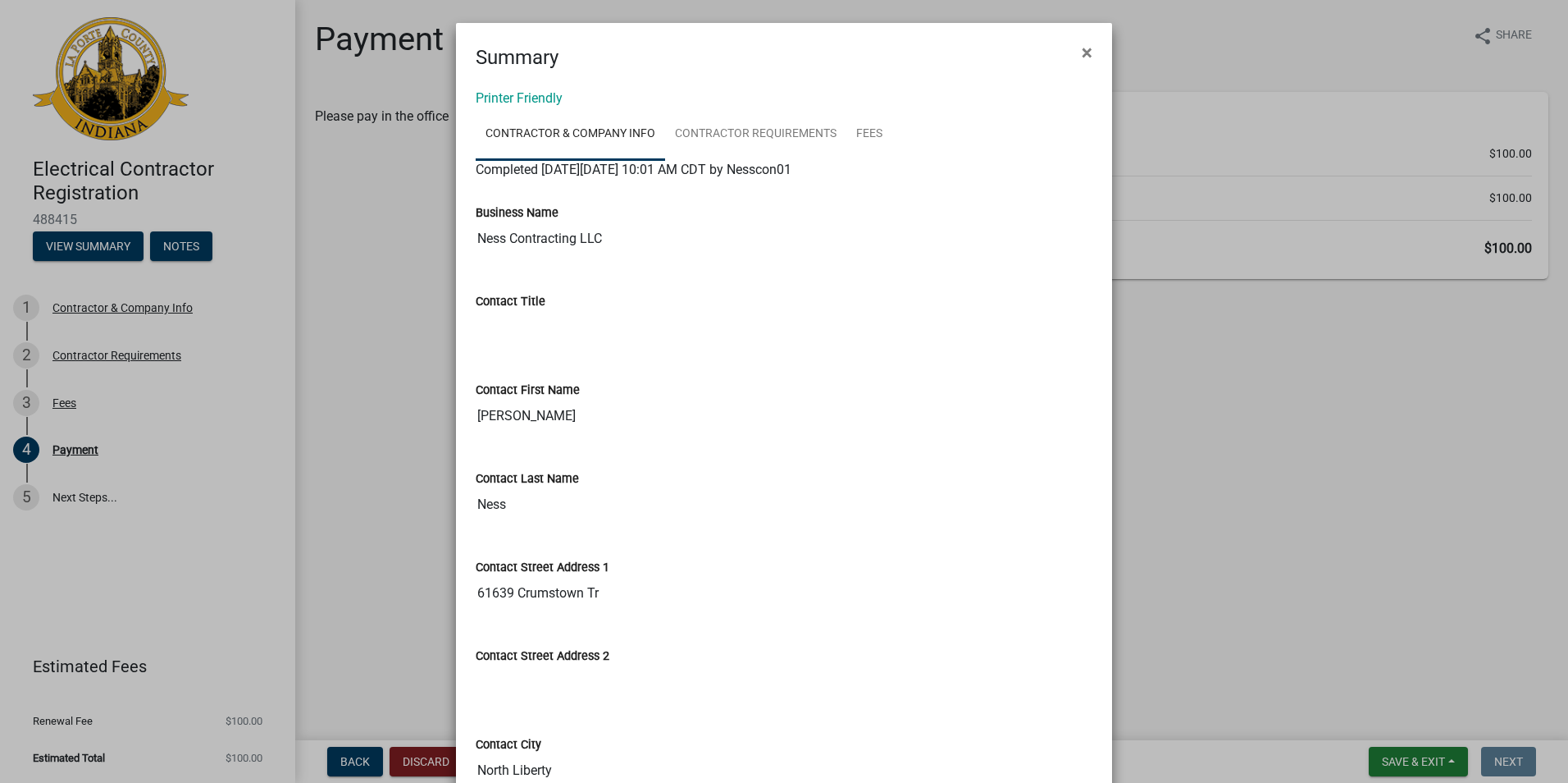
click at [229, 173] on ngb-modal-window "Summary × Printer Friendly Contractor & Company Info Contractor Requirements Fe…" at bounding box center [784, 392] width 1568 height 783
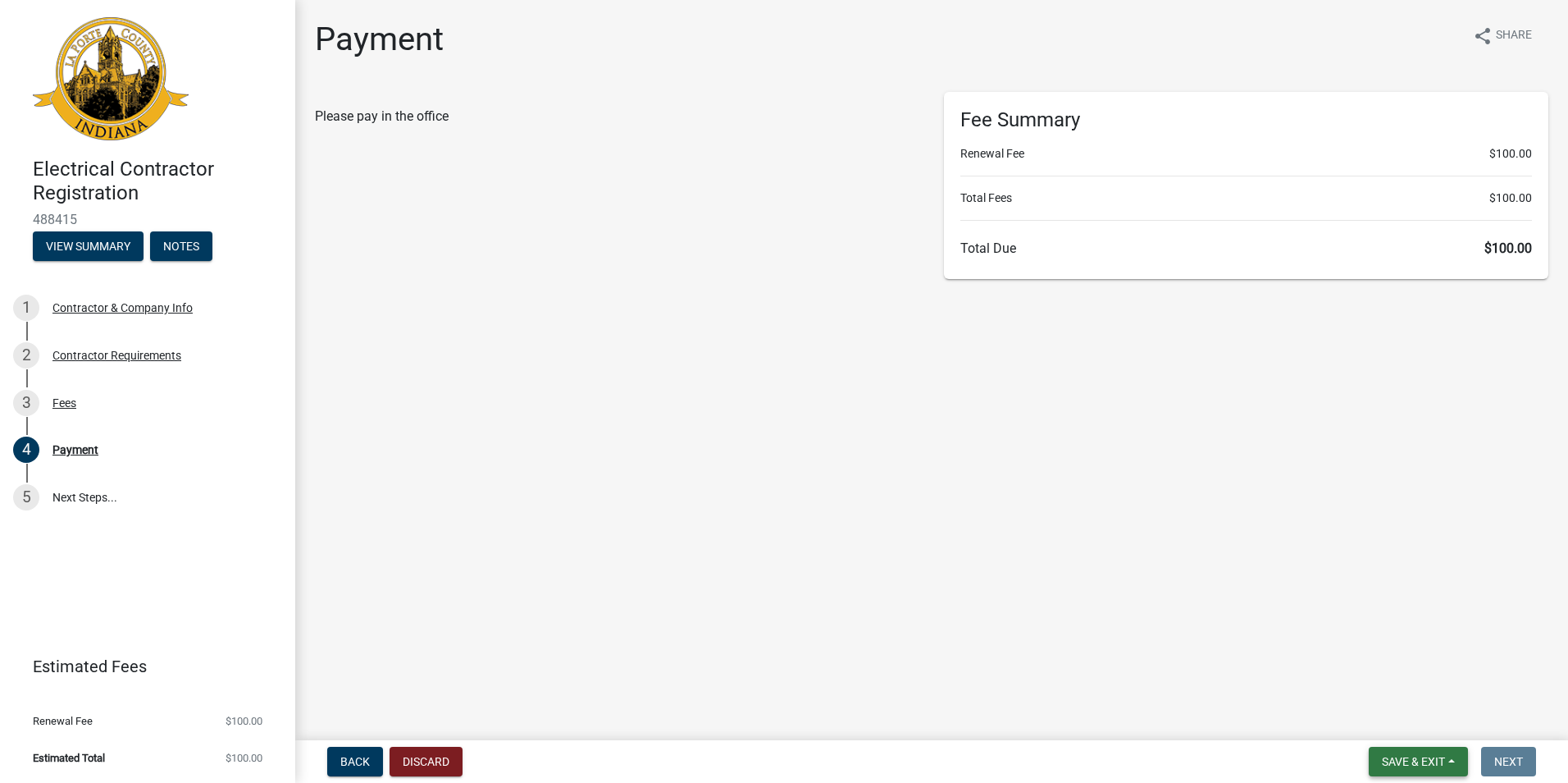
click at [1415, 767] on span "Save & Exit" at bounding box center [1414, 762] width 63 height 13
click at [1369, 686] on button "Save" at bounding box center [1402, 680] width 131 height 40
